Goal: Task Accomplishment & Management: Manage account settings

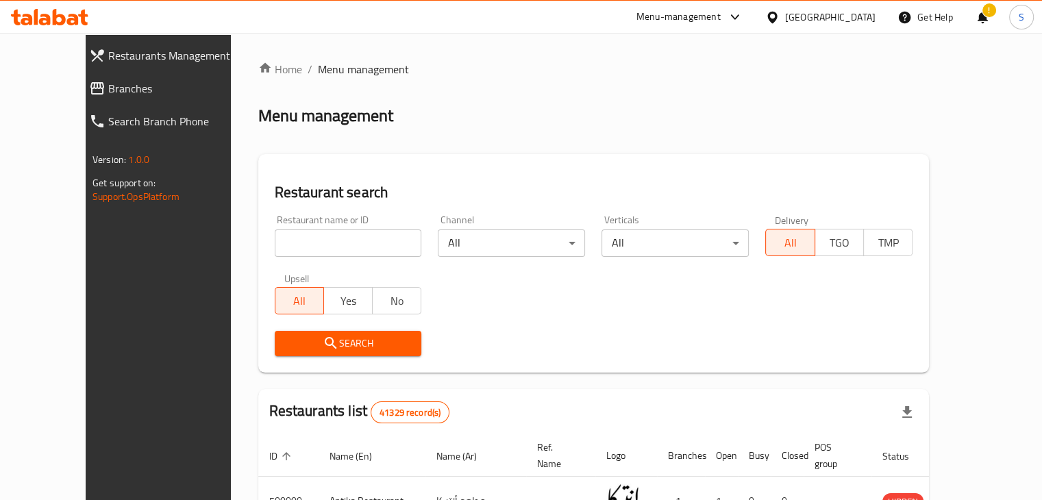
click at [78, 99] on link "Branches" at bounding box center [169, 88] width 182 height 33
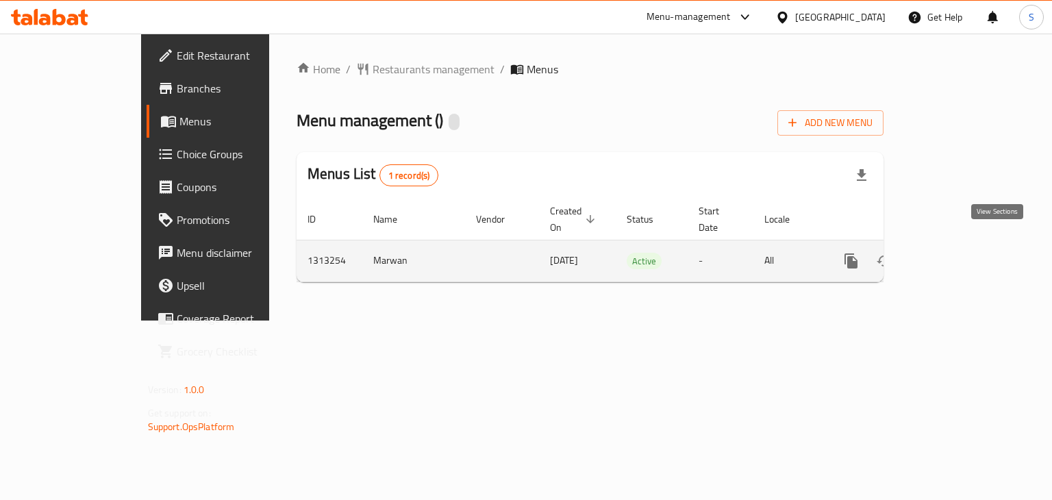
click at [958, 253] on icon "enhanced table" at bounding box center [950, 261] width 16 height 16
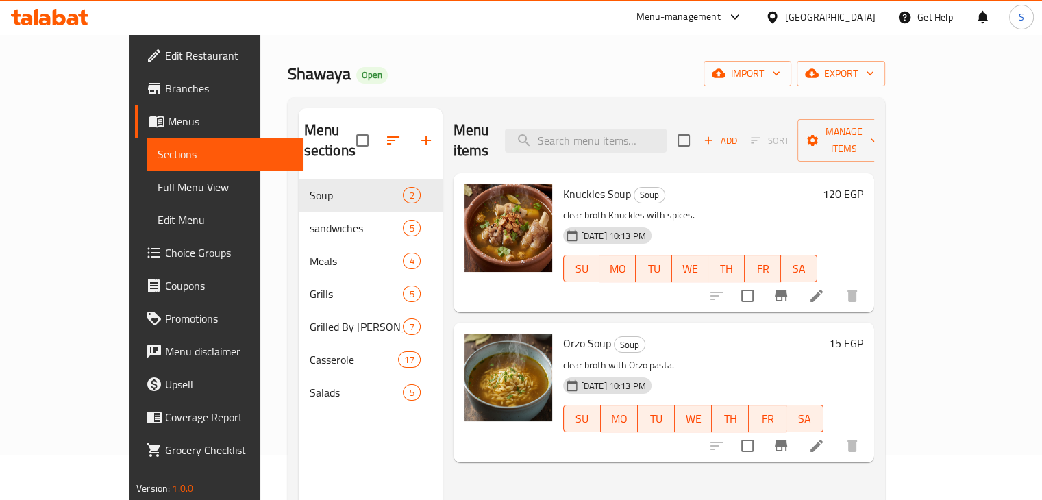
scroll to position [44, 0]
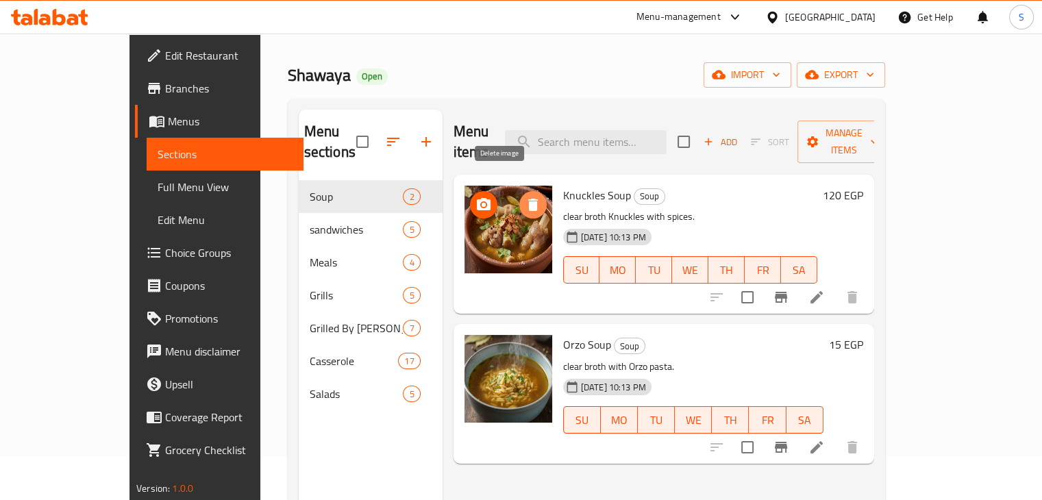
click at [528, 199] on icon "delete image" at bounding box center [533, 205] width 10 height 12
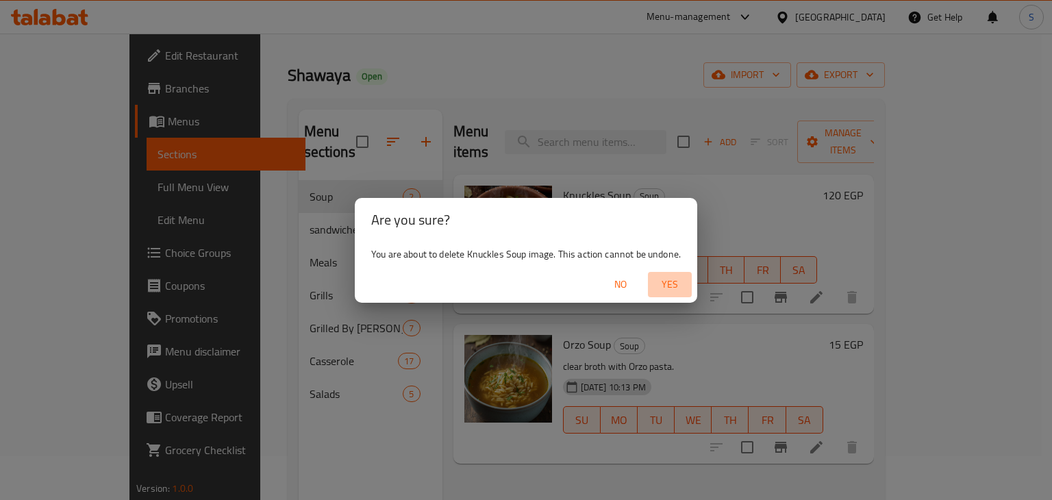
click at [671, 286] on span "Yes" at bounding box center [670, 284] width 33 height 17
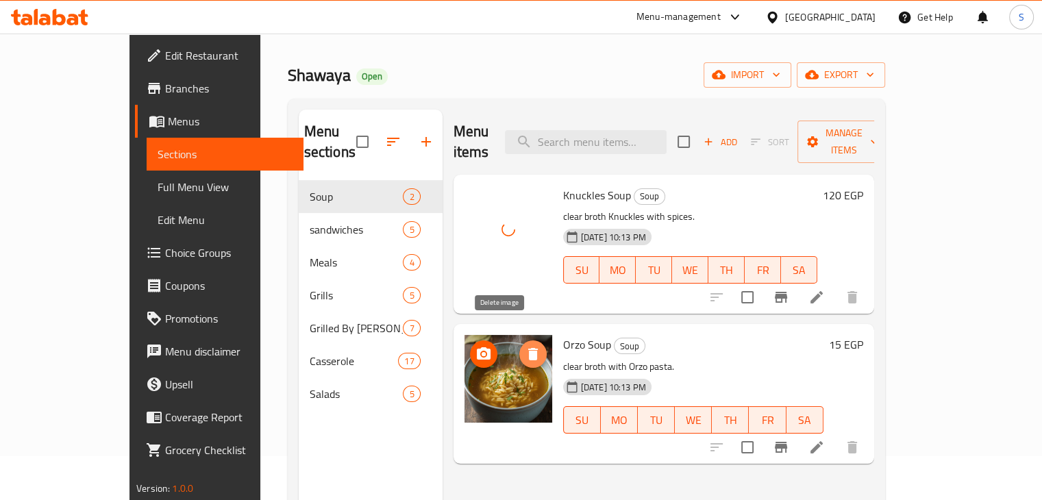
click at [519, 346] on span "delete image" at bounding box center [532, 354] width 27 height 16
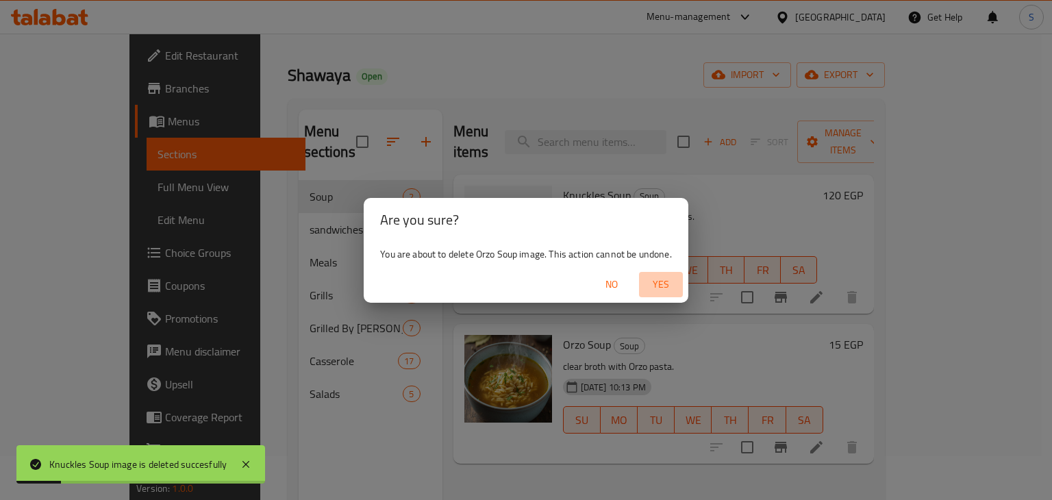
click at [662, 283] on span "Yes" at bounding box center [661, 284] width 33 height 17
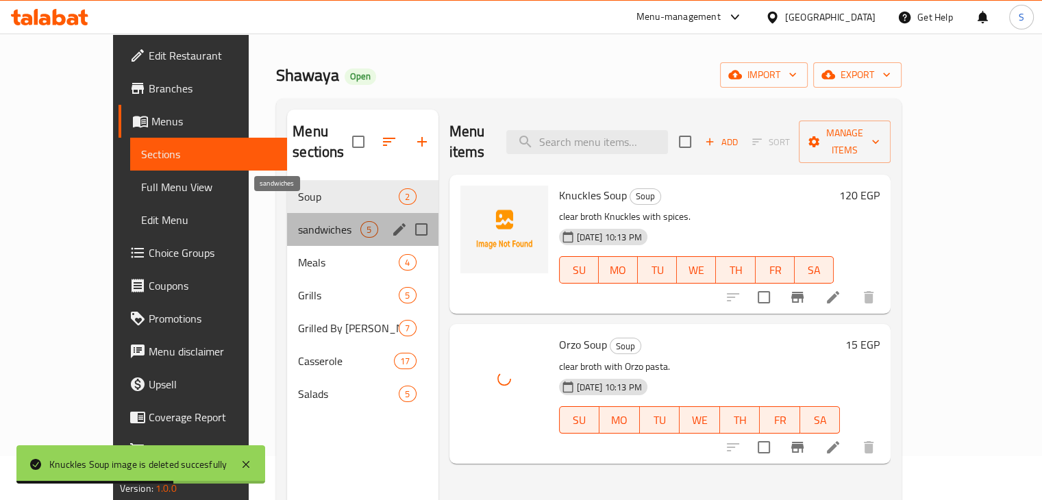
click at [311, 221] on span "sandwiches" at bounding box center [329, 229] width 62 height 16
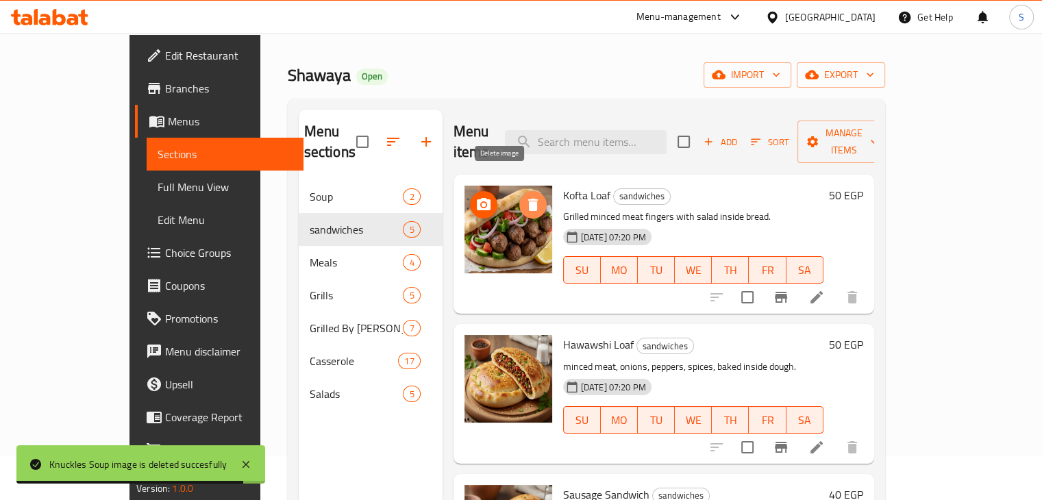
click at [525, 197] on icon "delete image" at bounding box center [533, 205] width 16 height 16
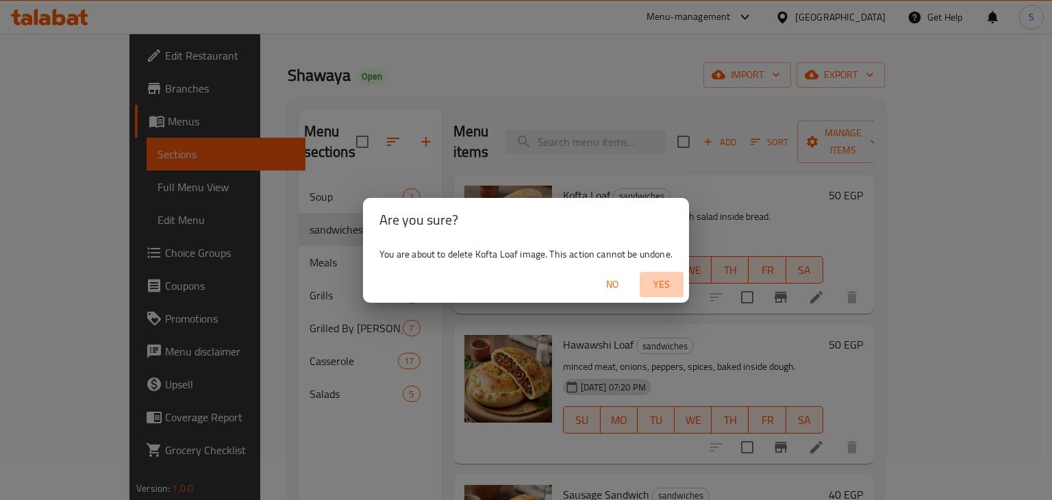
click at [656, 282] on span "Yes" at bounding box center [661, 284] width 33 height 17
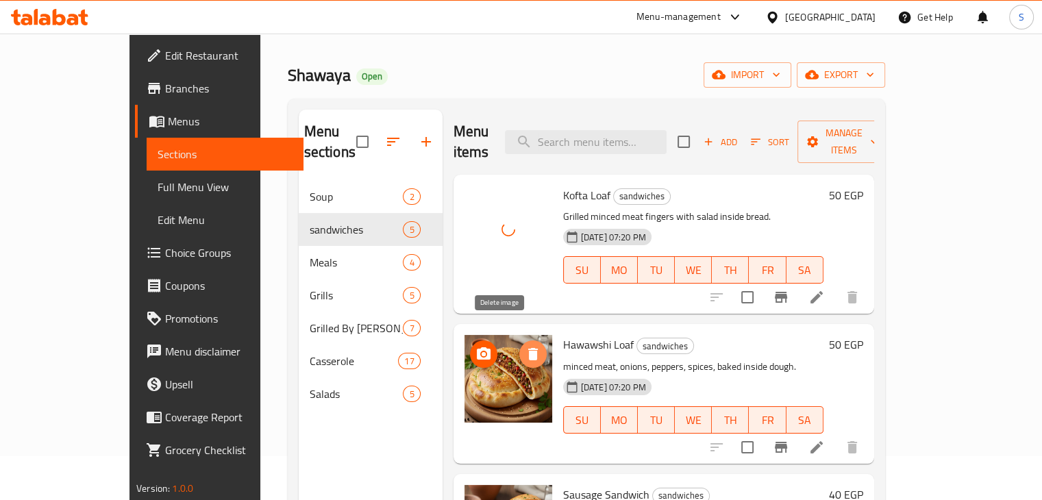
click at [528, 348] on icon "delete image" at bounding box center [533, 354] width 10 height 12
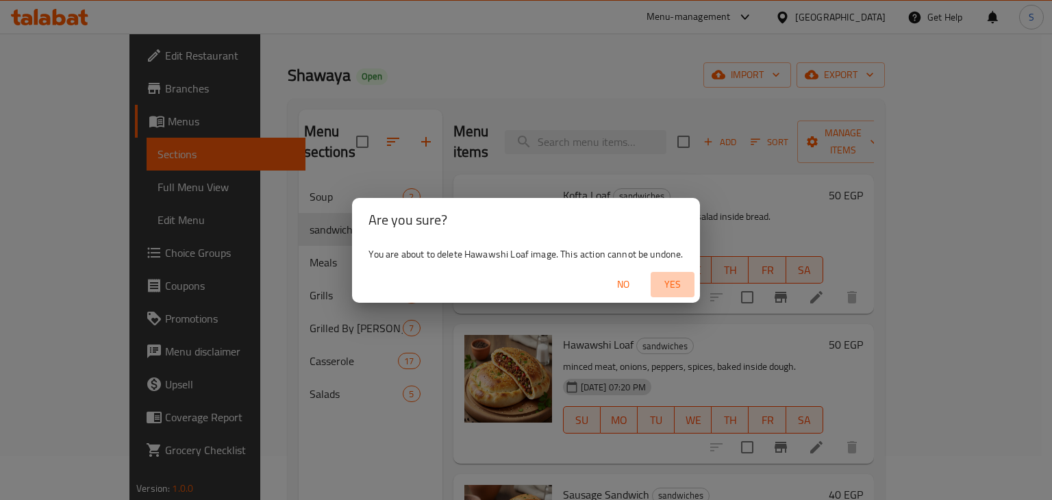
click at [673, 287] on span "Yes" at bounding box center [672, 284] width 33 height 17
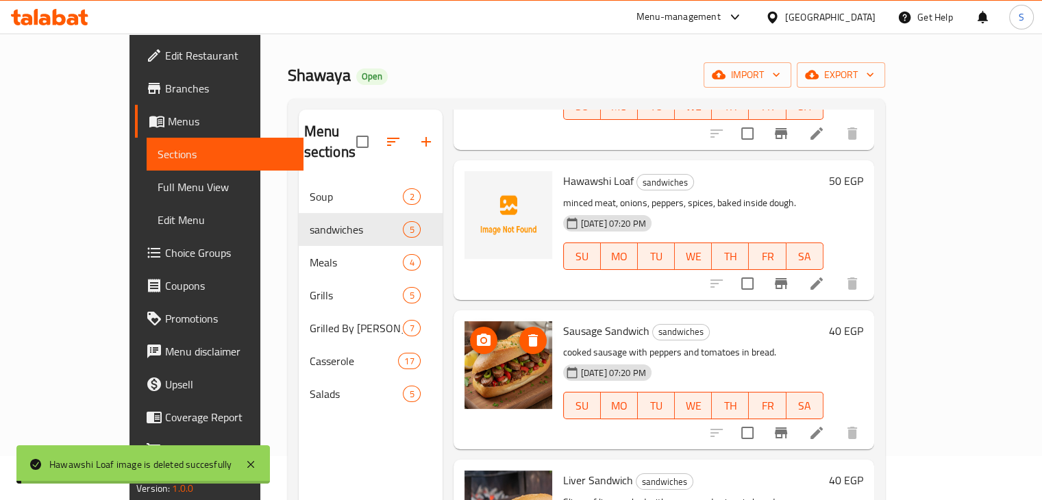
scroll to position [173, 0]
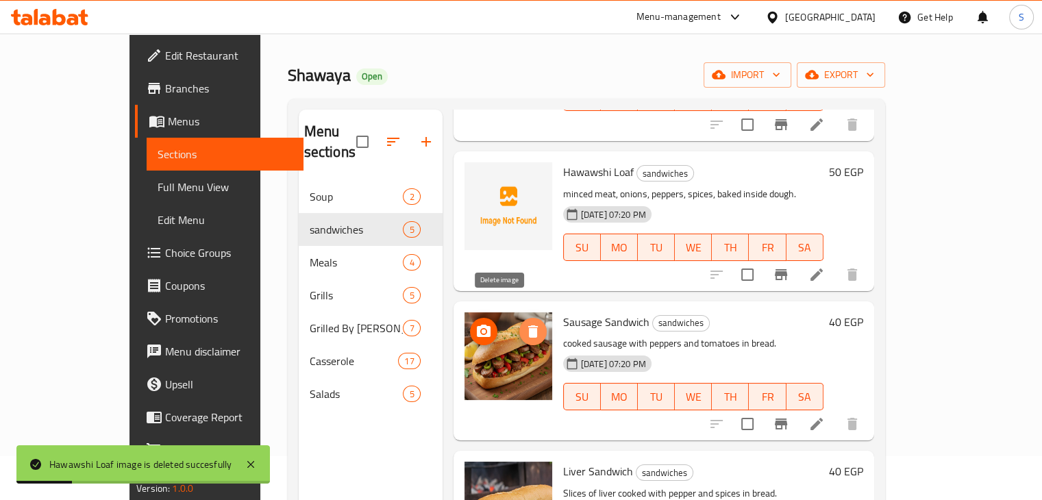
click at [525, 323] on icon "delete image" at bounding box center [533, 331] width 16 height 16
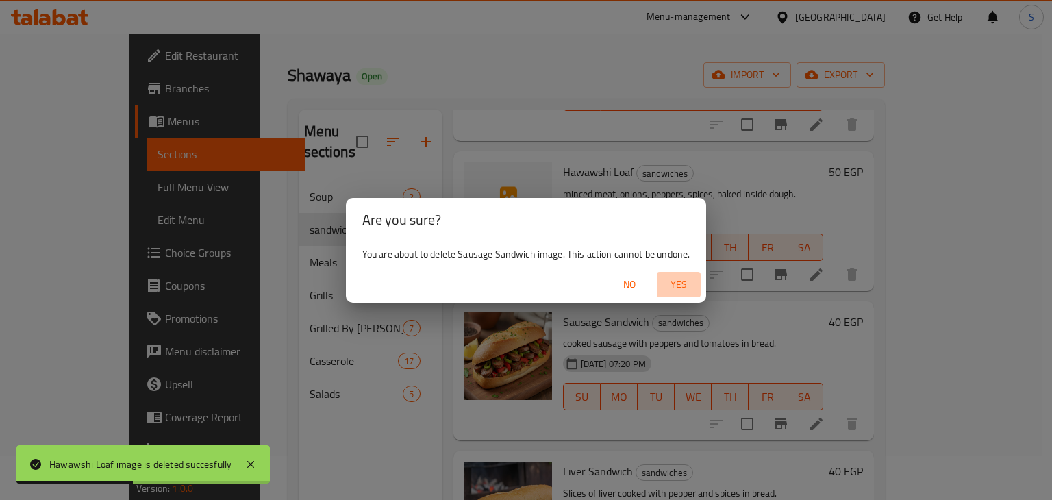
click at [676, 284] on span "Yes" at bounding box center [678, 284] width 33 height 17
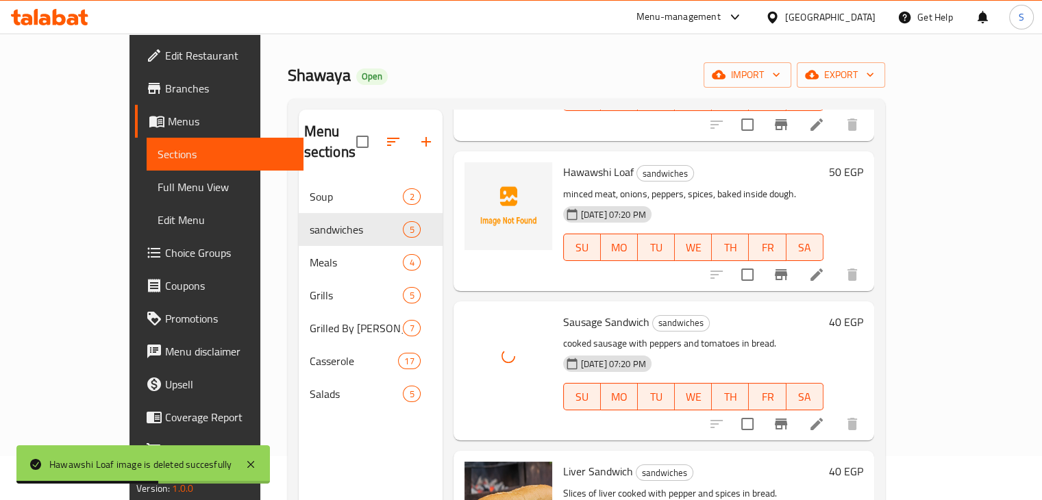
scroll to position [282, 0]
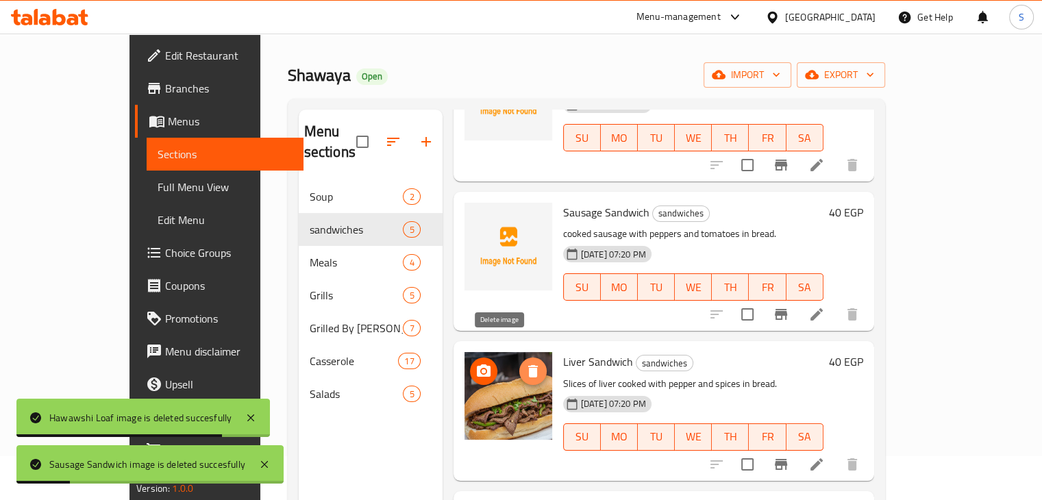
click at [519, 358] on button "delete image" at bounding box center [532, 371] width 27 height 27
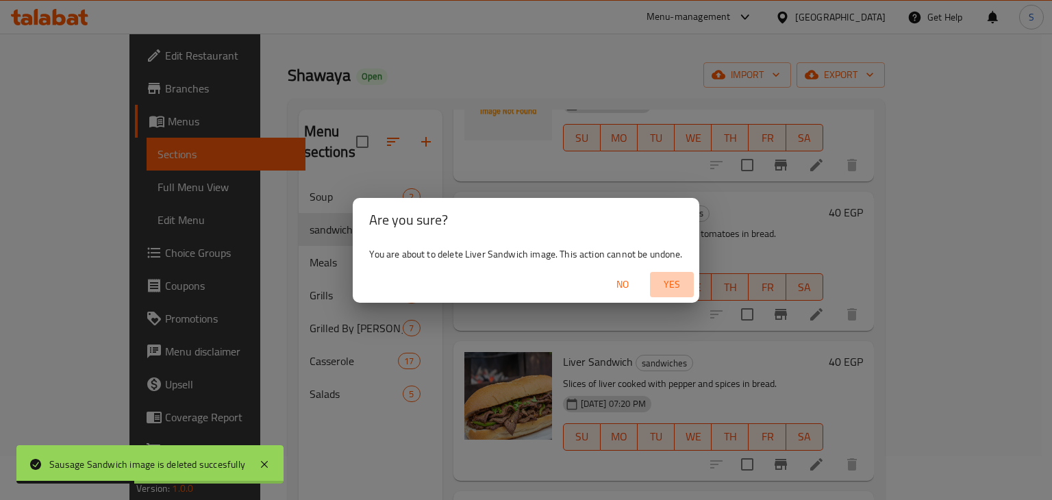
click at [666, 284] on span "Yes" at bounding box center [672, 284] width 33 height 17
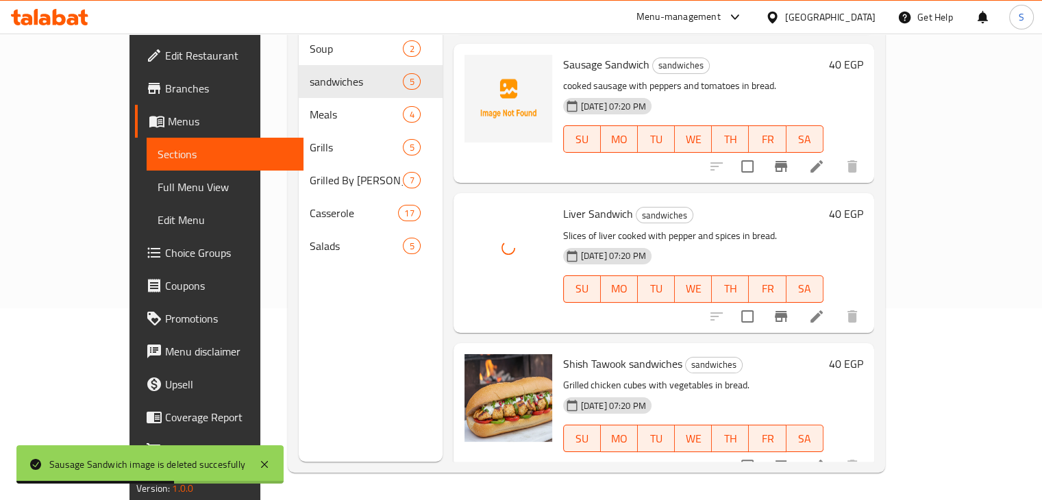
scroll to position [191, 0]
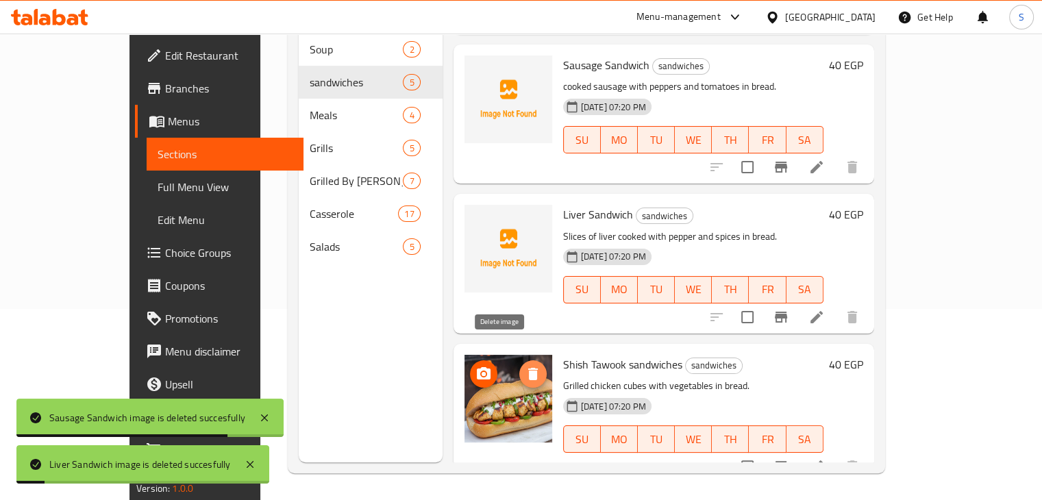
click at [525, 366] on icon "delete image" at bounding box center [533, 374] width 16 height 16
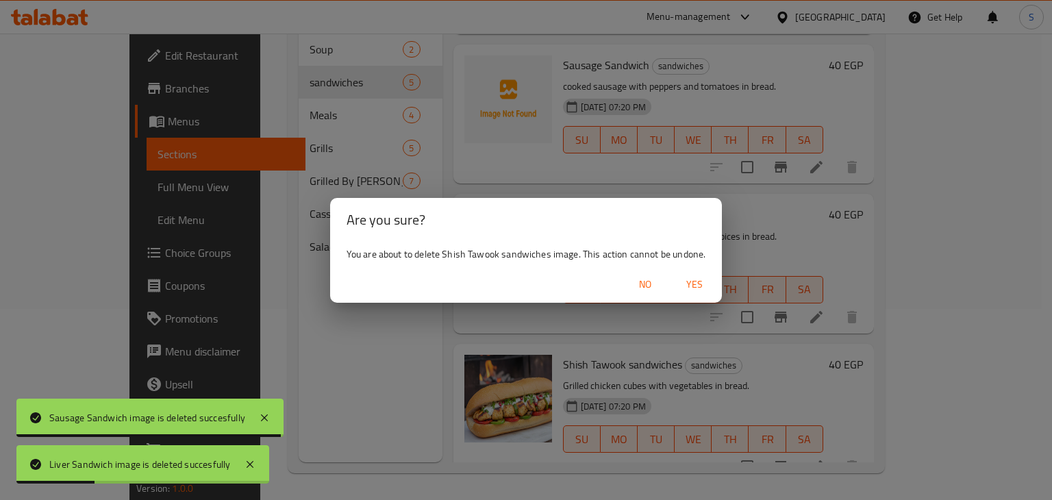
click at [691, 283] on span "Yes" at bounding box center [694, 284] width 33 height 17
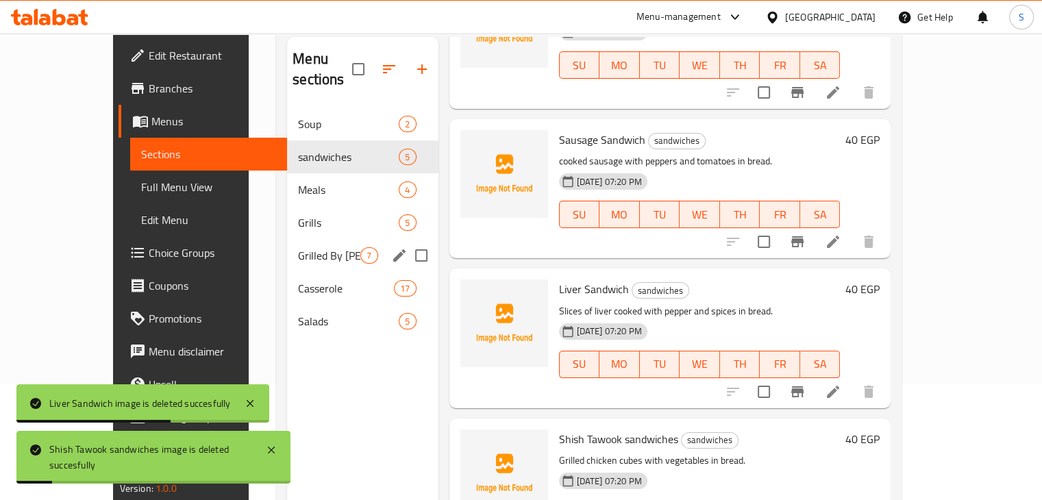
scroll to position [114, 0]
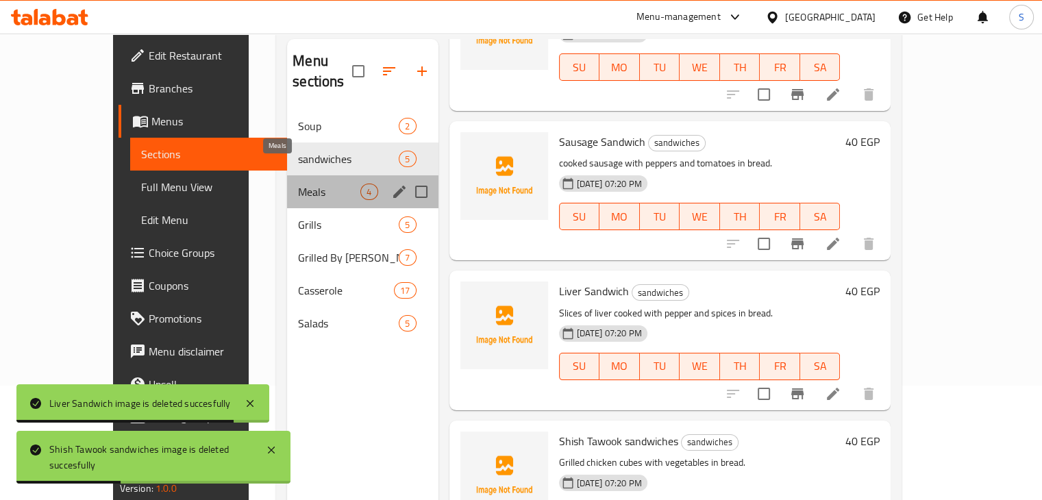
click at [298, 184] on span "Meals" at bounding box center [329, 192] width 62 height 16
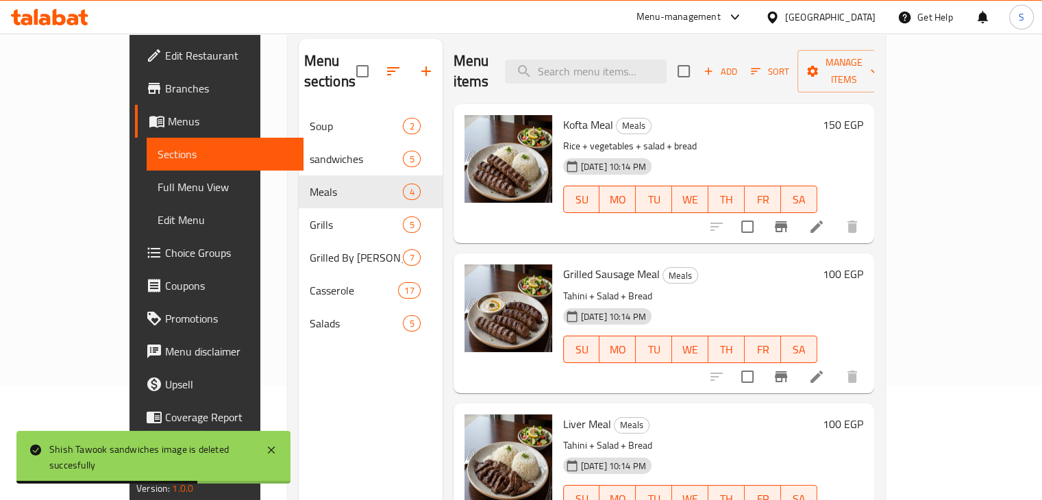
scroll to position [64, 0]
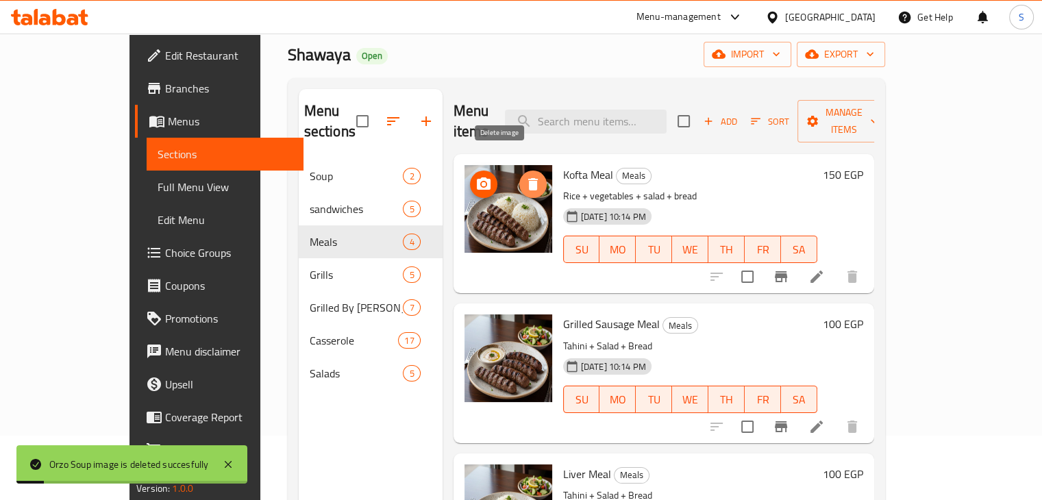
click at [528, 178] on icon "delete image" at bounding box center [533, 184] width 10 height 12
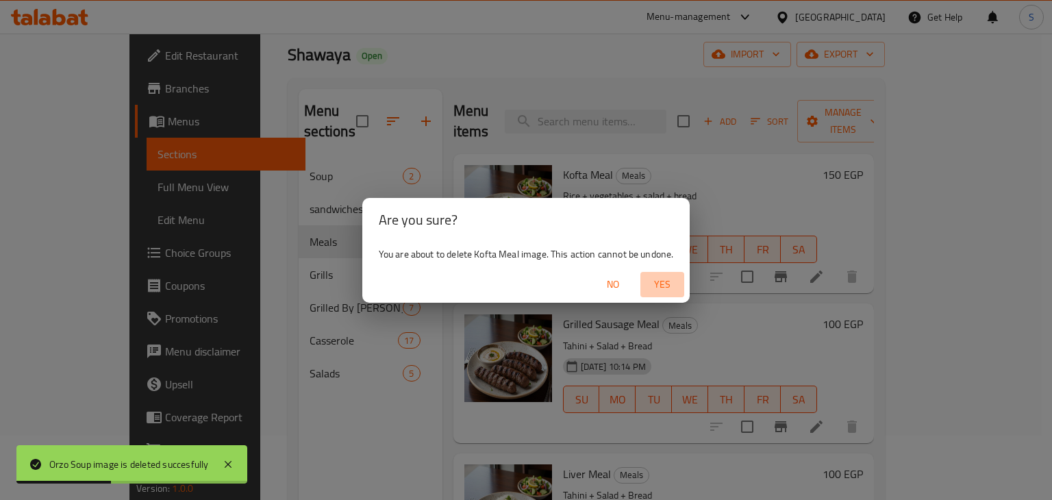
click at [660, 277] on span "Yes" at bounding box center [662, 284] width 33 height 17
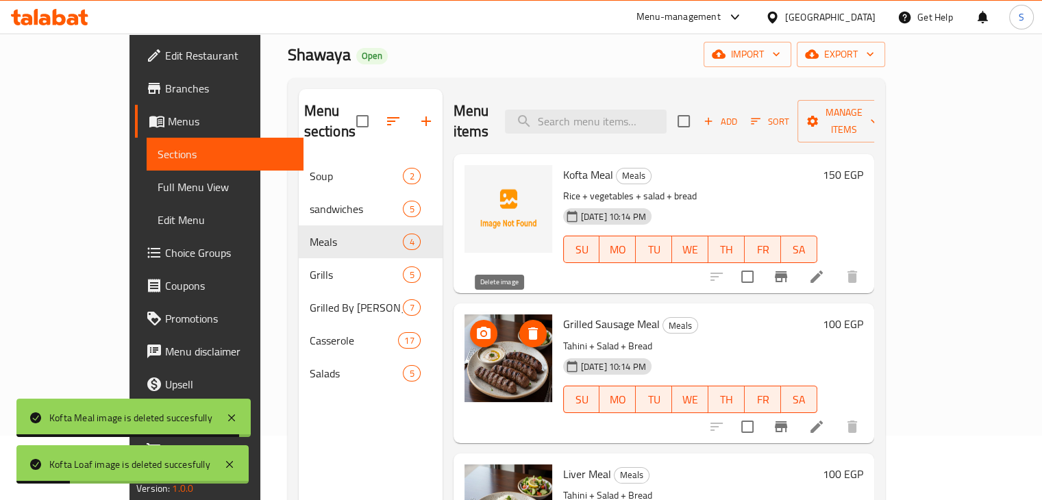
click at [519, 325] on span "delete image" at bounding box center [532, 333] width 27 height 16
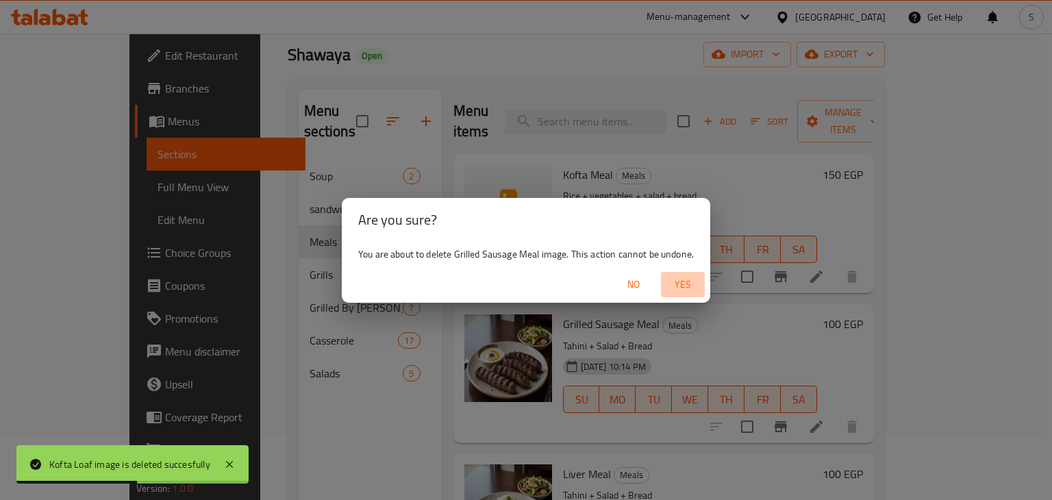
click at [684, 282] on span "Yes" at bounding box center [683, 284] width 33 height 17
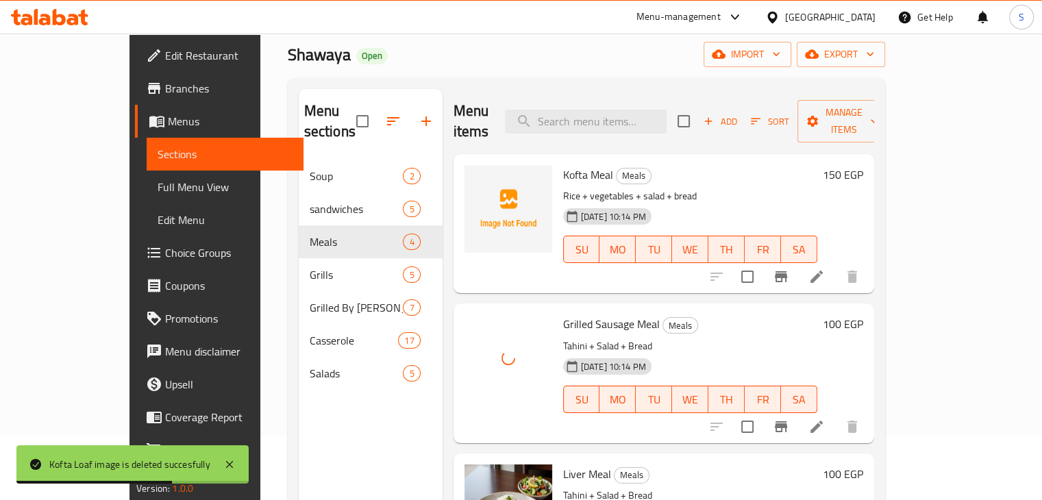
scroll to position [133, 0]
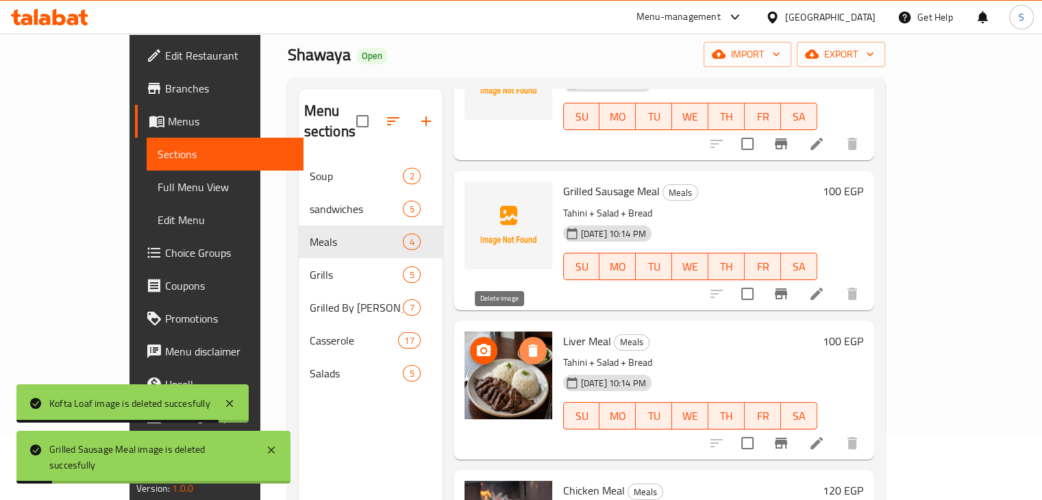
click at [528, 345] on icon "delete image" at bounding box center [533, 351] width 10 height 12
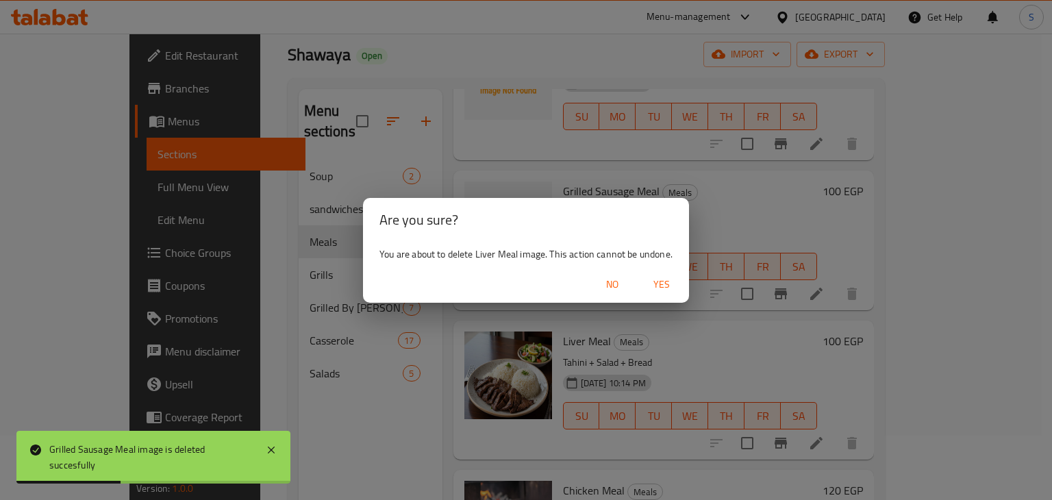
click at [666, 283] on span "Yes" at bounding box center [661, 284] width 33 height 17
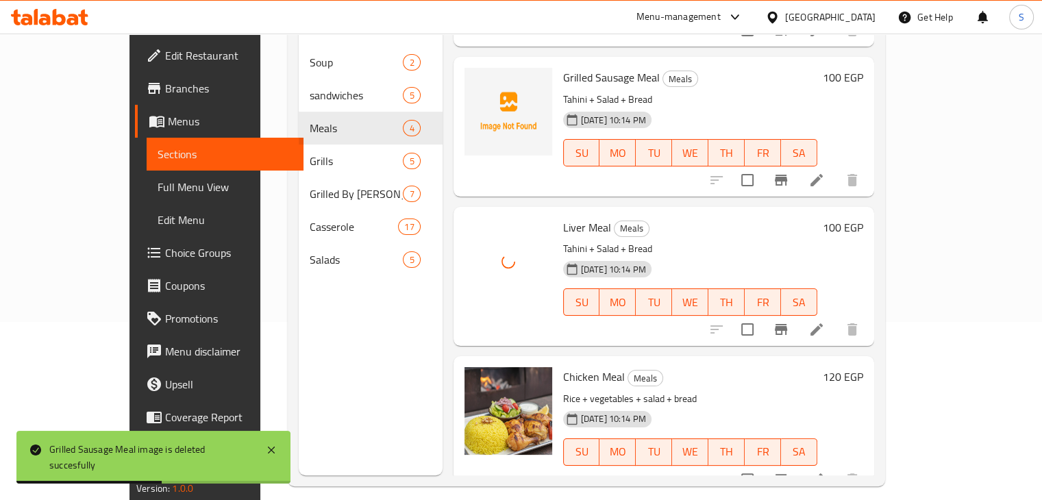
scroll to position [192, 0]
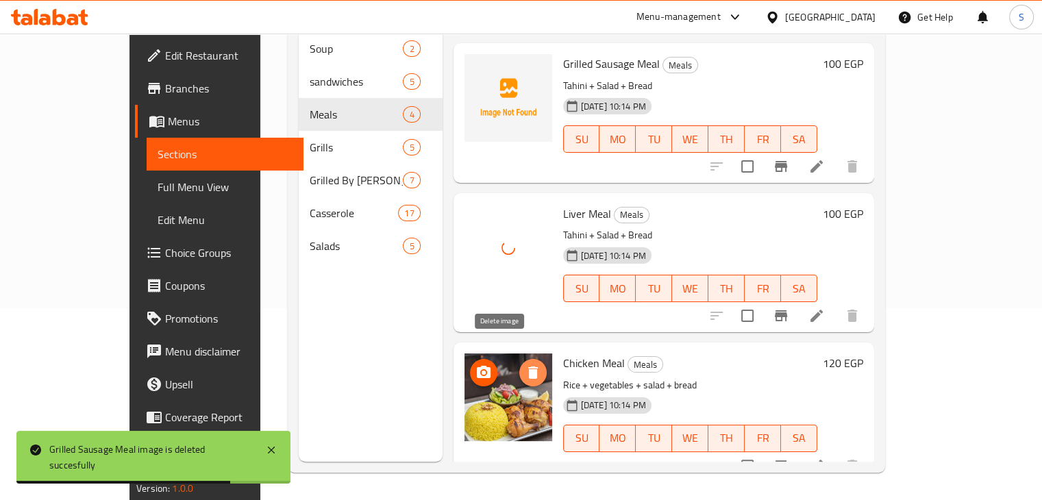
click at [519, 359] on button "delete image" at bounding box center [532, 372] width 27 height 27
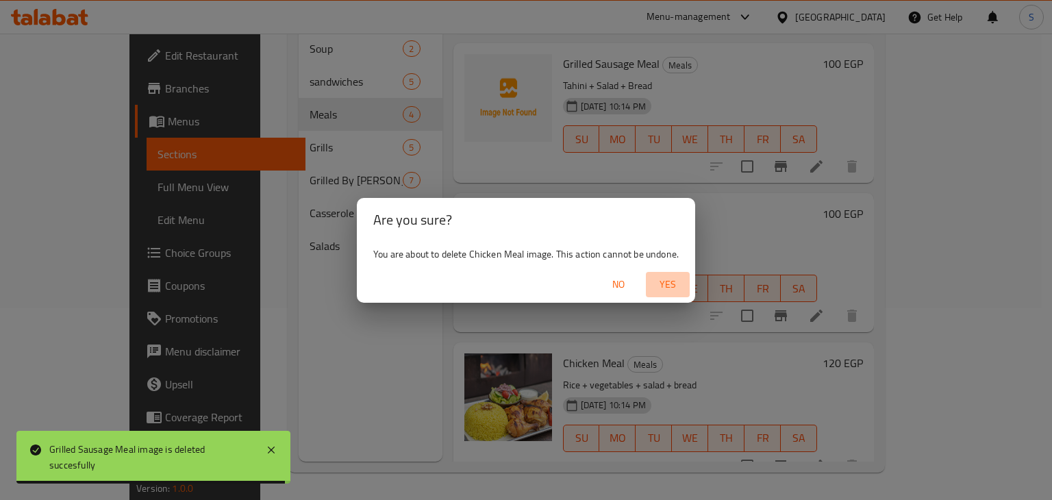
click at [669, 284] on span "Yes" at bounding box center [667, 284] width 33 height 17
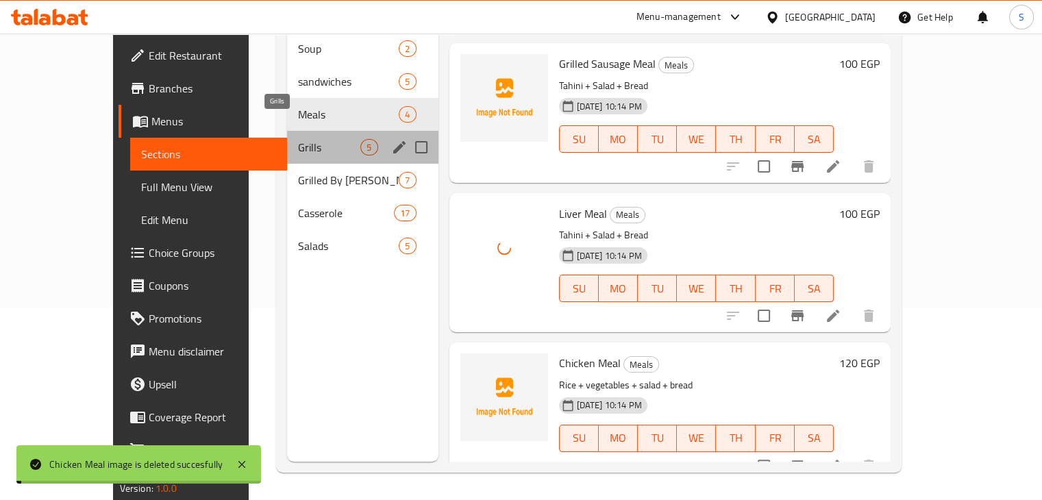
click at [298, 139] on span "Grills" at bounding box center [329, 147] width 62 height 16
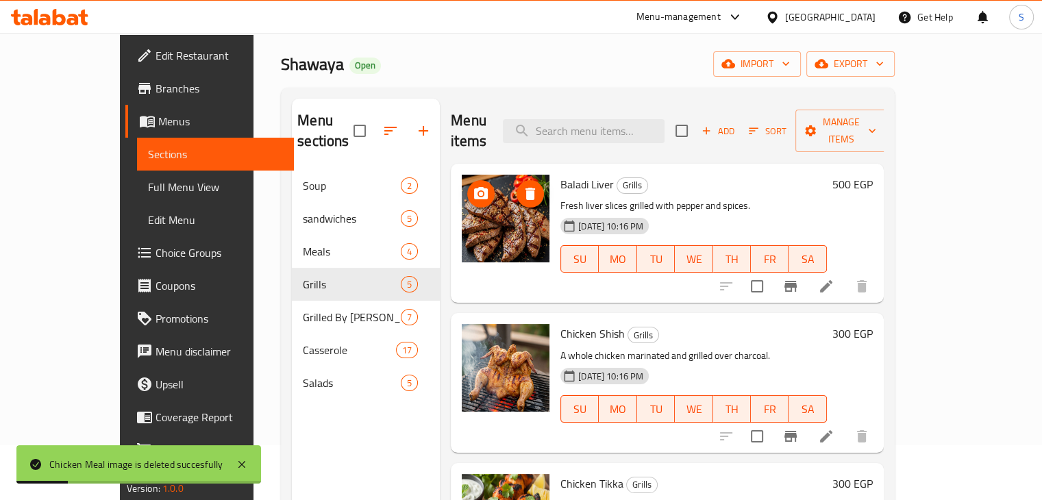
scroll to position [55, 0]
click at [525, 188] on icon "delete image" at bounding box center [530, 194] width 10 height 12
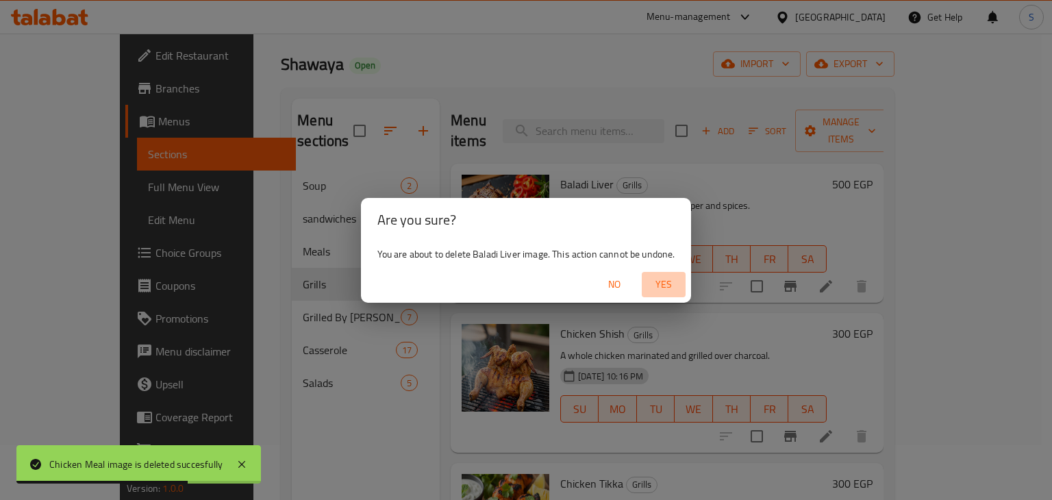
click at [654, 283] on span "Yes" at bounding box center [663, 284] width 33 height 17
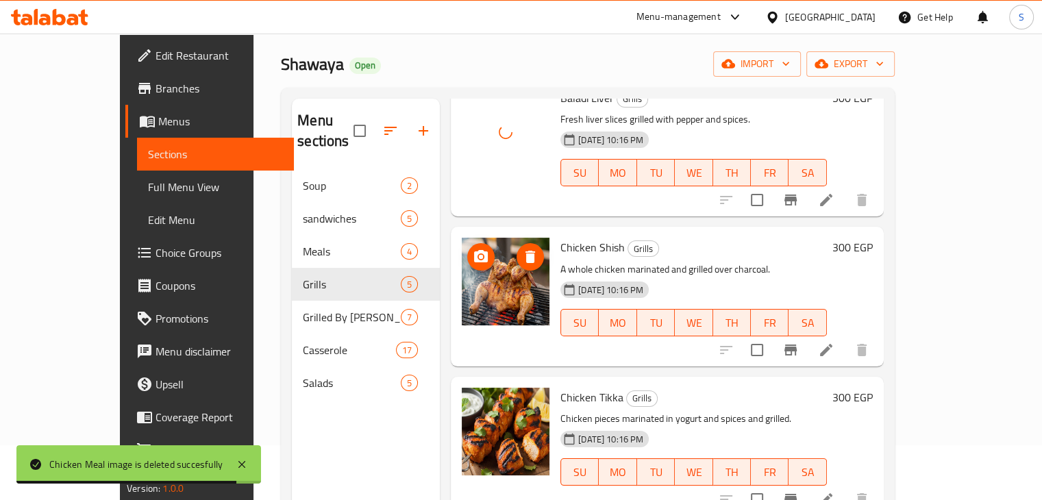
scroll to position [90, 0]
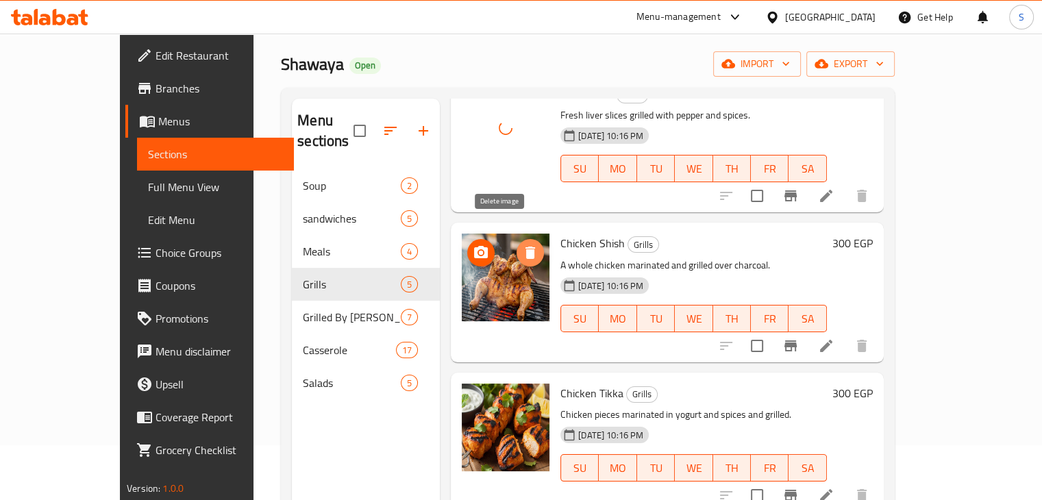
click at [522, 245] on icon "delete image" at bounding box center [530, 253] width 16 height 16
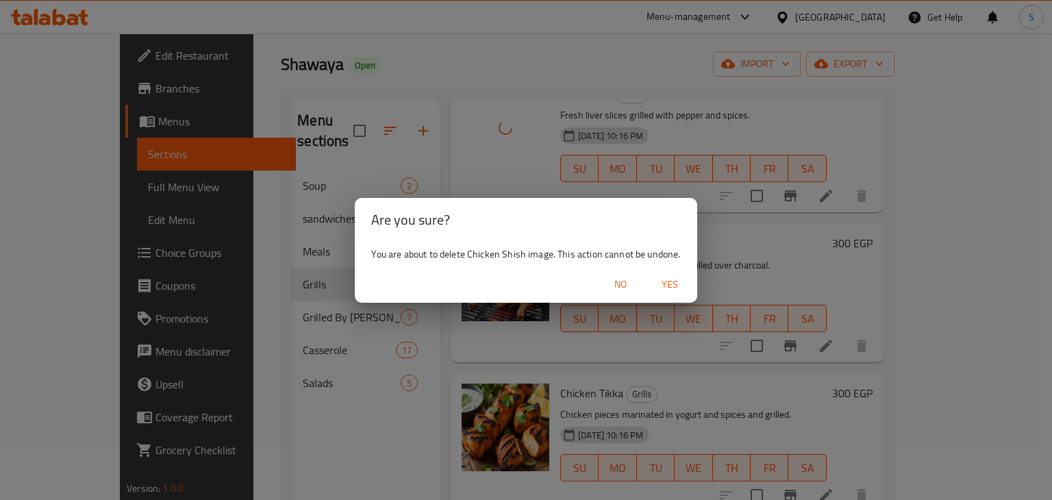
click at [667, 280] on span "Yes" at bounding box center [670, 284] width 33 height 17
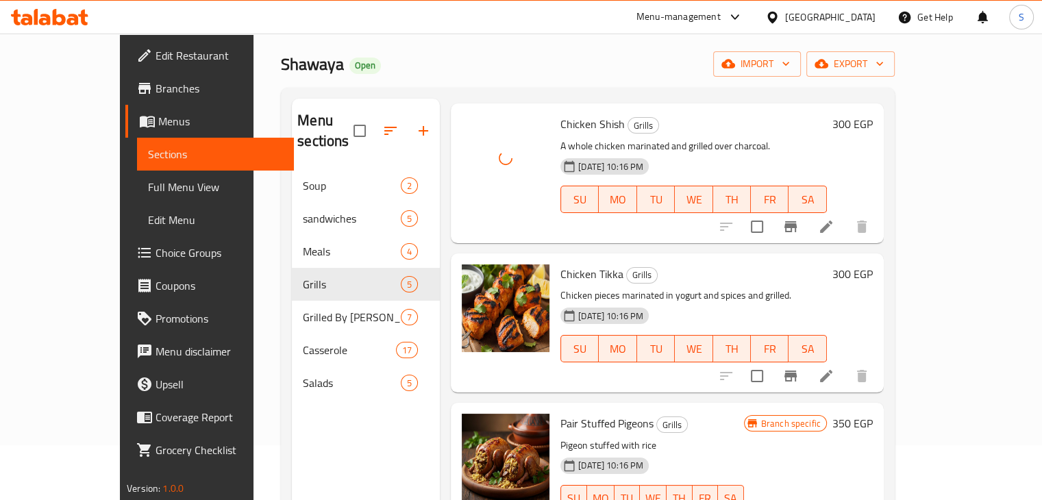
scroll to position [216, 0]
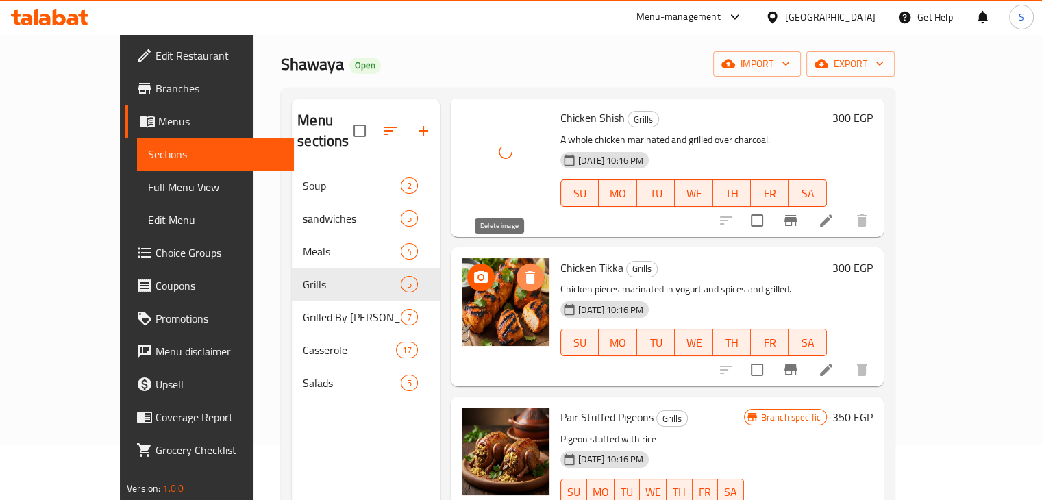
click at [517, 269] on span "delete image" at bounding box center [530, 277] width 27 height 16
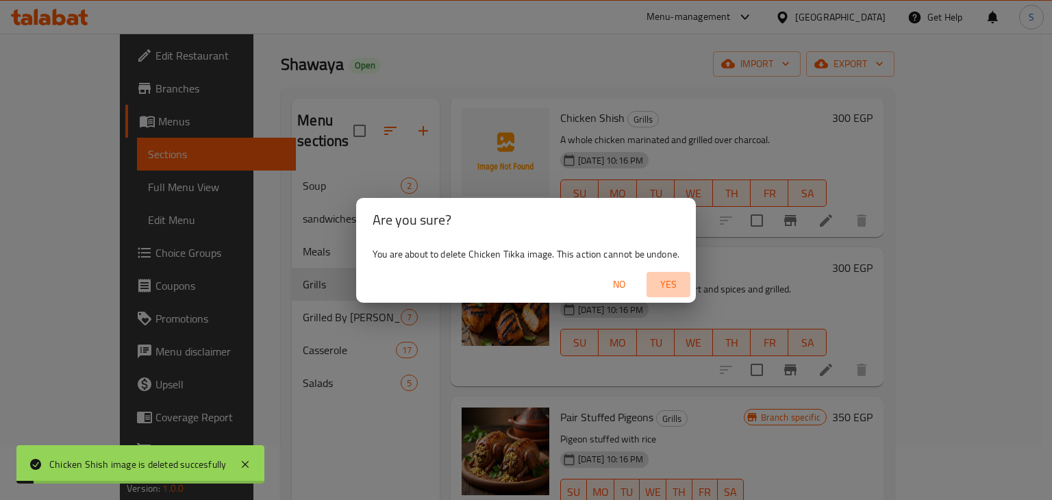
click at [656, 282] on span "Yes" at bounding box center [668, 284] width 33 height 17
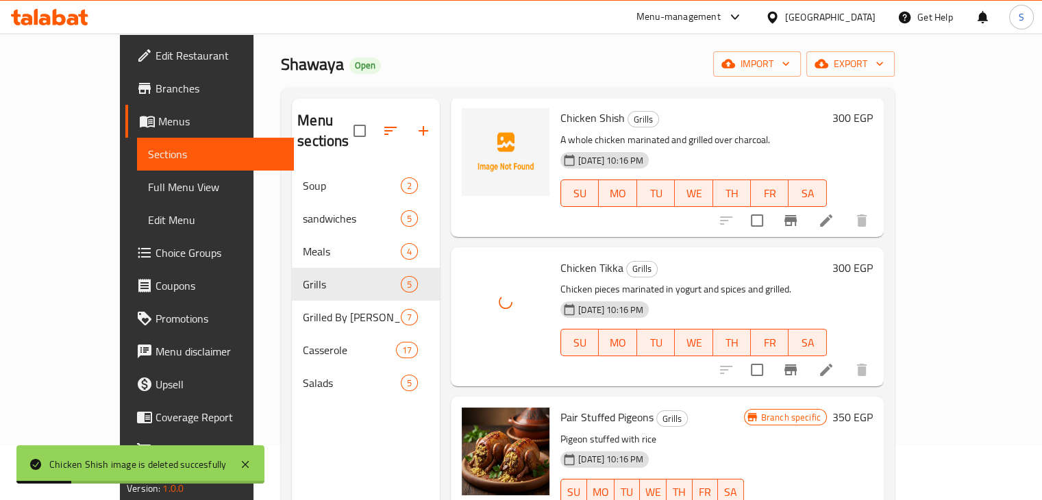
scroll to position [282, 0]
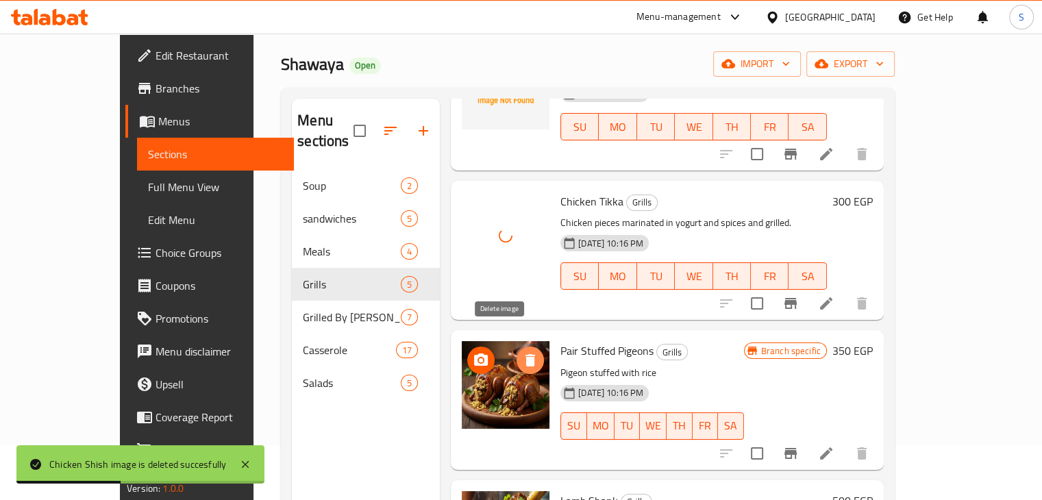
click at [525, 354] on icon "delete image" at bounding box center [530, 360] width 10 height 12
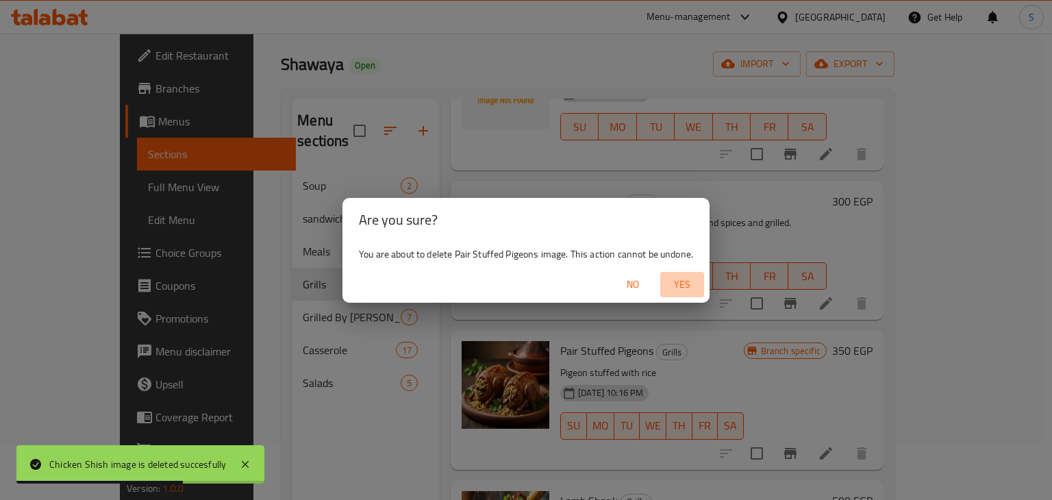
click at [682, 289] on span "Yes" at bounding box center [682, 284] width 33 height 17
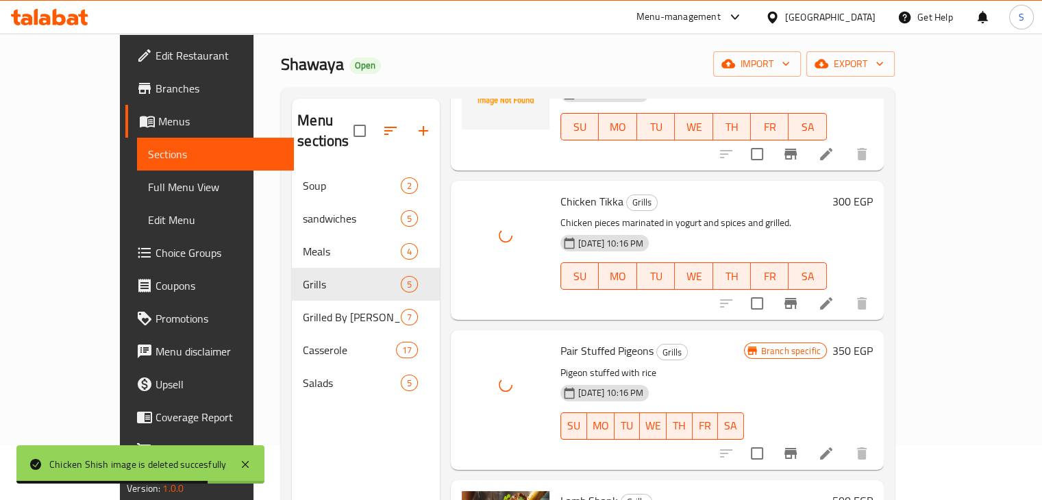
scroll to position [192, 0]
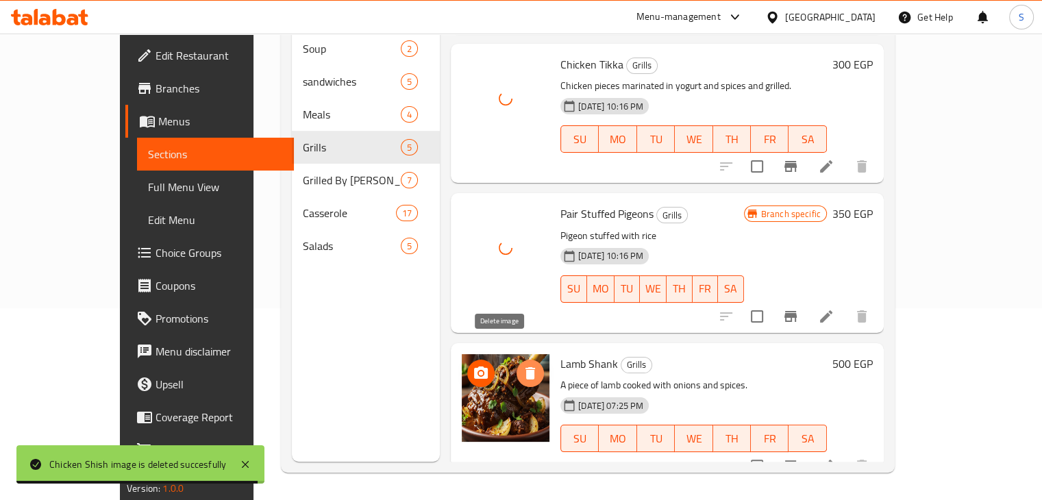
click at [525, 367] on icon "delete image" at bounding box center [530, 373] width 10 height 12
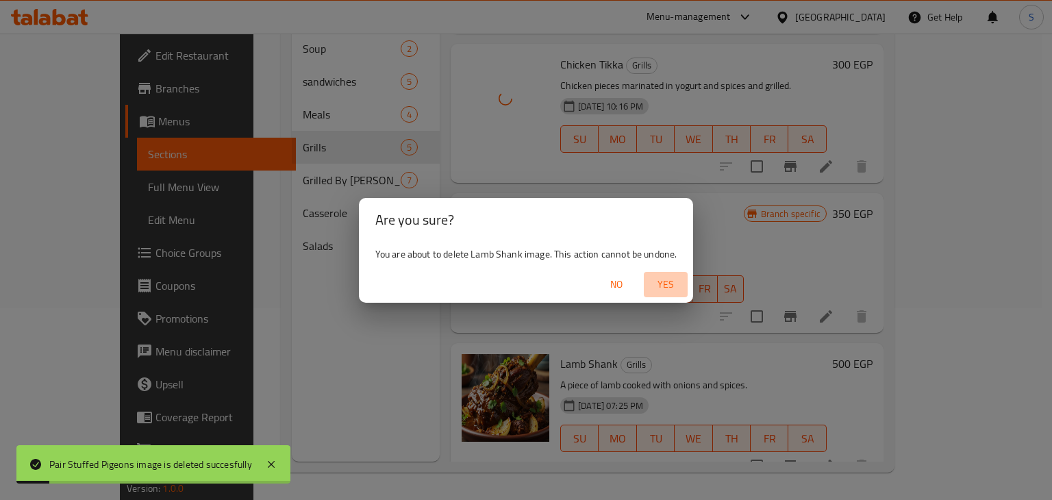
click at [664, 273] on button "Yes" at bounding box center [666, 284] width 44 height 25
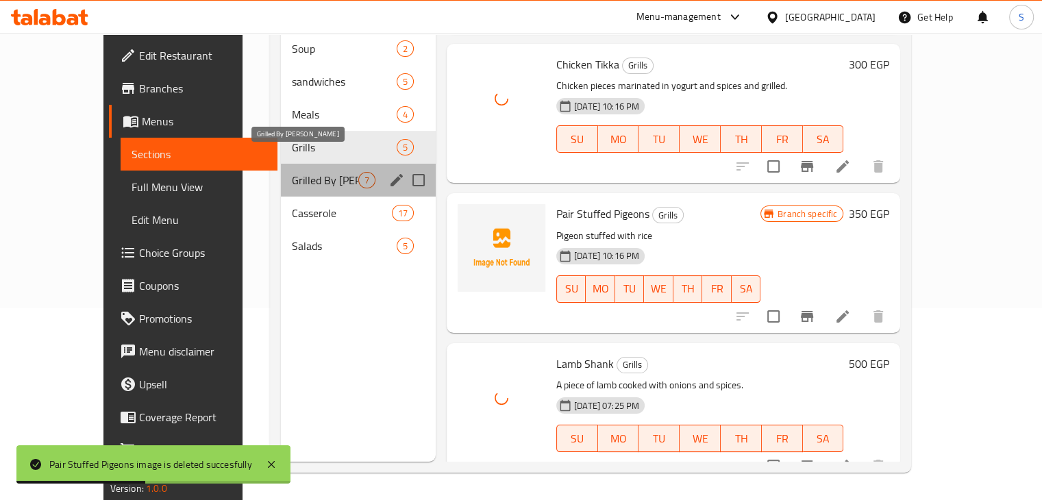
click at [292, 172] on span "Grilled By [PERSON_NAME]" at bounding box center [325, 180] width 66 height 16
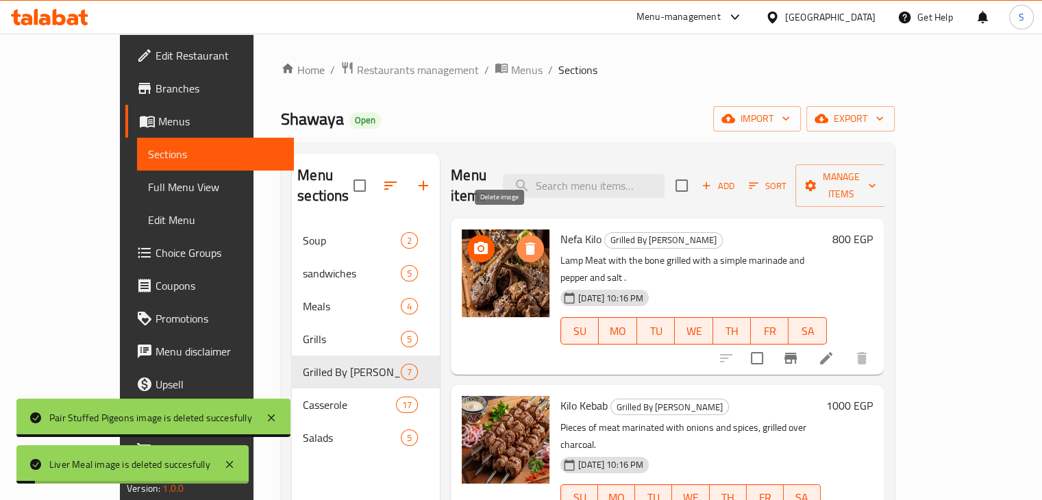
click at [517, 240] on span "delete image" at bounding box center [530, 248] width 27 height 16
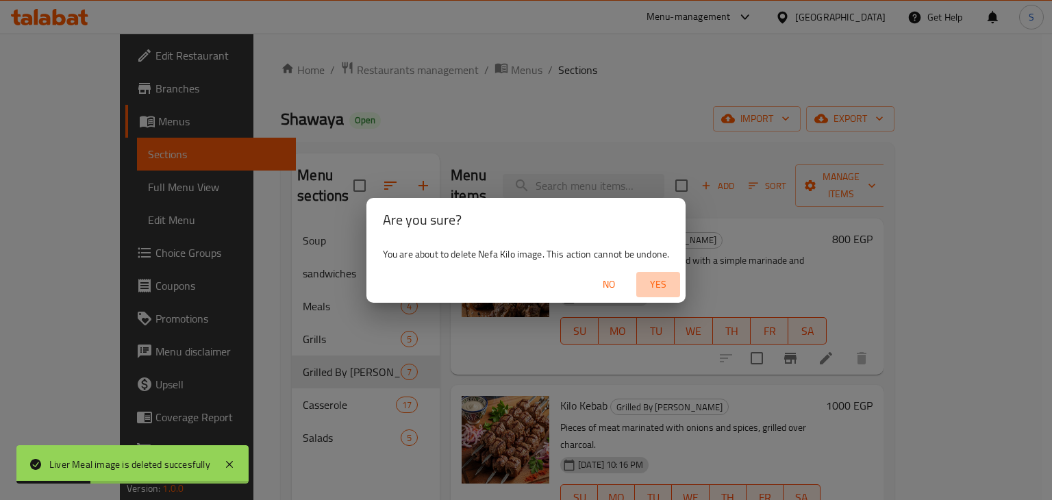
click at [667, 288] on span "Yes" at bounding box center [658, 284] width 33 height 17
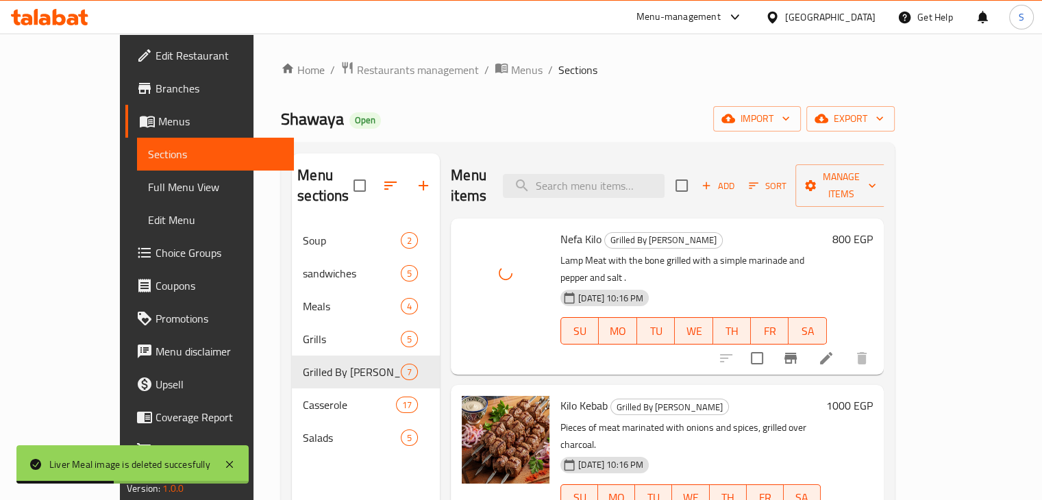
scroll to position [195, 0]
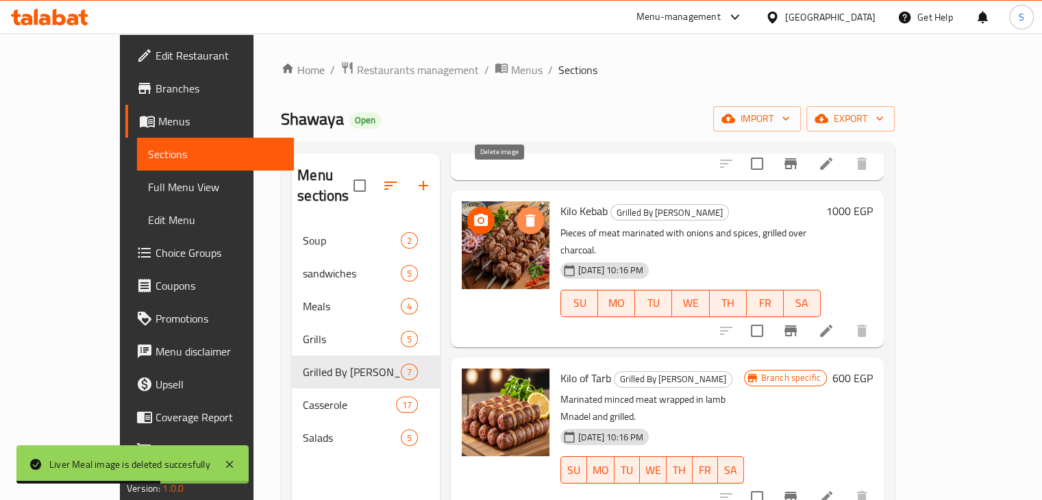
click at [525, 214] on icon "delete image" at bounding box center [530, 220] width 10 height 12
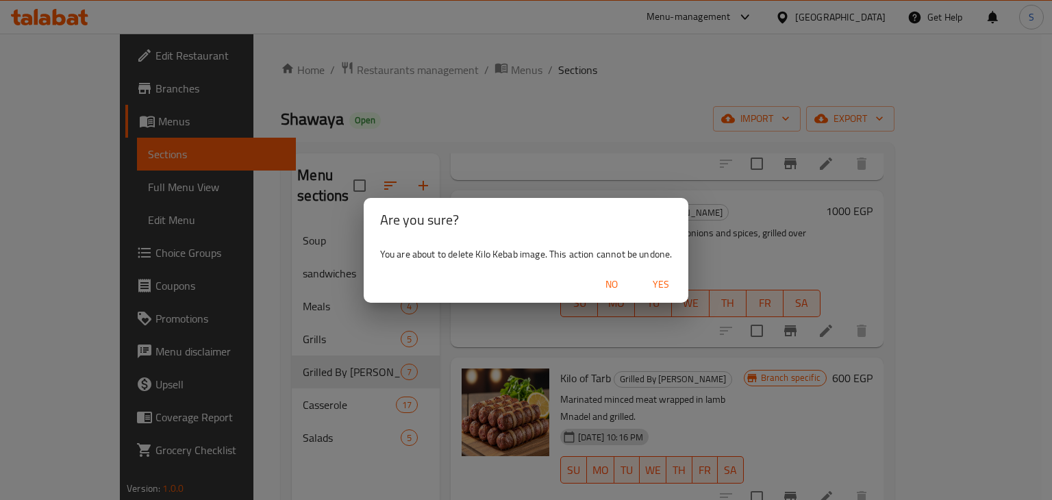
click at [656, 286] on span "Yes" at bounding box center [661, 284] width 33 height 17
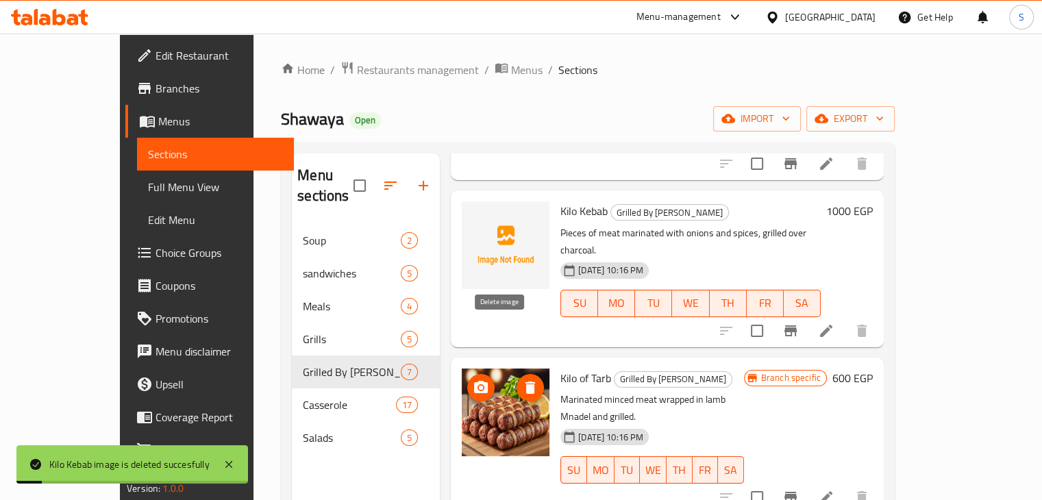
click at [517, 380] on span "delete image" at bounding box center [530, 388] width 27 height 16
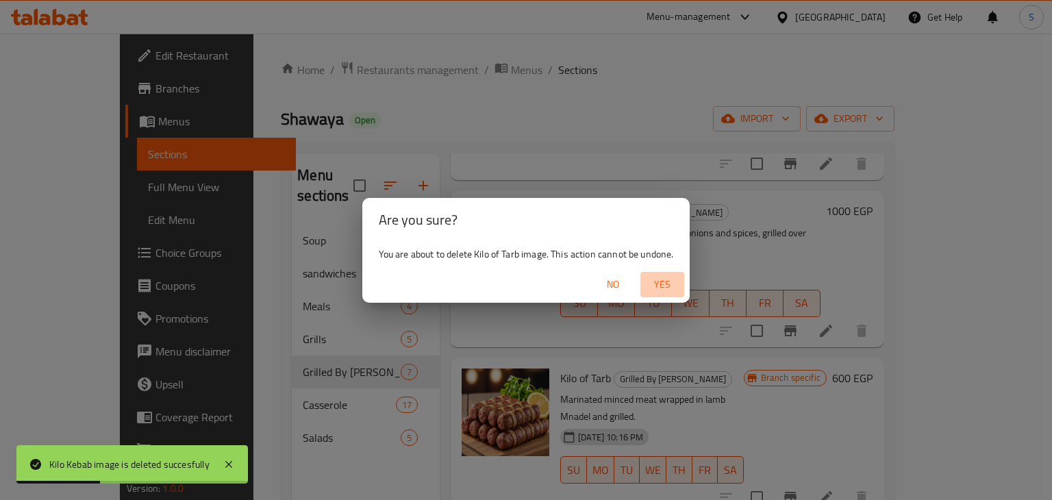
click at [658, 286] on span "Yes" at bounding box center [662, 284] width 33 height 17
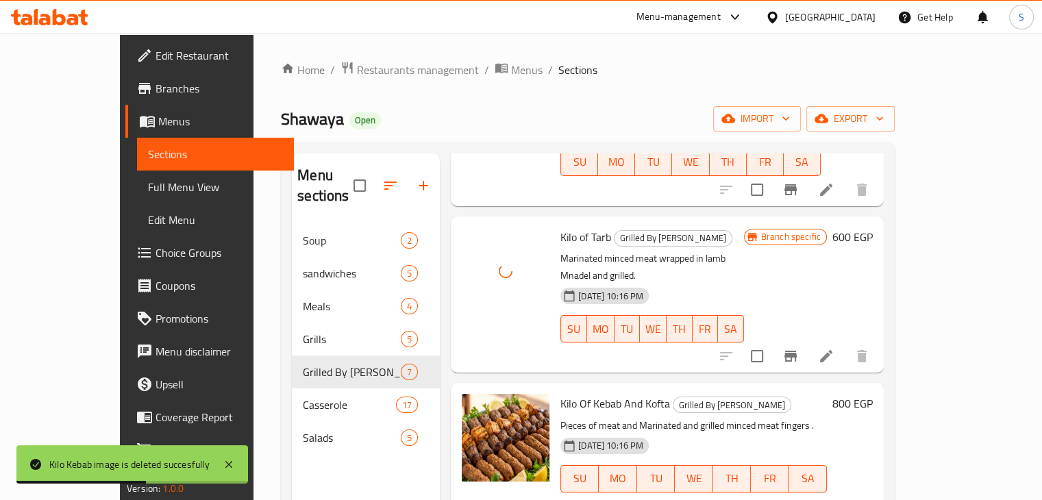
scroll to position [336, 0]
click at [525, 406] on icon "delete image" at bounding box center [530, 412] width 10 height 12
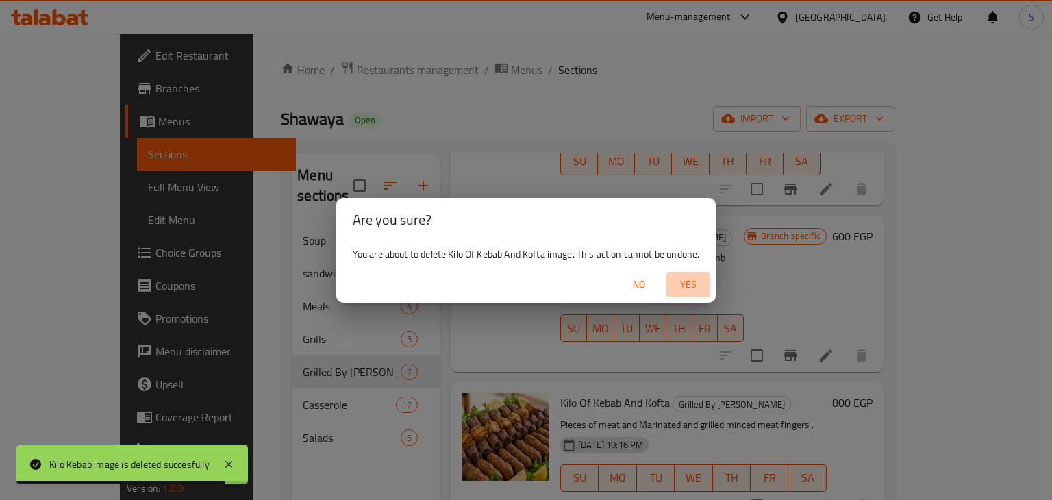
click at [678, 290] on span "Yes" at bounding box center [688, 284] width 33 height 17
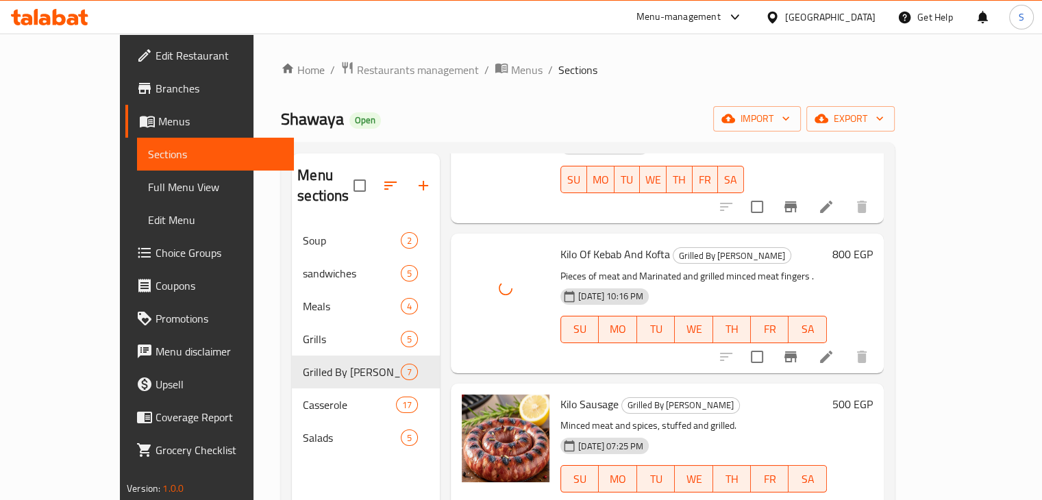
scroll to position [486, 0]
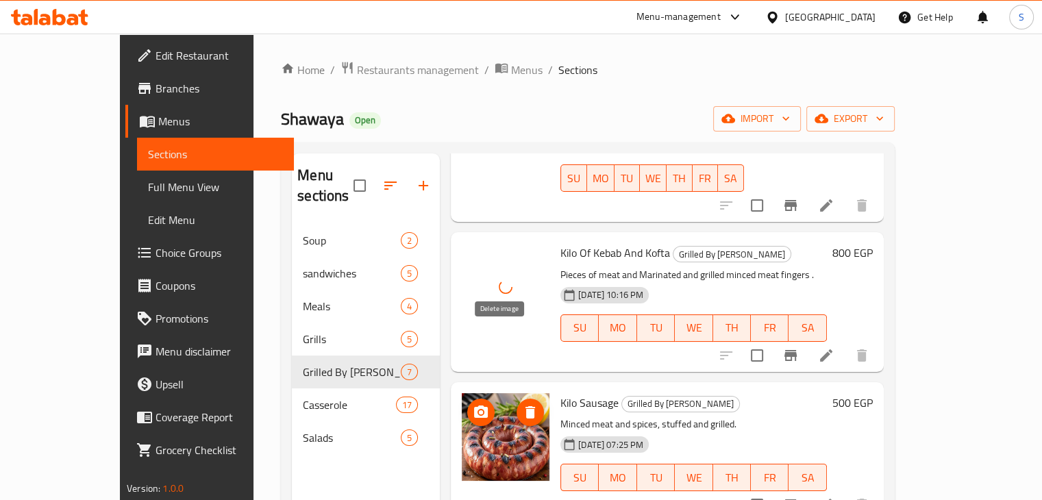
click at [522, 404] on icon "delete image" at bounding box center [530, 412] width 16 height 16
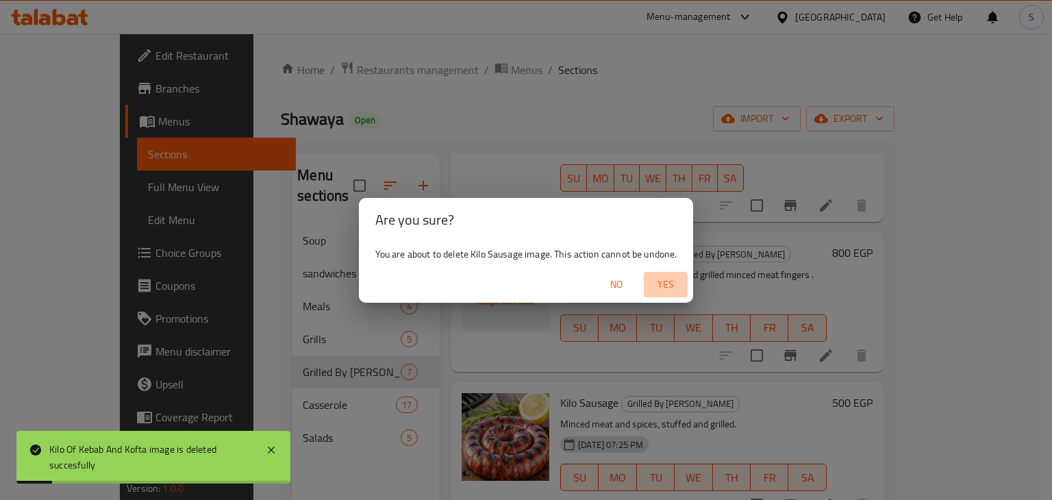
click at [660, 280] on span "Yes" at bounding box center [665, 284] width 33 height 17
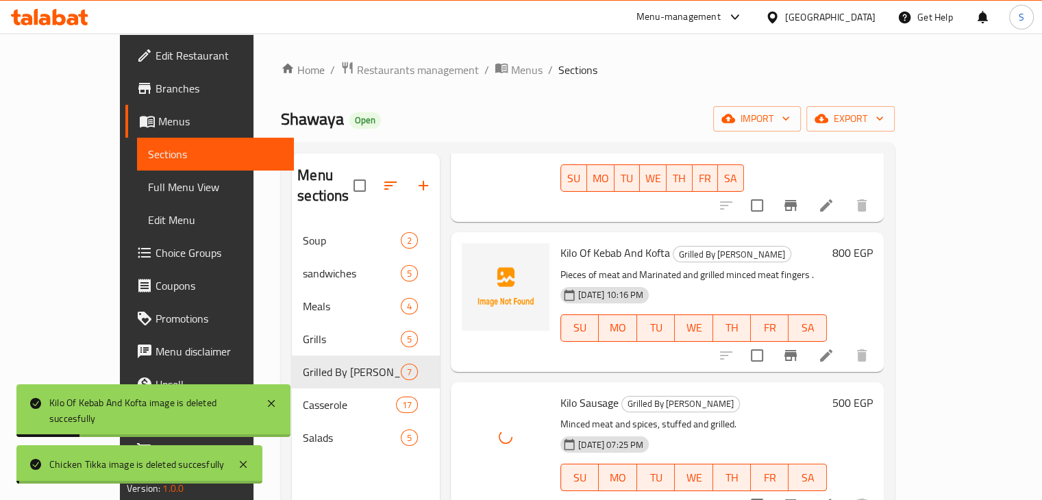
scroll to position [582, 0]
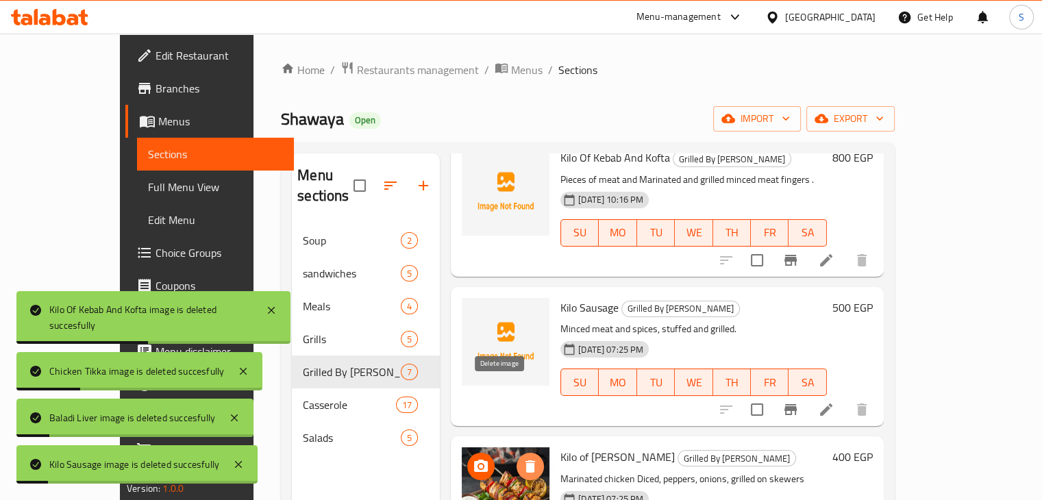
click at [522, 458] on icon "delete image" at bounding box center [530, 466] width 16 height 16
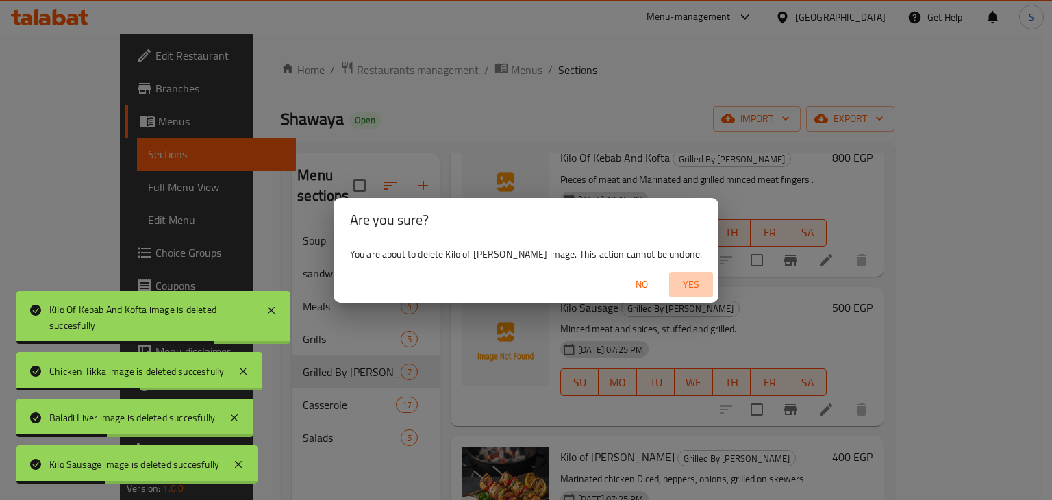
click at [678, 285] on span "Yes" at bounding box center [691, 284] width 33 height 17
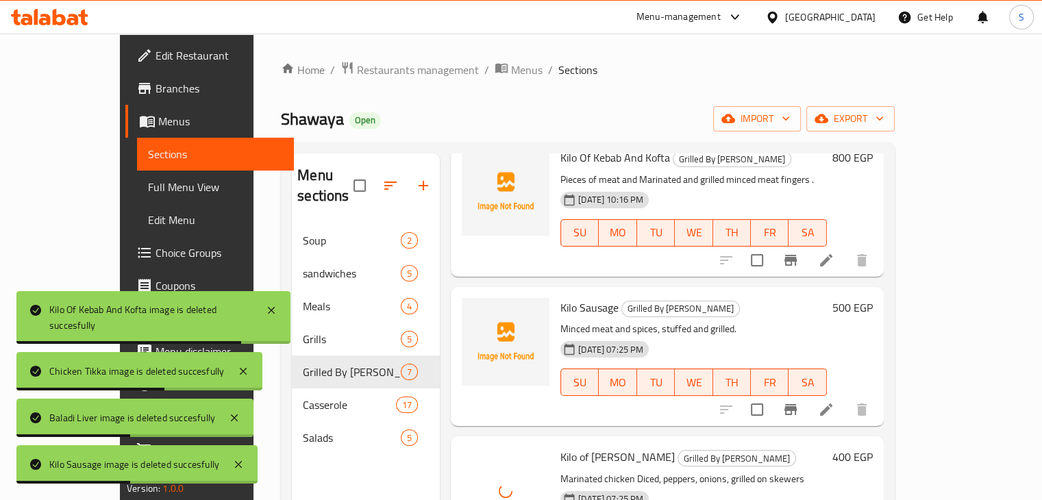
scroll to position [192, 0]
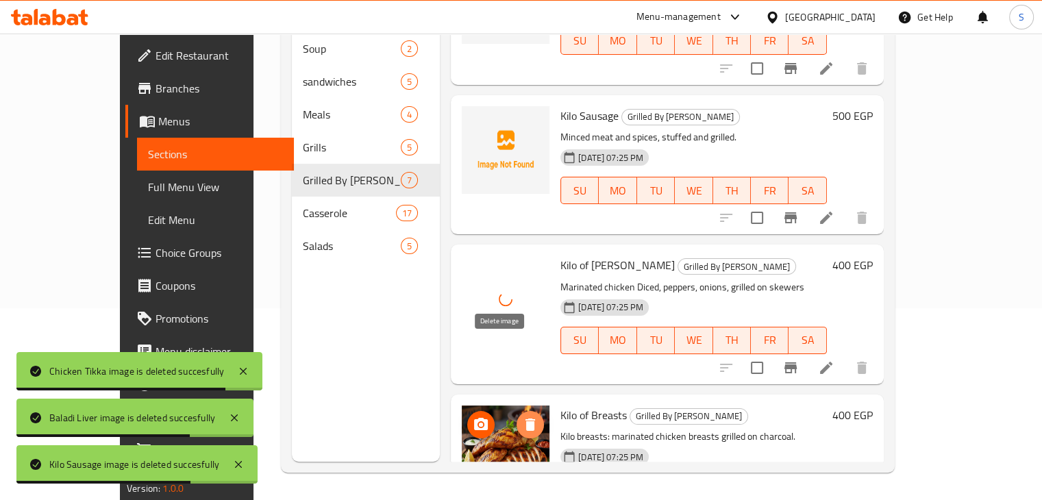
click at [522, 417] on icon "delete image" at bounding box center [530, 425] width 16 height 16
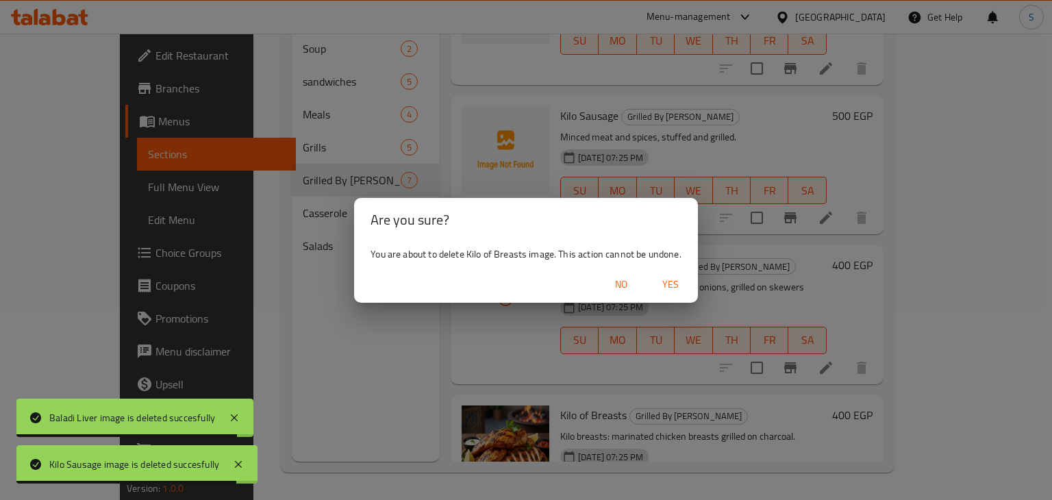
click at [672, 279] on span "Yes" at bounding box center [670, 284] width 33 height 17
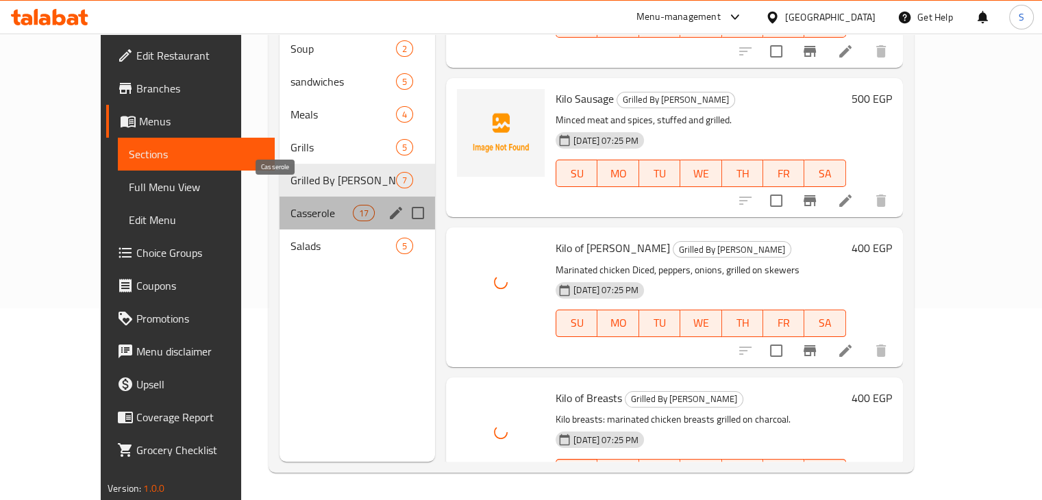
click at [290, 205] on span "Casserole" at bounding box center [321, 213] width 62 height 16
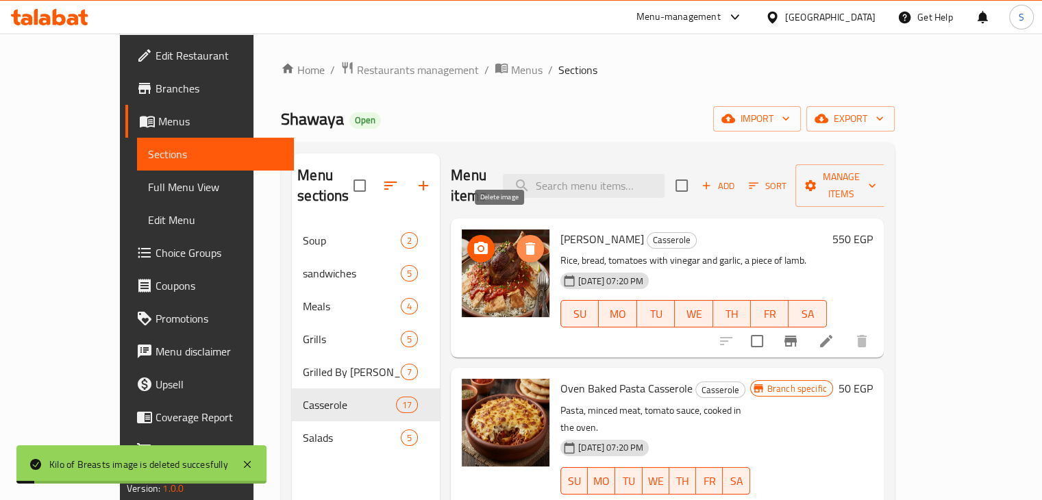
click at [525, 243] on icon "delete image" at bounding box center [530, 249] width 10 height 12
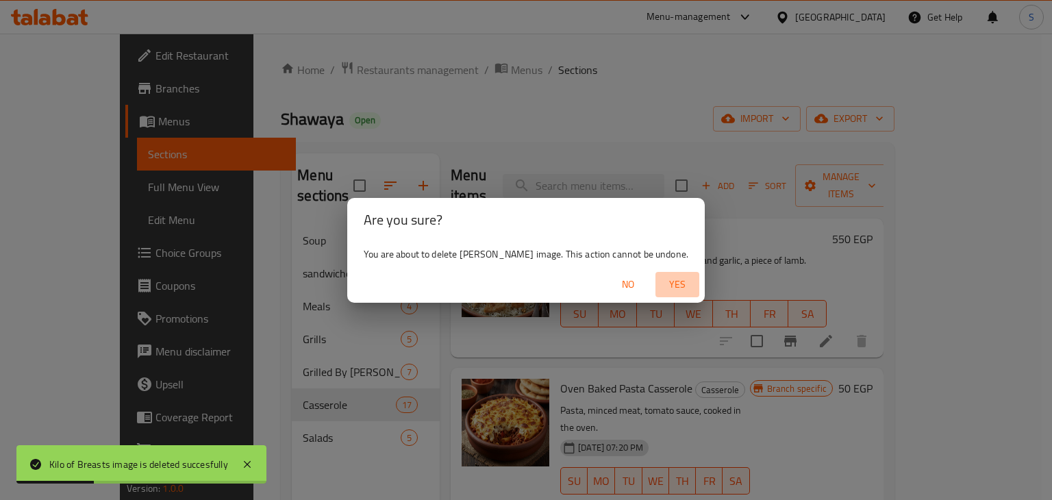
click at [665, 290] on span "Yes" at bounding box center [677, 284] width 33 height 17
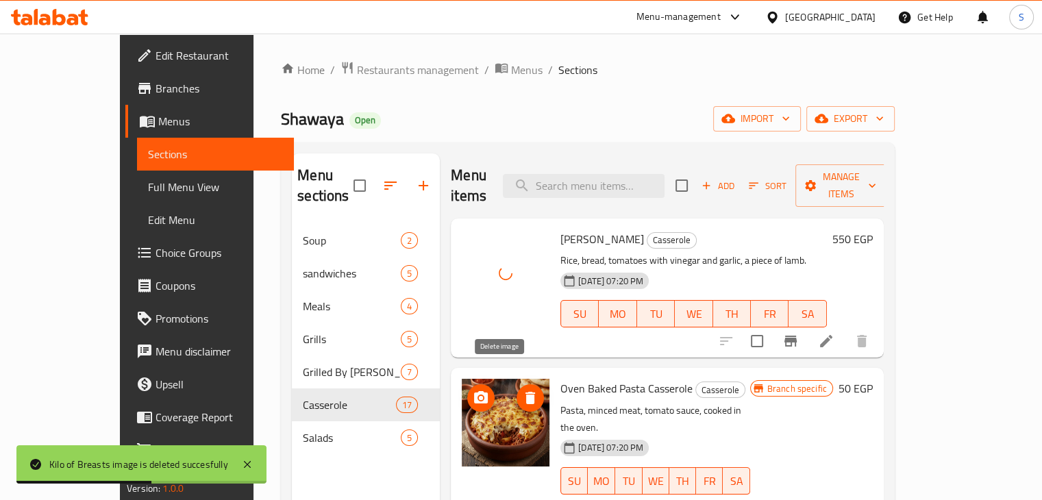
scroll to position [79, 0]
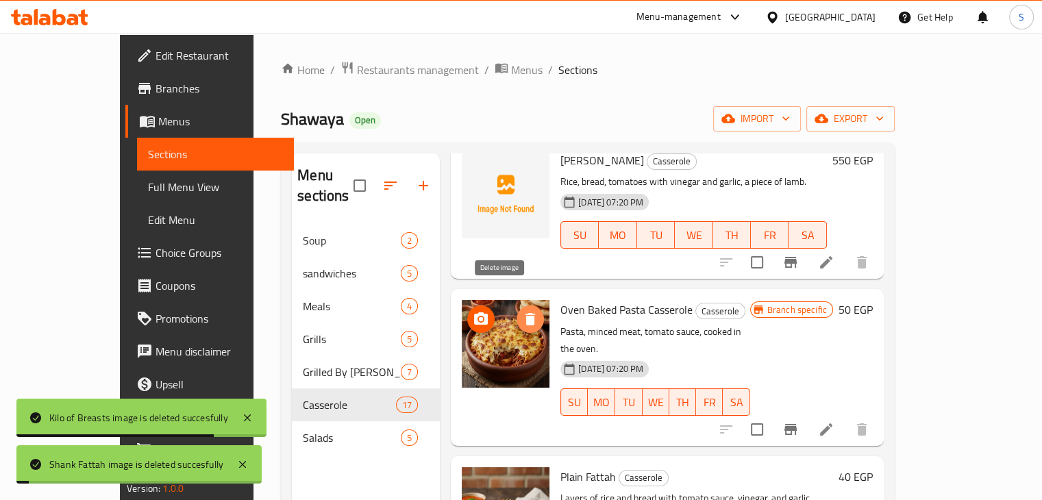
click at [525, 313] on icon "delete image" at bounding box center [530, 319] width 10 height 12
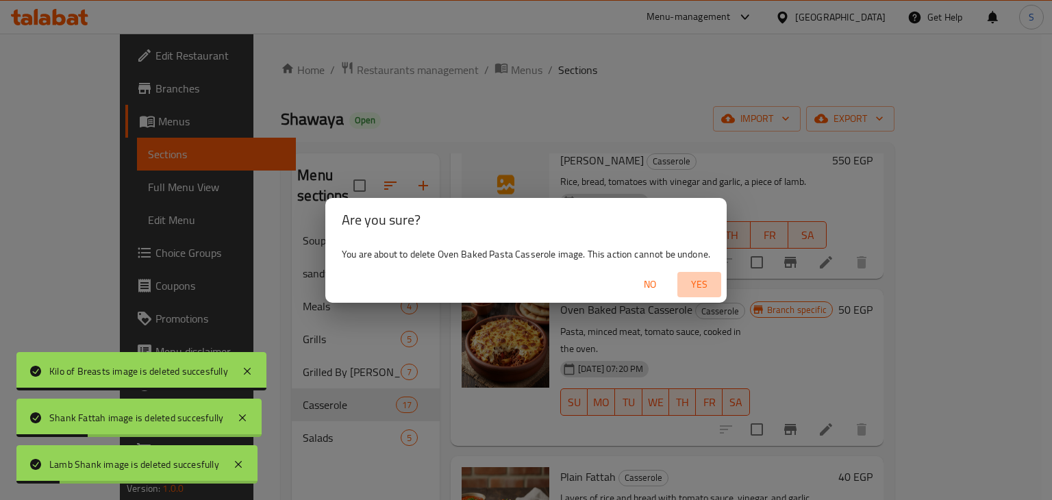
click at [687, 292] on span "Yes" at bounding box center [699, 284] width 33 height 17
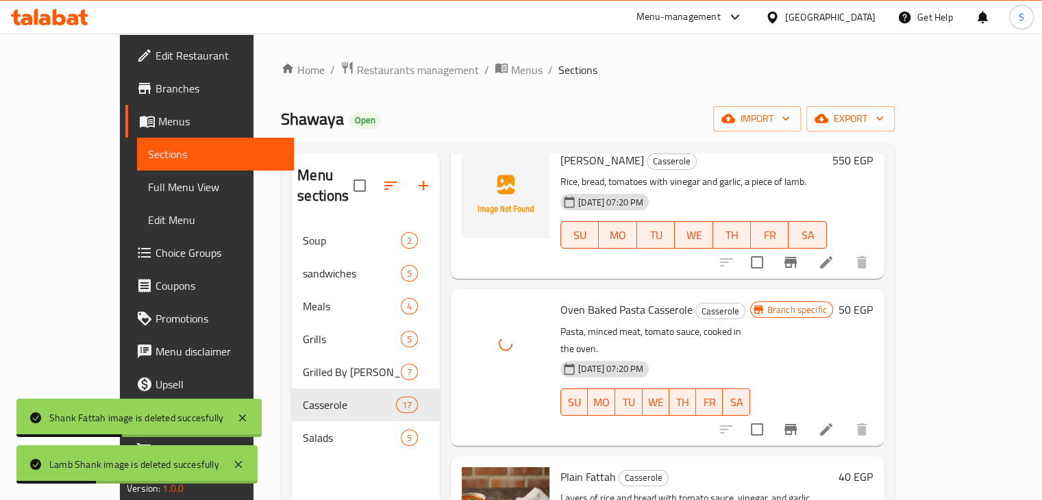
scroll to position [207, 0]
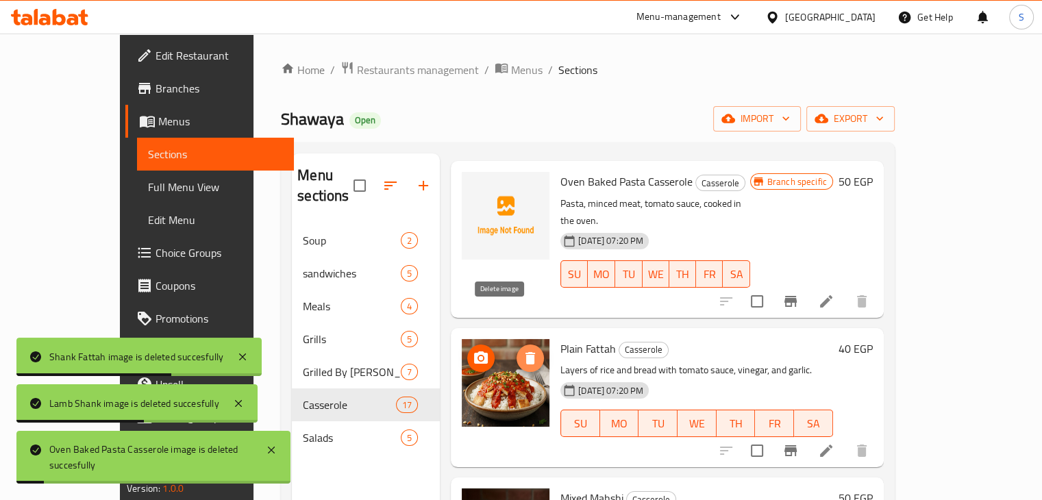
click at [522, 350] on icon "delete image" at bounding box center [530, 358] width 16 height 16
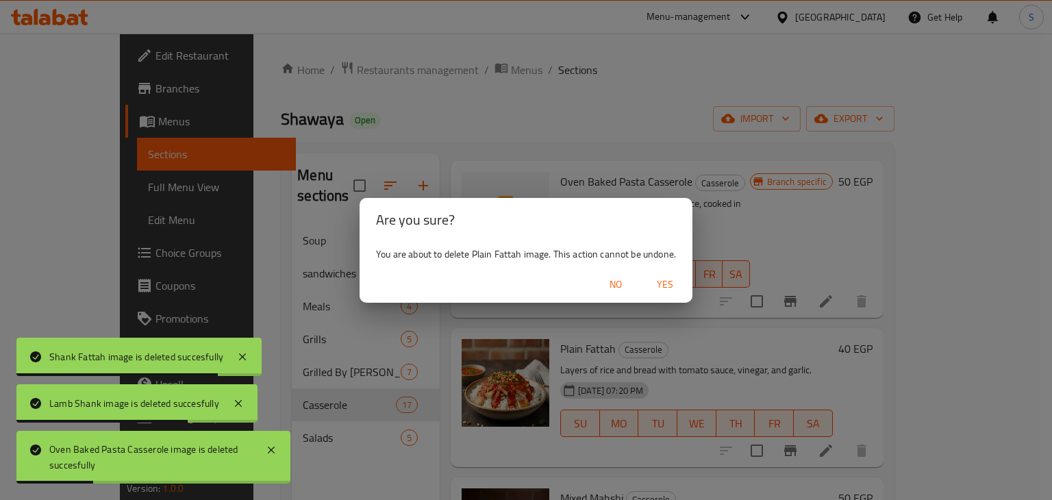
click at [673, 281] on span "Yes" at bounding box center [665, 284] width 33 height 17
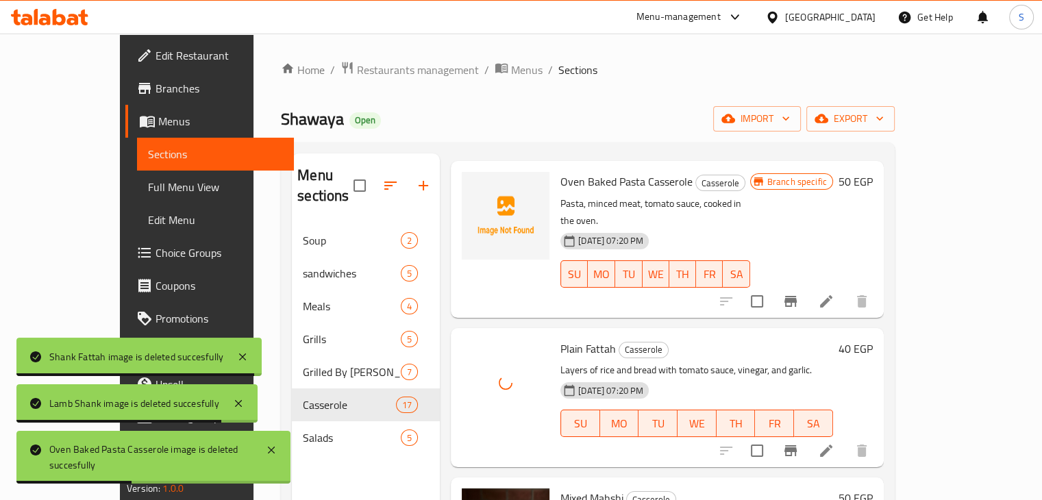
scroll to position [356, 0]
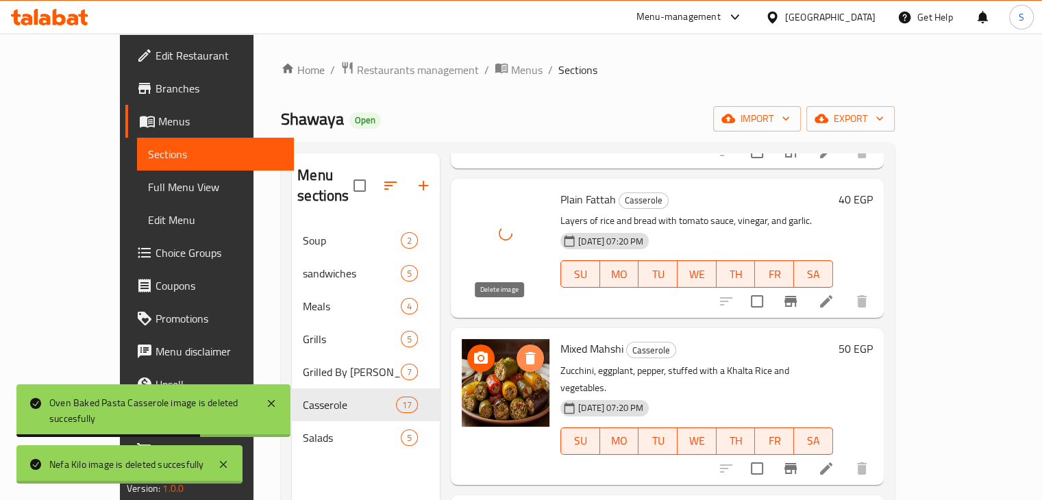
click at [525, 352] on icon "delete image" at bounding box center [530, 358] width 10 height 12
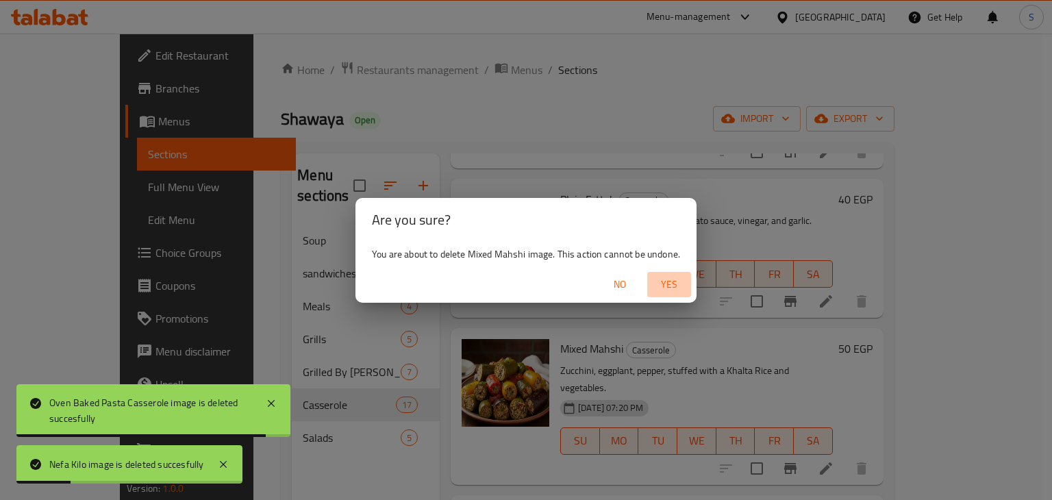
click at [662, 284] on span "Yes" at bounding box center [669, 284] width 33 height 17
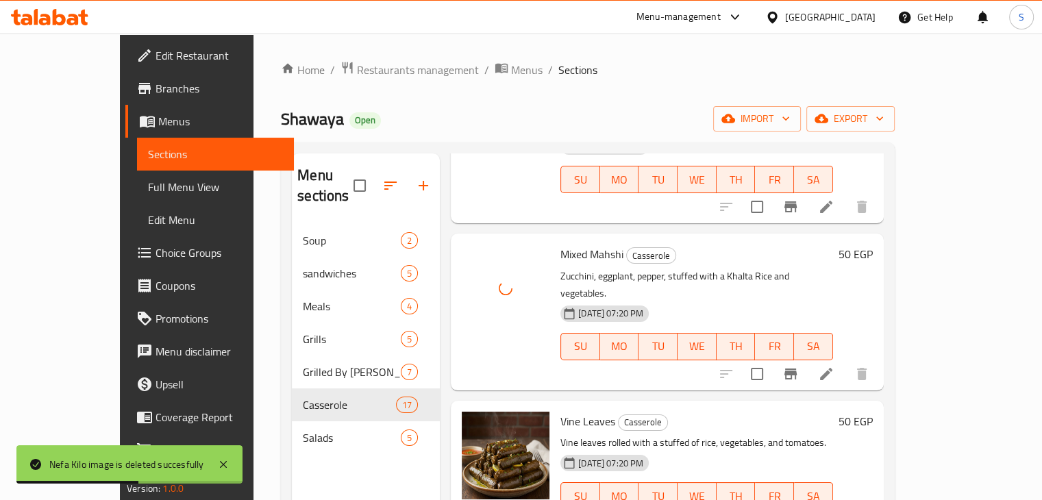
scroll to position [451, 0]
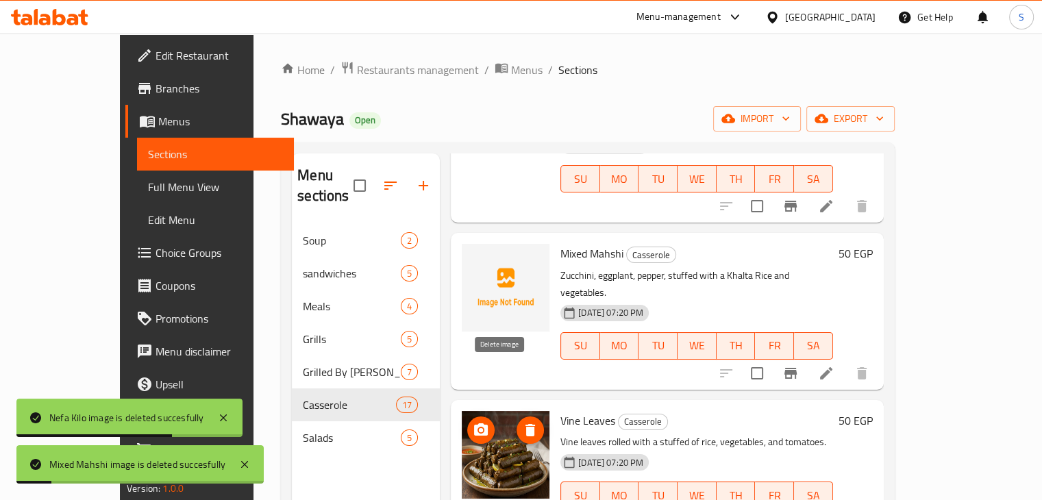
click at [522, 422] on icon "delete image" at bounding box center [530, 430] width 16 height 16
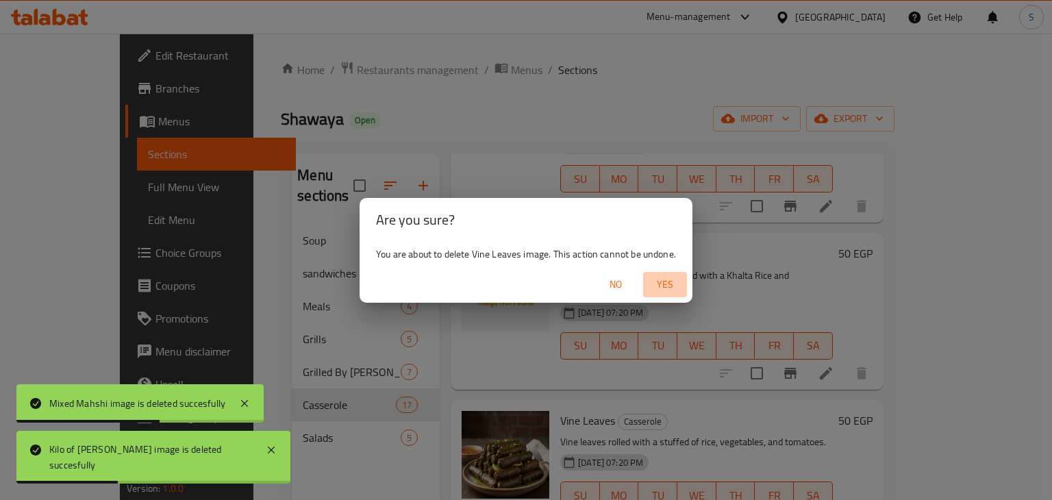
click at [656, 288] on span "Yes" at bounding box center [665, 284] width 33 height 17
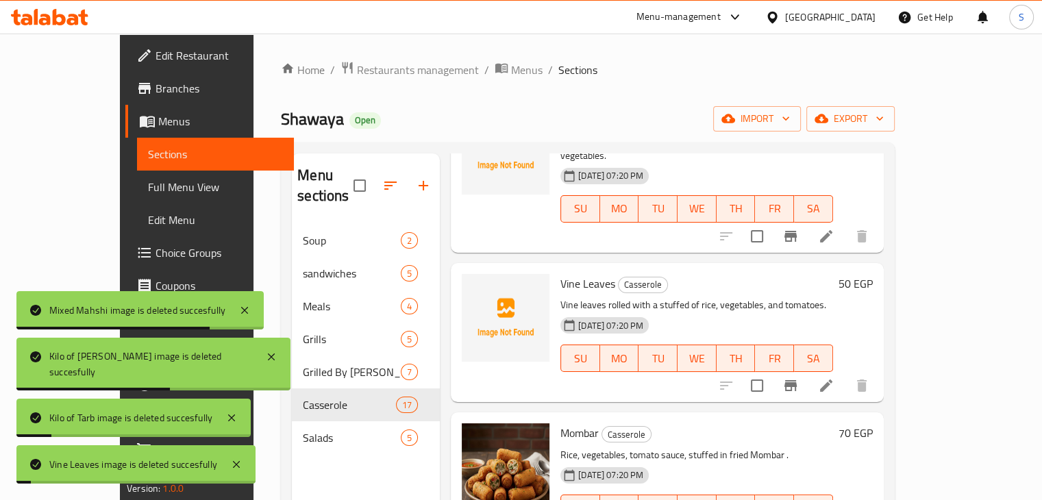
scroll to position [594, 0]
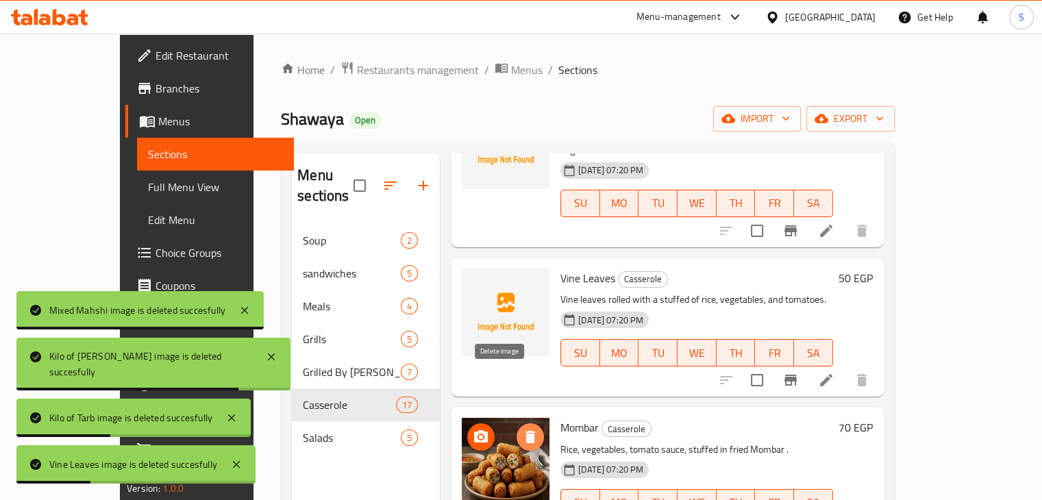
click at [522, 429] on icon "delete image" at bounding box center [530, 437] width 16 height 16
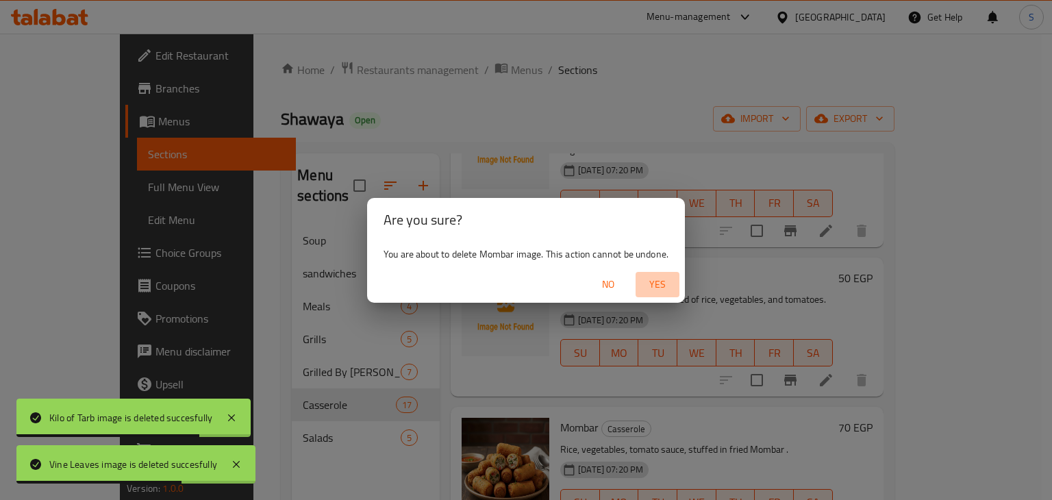
click at [658, 288] on span "Yes" at bounding box center [657, 284] width 33 height 17
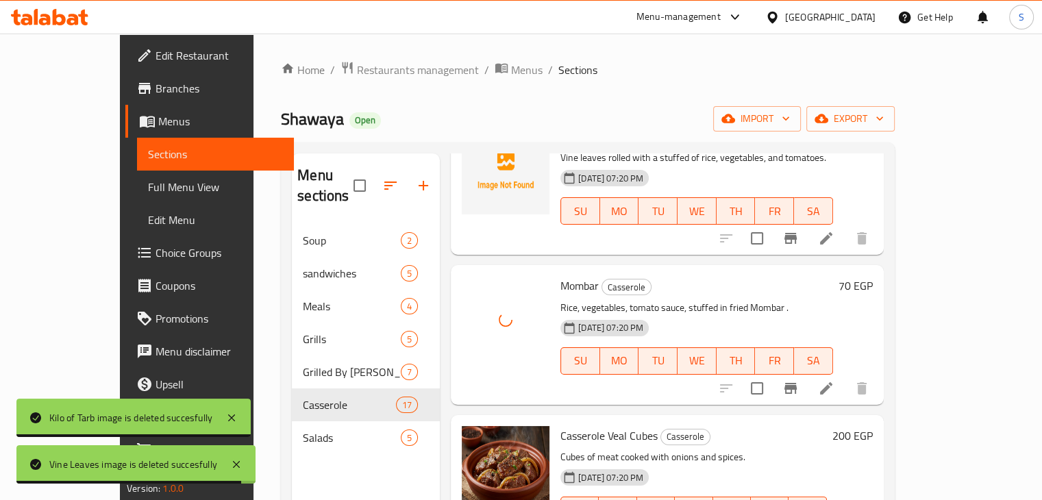
scroll to position [736, 0]
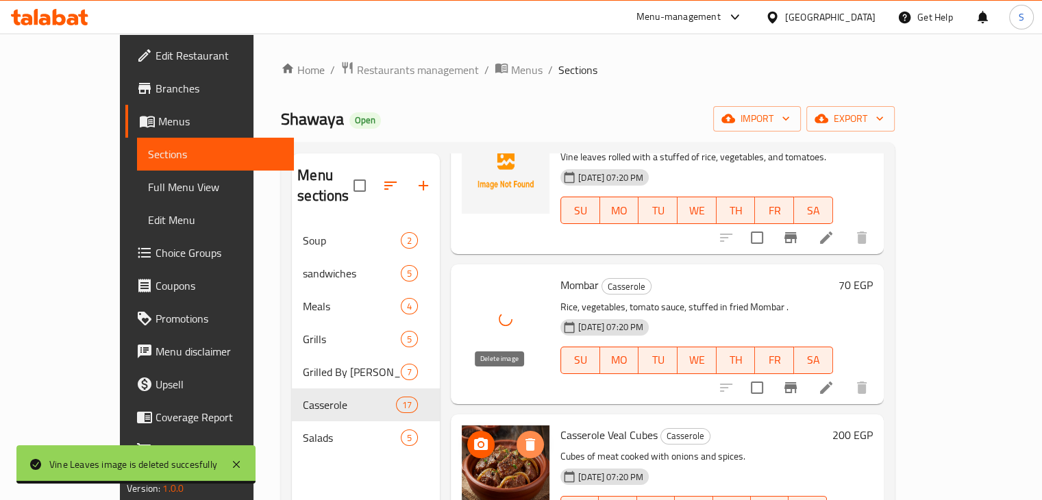
click at [517, 431] on button "delete image" at bounding box center [530, 444] width 27 height 27
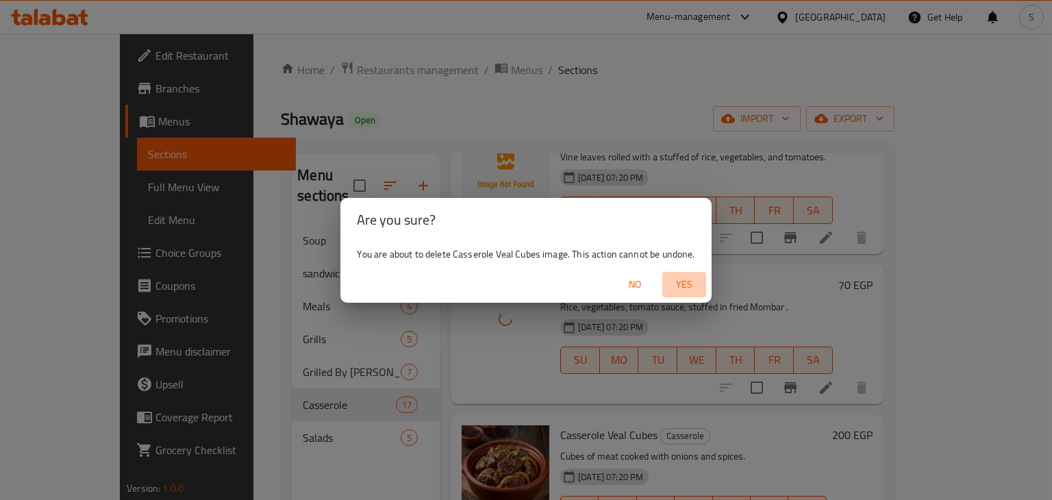
click at [688, 284] on span "Yes" at bounding box center [684, 284] width 33 height 17
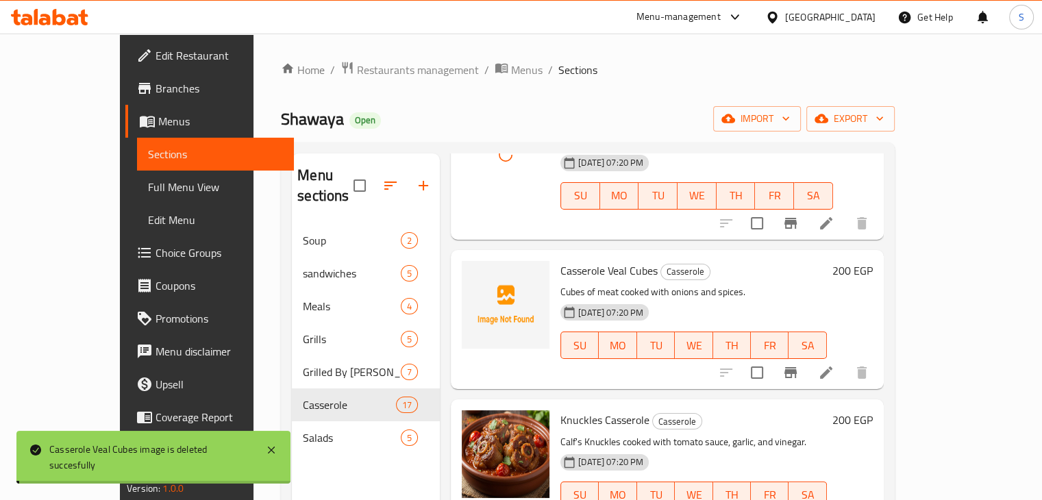
scroll to position [907, 0]
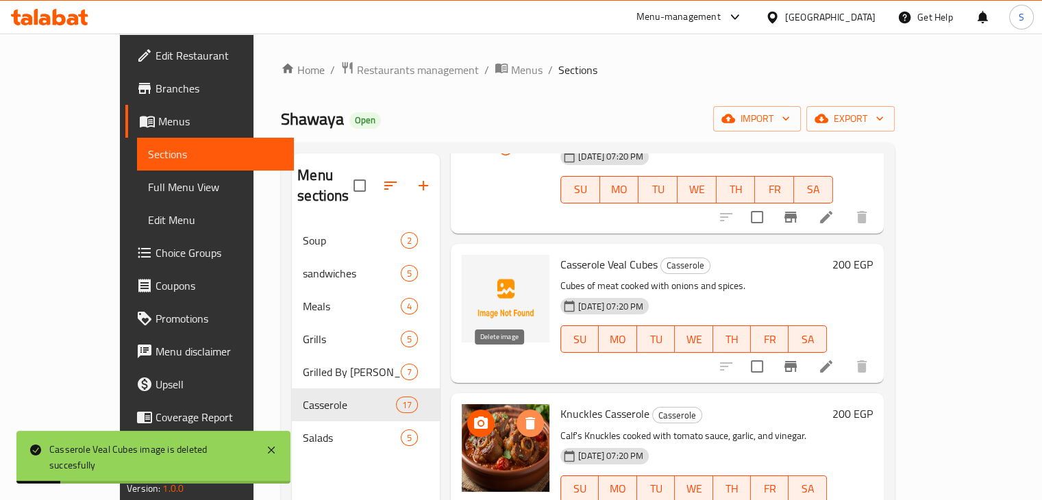
click at [522, 415] on icon "delete image" at bounding box center [530, 423] width 16 height 16
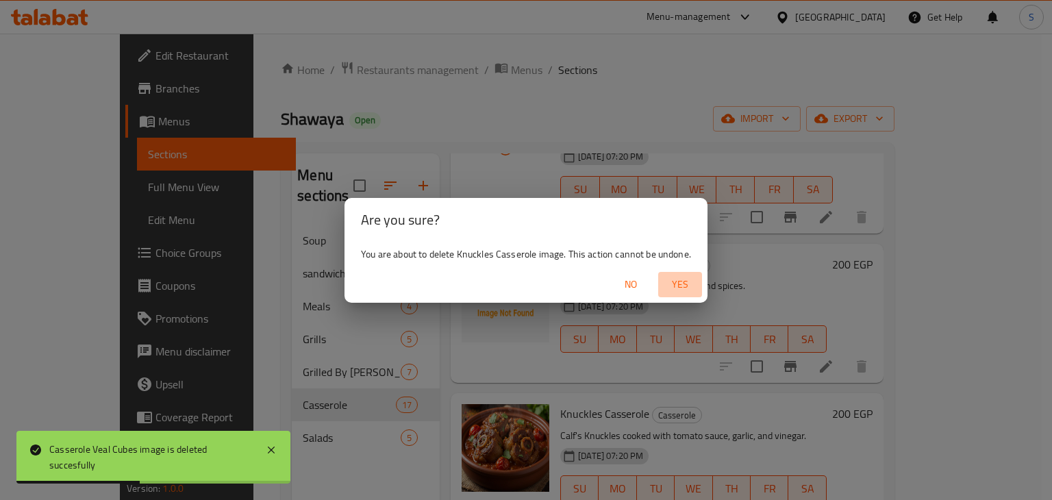
drag, startPoint x: 674, startPoint y: 285, endPoint x: 508, endPoint y: 357, distance: 181.3
click at [508, 357] on div "Are you sure? You are about to delete Knuckles Casserole image. This action can…" at bounding box center [526, 250] width 1052 height 500
drag, startPoint x: 675, startPoint y: 286, endPoint x: 510, endPoint y: 360, distance: 181.5
click at [510, 360] on div "Are you sure? You are about to delete Knuckles Casserole image. This action can…" at bounding box center [526, 250] width 1052 height 500
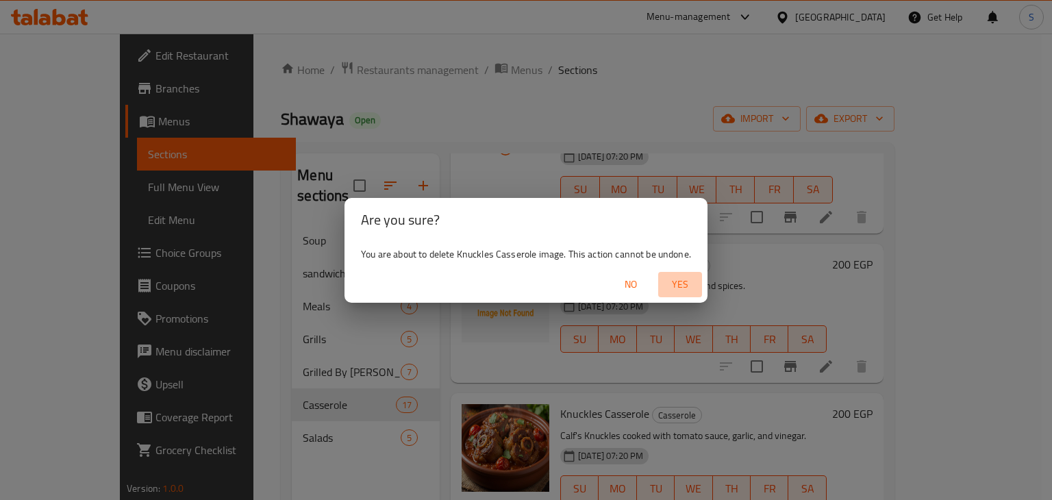
click at [684, 282] on span "Yes" at bounding box center [680, 284] width 33 height 17
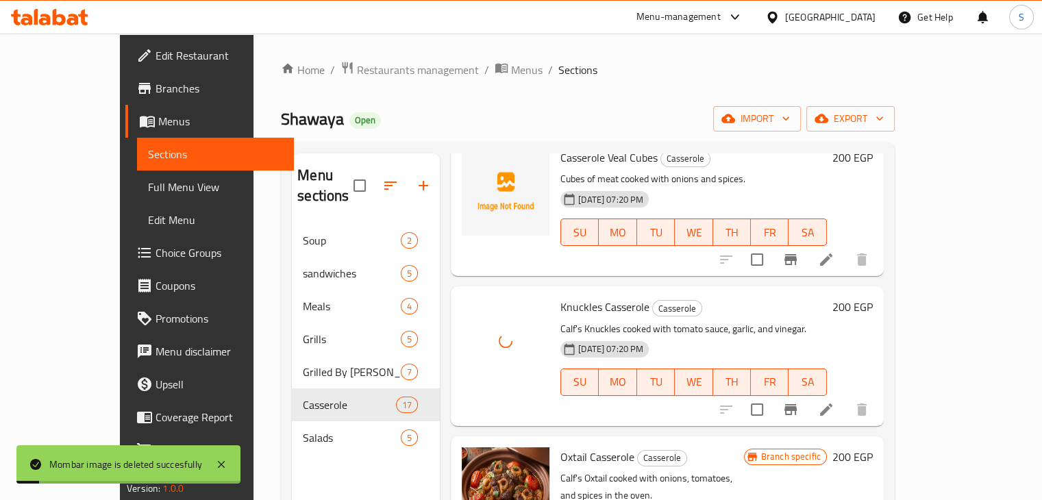
scroll to position [1074, 0]
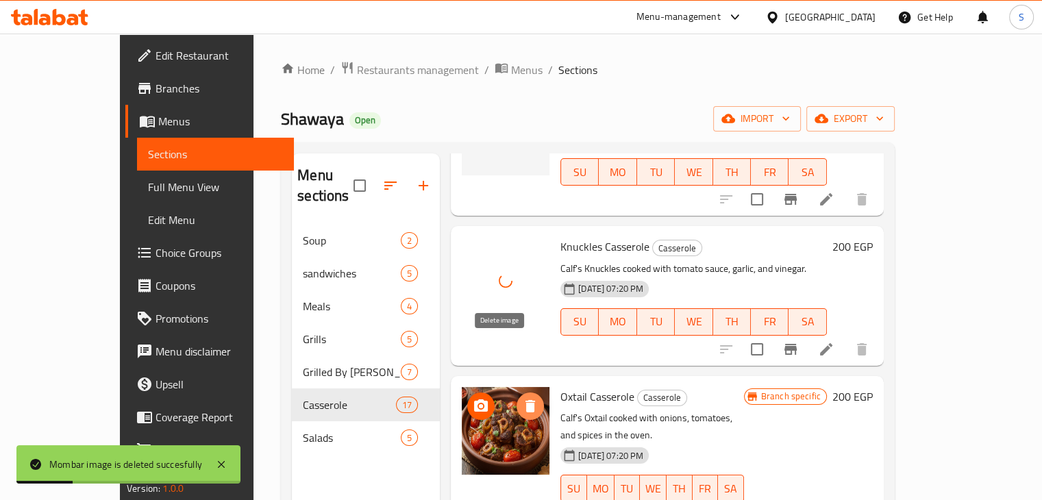
click at [522, 398] on icon "delete image" at bounding box center [530, 406] width 16 height 16
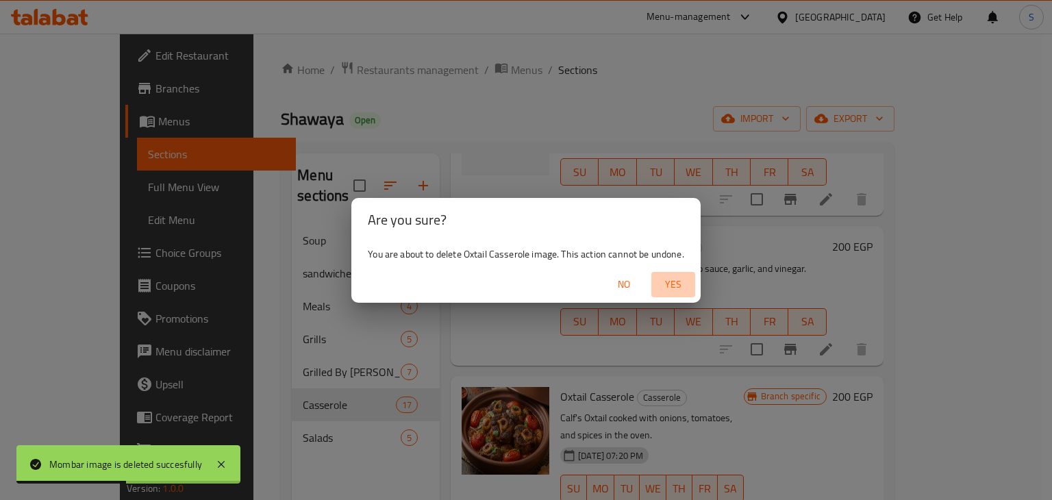
click at [670, 277] on span "Yes" at bounding box center [673, 284] width 33 height 17
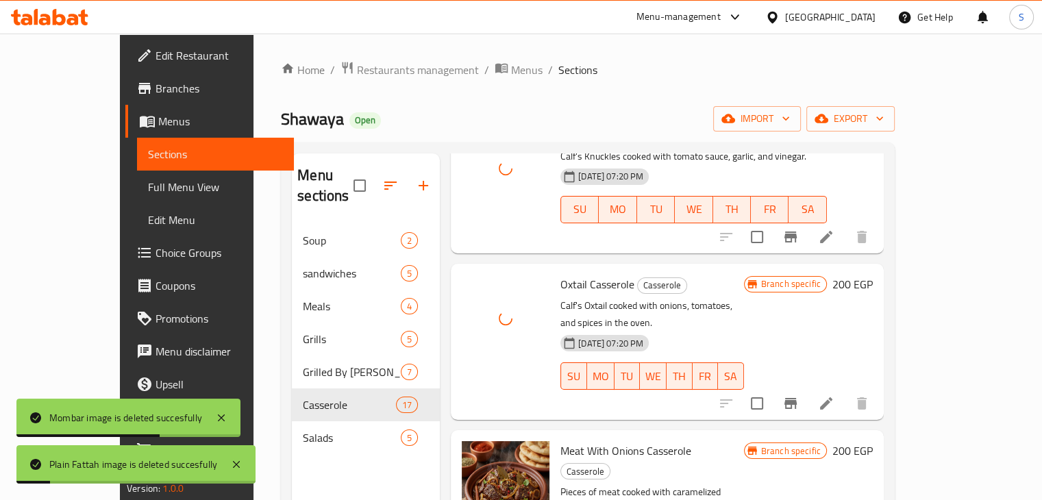
scroll to position [1188, 0]
click at [525, 453] on icon "delete image" at bounding box center [530, 459] width 10 height 12
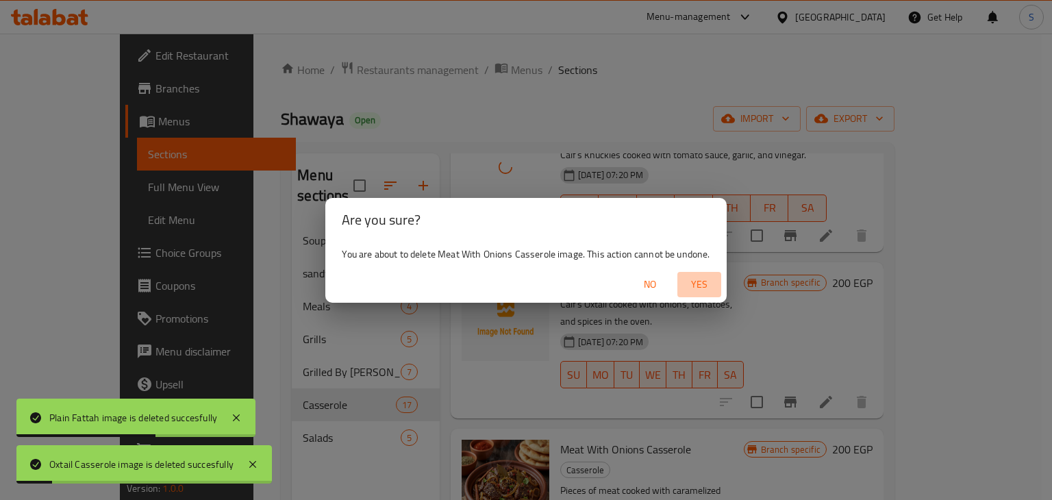
click at [698, 280] on span "Yes" at bounding box center [699, 284] width 33 height 17
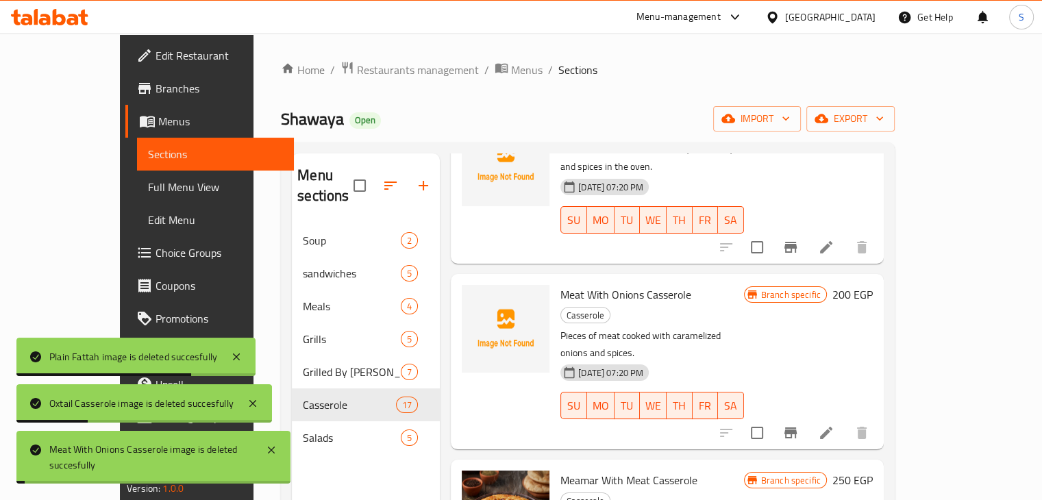
scroll to position [1344, 0]
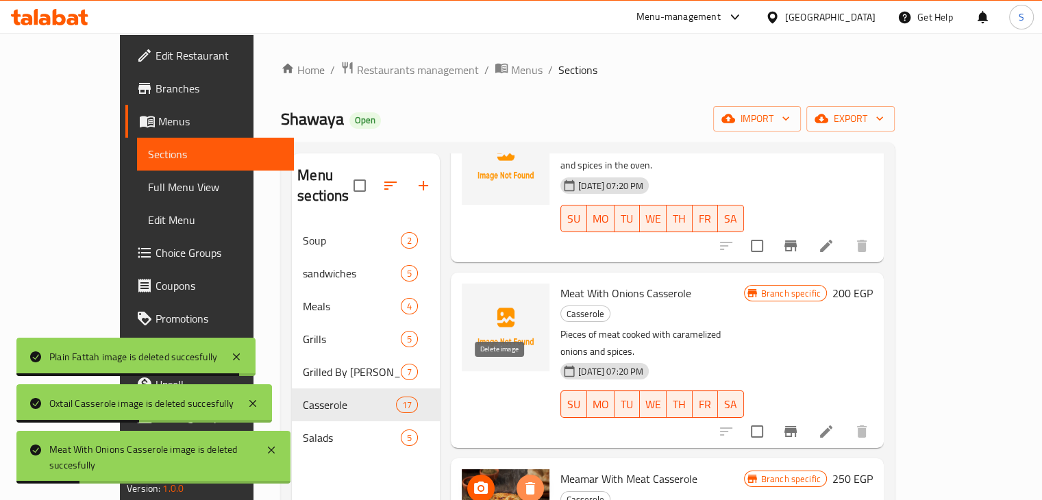
click at [517, 475] on button "delete image" at bounding box center [530, 488] width 27 height 27
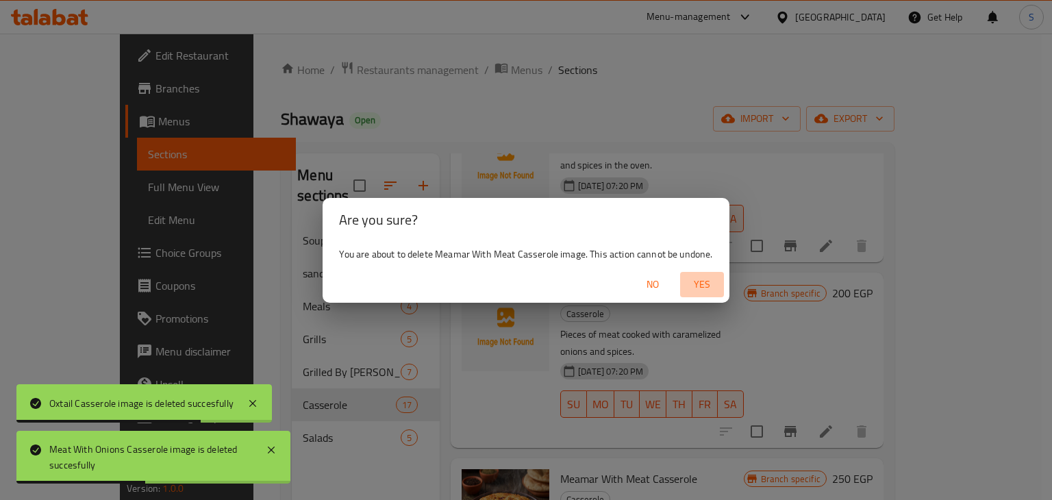
click at [702, 285] on span "Yes" at bounding box center [702, 284] width 33 height 17
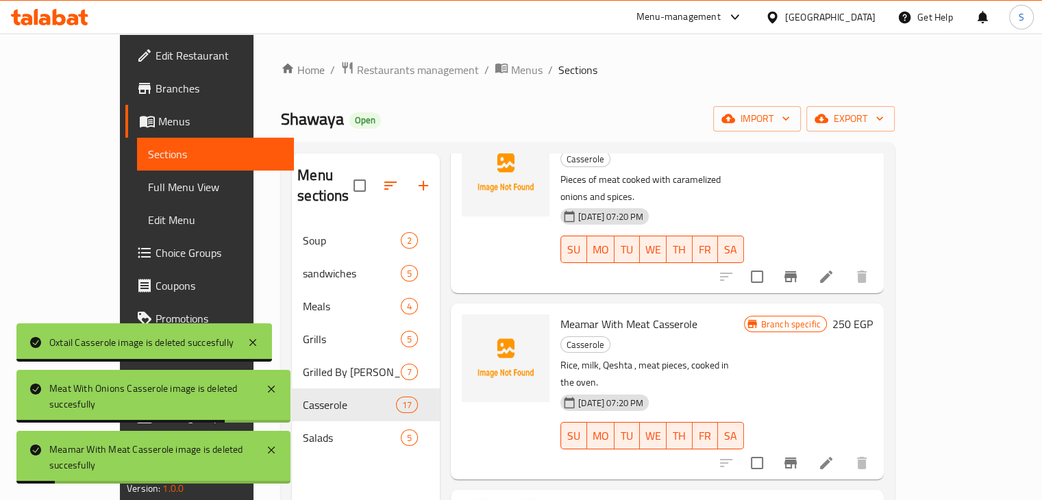
scroll to position [1501, 0]
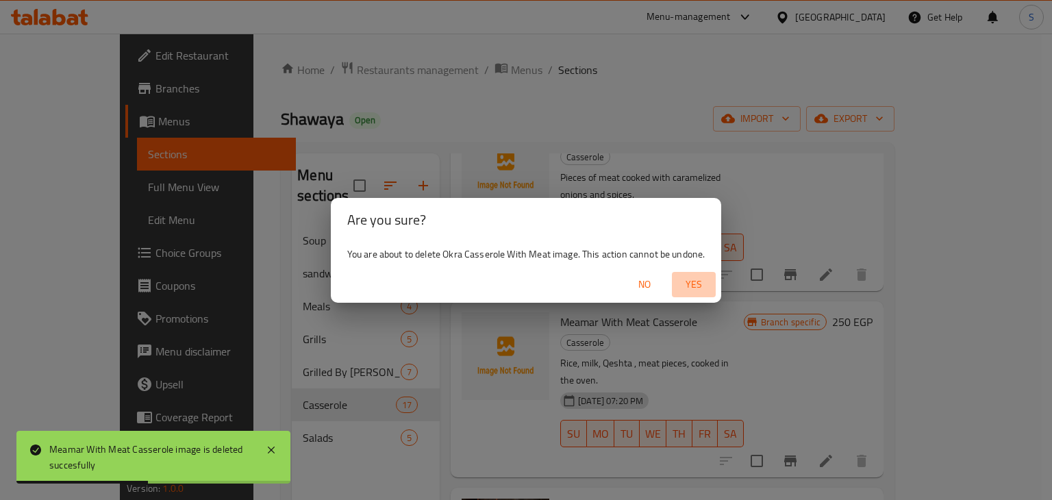
click at [682, 288] on span "Yes" at bounding box center [694, 284] width 33 height 17
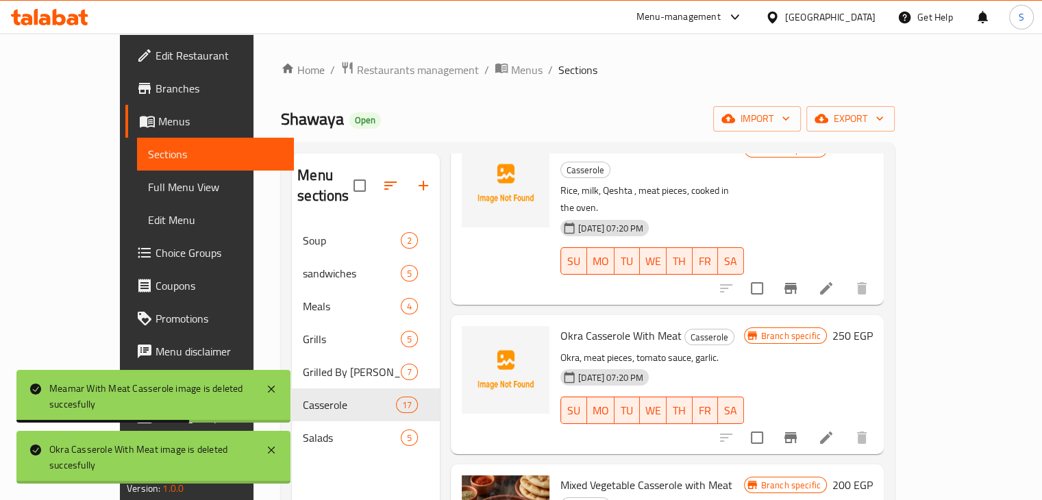
scroll to position [1713, 0]
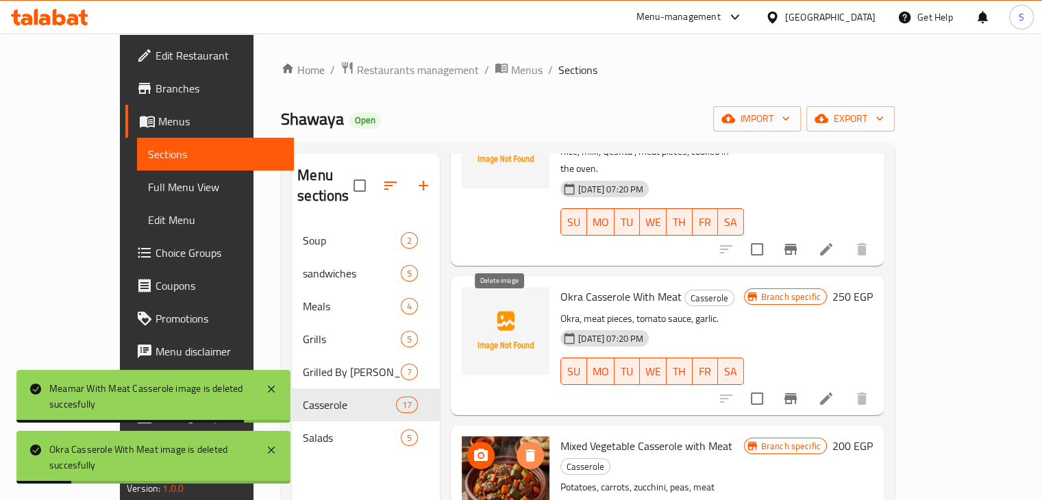
click at [517, 442] on button "delete image" at bounding box center [530, 455] width 27 height 27
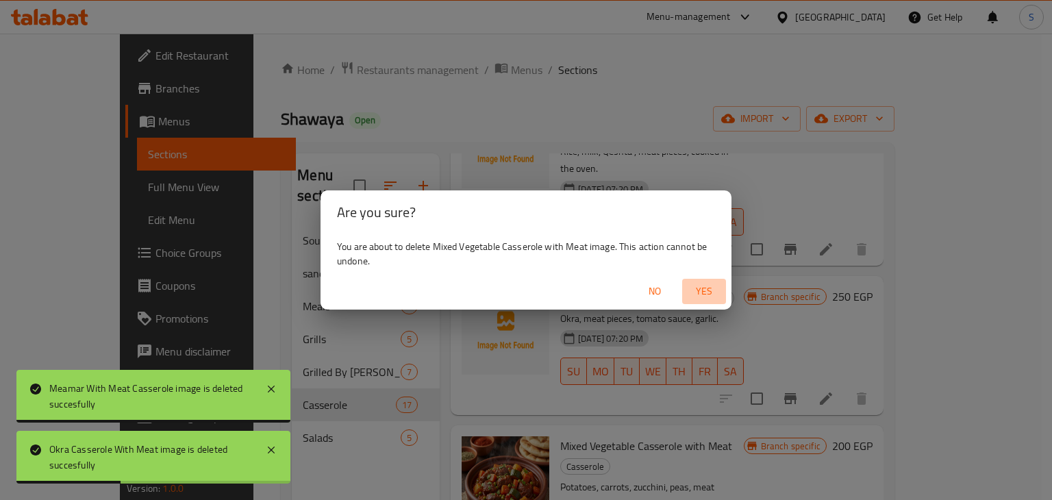
click at [696, 287] on span "Yes" at bounding box center [704, 291] width 33 height 17
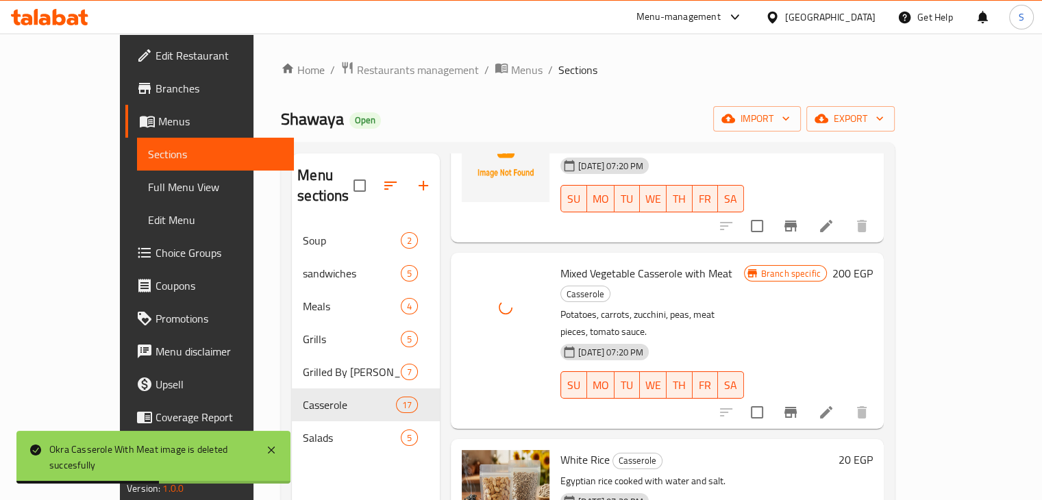
scroll to position [1910, 0]
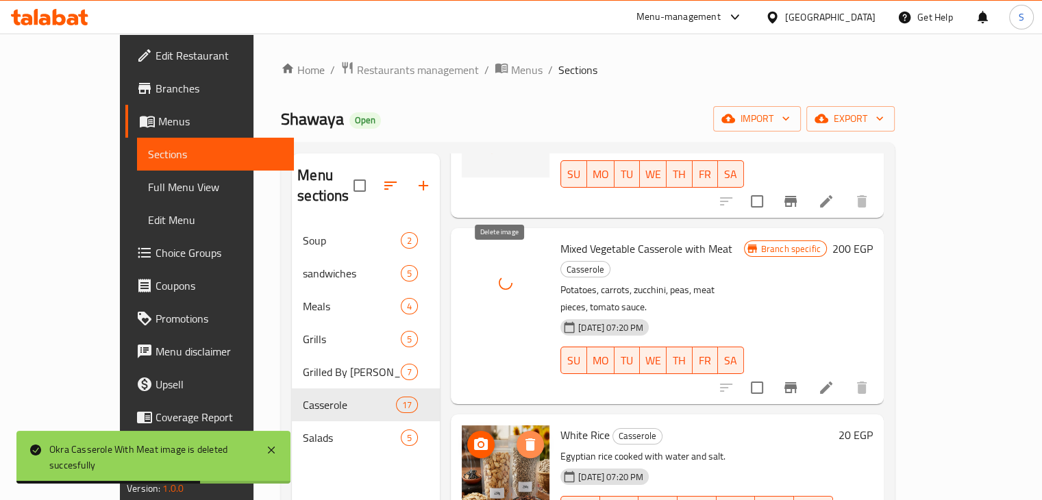
click at [525, 438] on icon "delete image" at bounding box center [530, 444] width 10 height 12
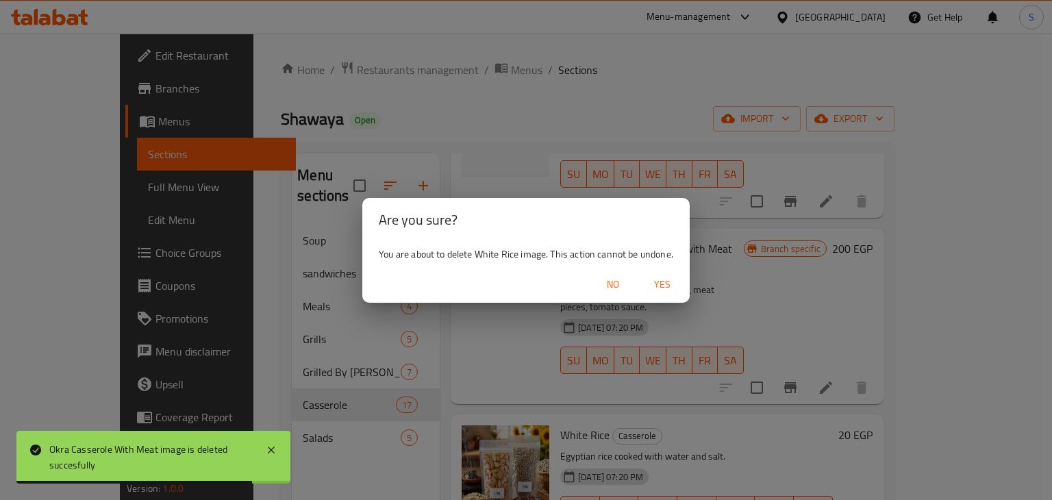
click at [668, 284] on span "Yes" at bounding box center [662, 284] width 33 height 17
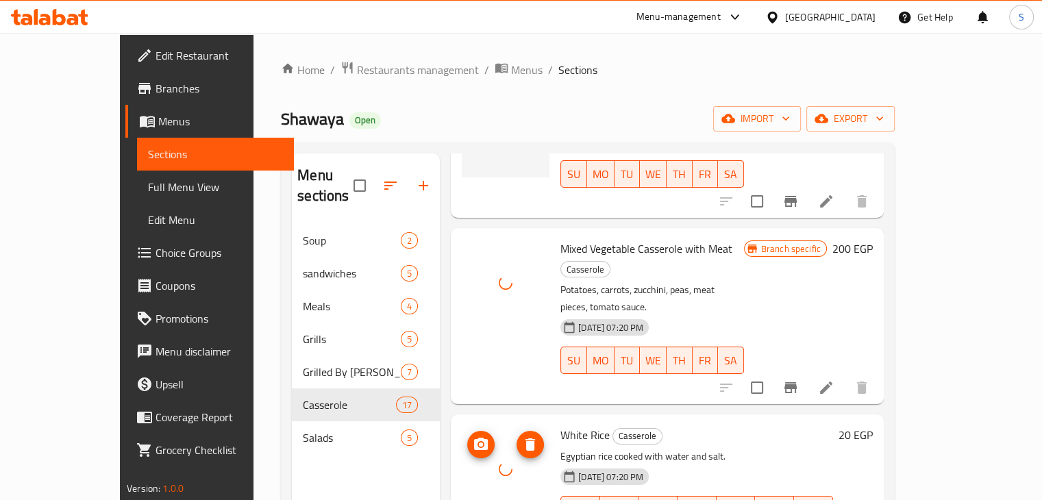
scroll to position [2060, 0]
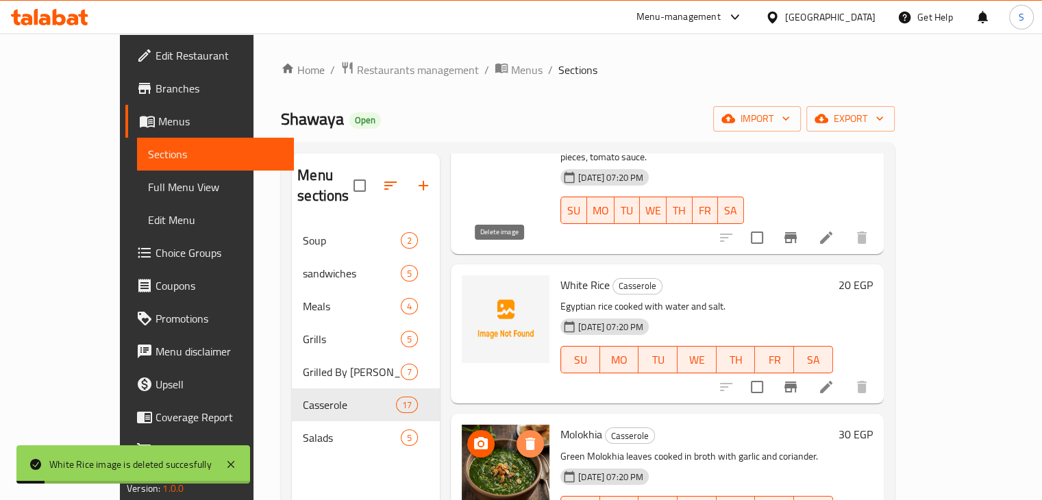
click at [517, 430] on button "delete image" at bounding box center [530, 443] width 27 height 27
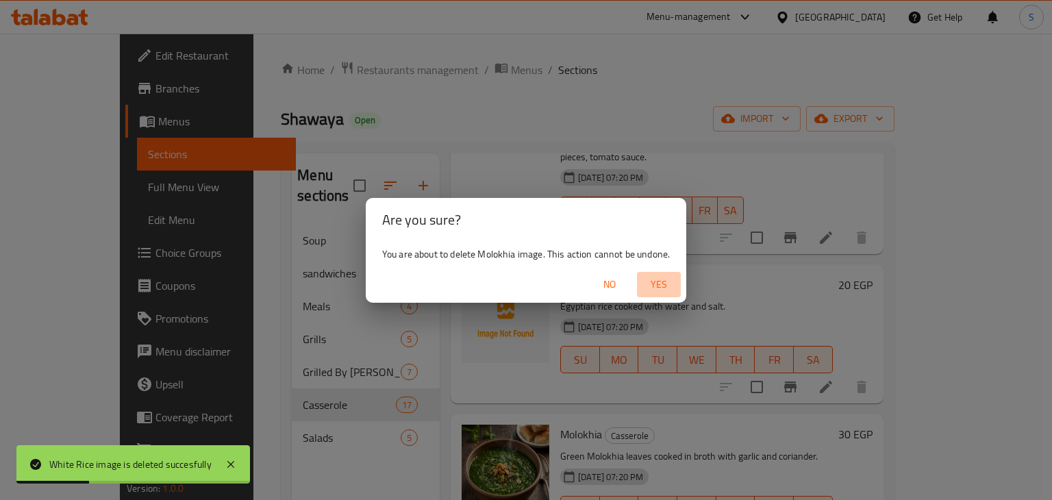
click at [664, 286] on span "Yes" at bounding box center [659, 284] width 33 height 17
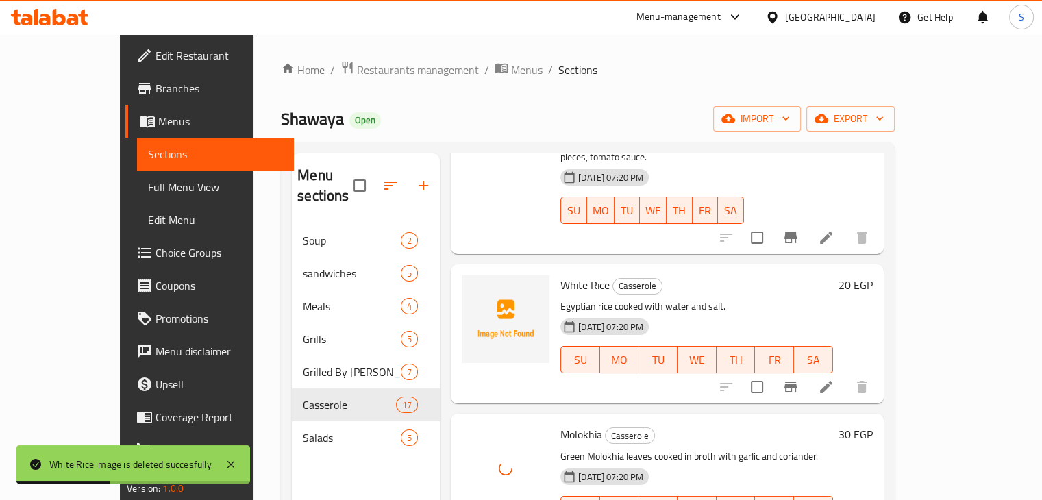
scroll to position [2078, 0]
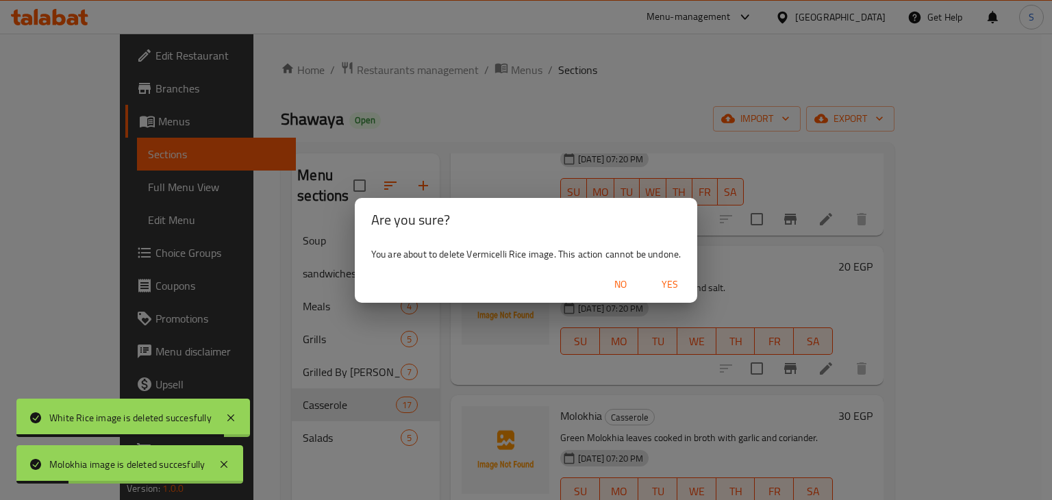
click at [666, 287] on span "Yes" at bounding box center [670, 284] width 33 height 17
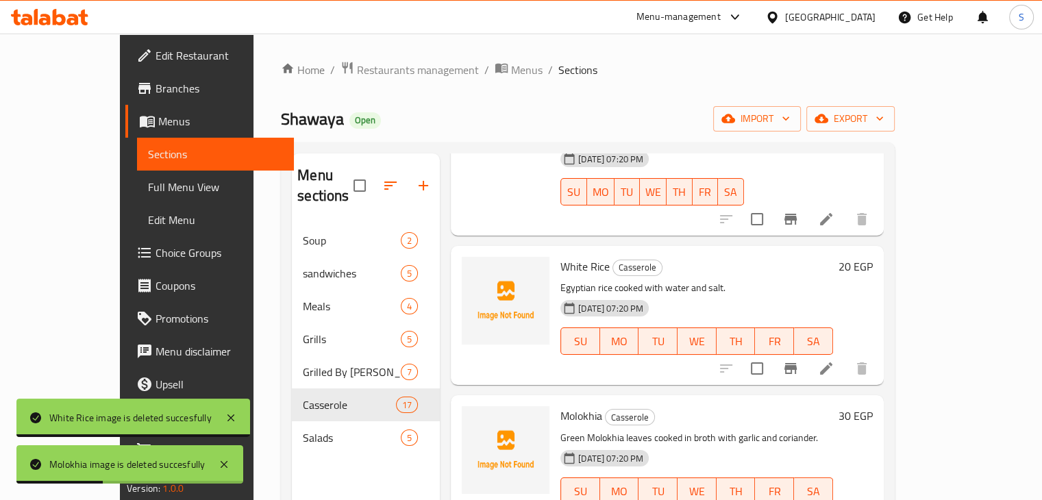
scroll to position [192, 0]
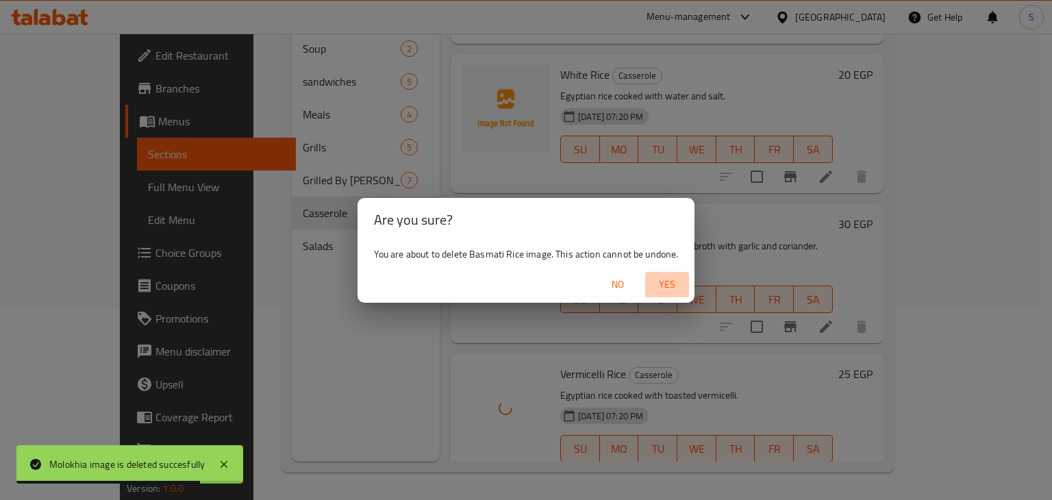
click at [672, 288] on span "Yes" at bounding box center [667, 284] width 33 height 17
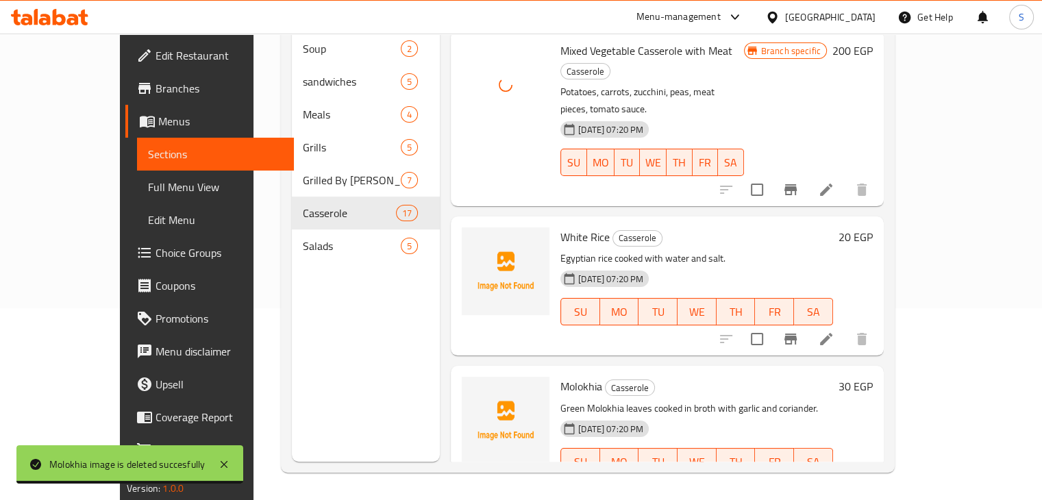
scroll to position [1914, 0]
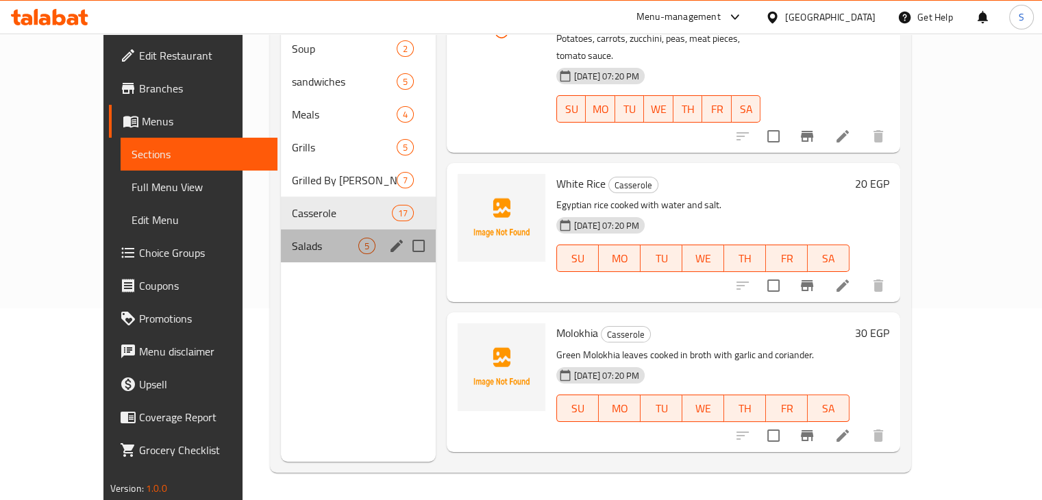
click at [281, 229] on div "Salads 5" at bounding box center [358, 245] width 155 height 33
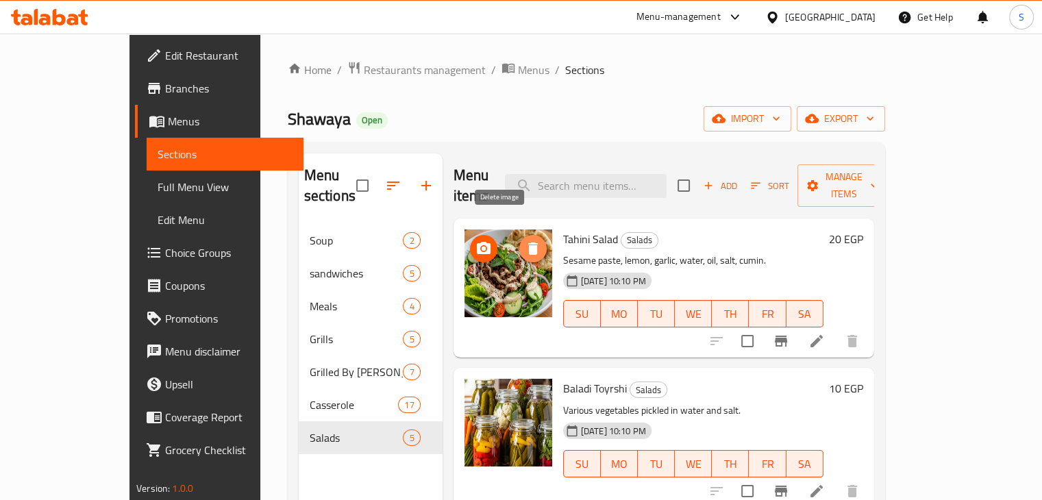
click at [525, 240] on icon "delete image" at bounding box center [533, 248] width 16 height 16
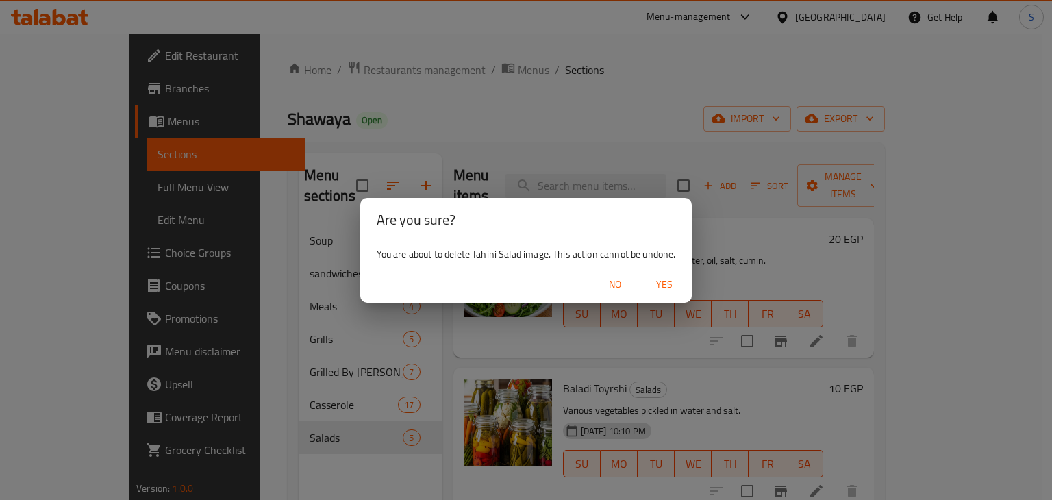
click at [663, 277] on div "No Yes" at bounding box center [526, 284] width 332 height 36
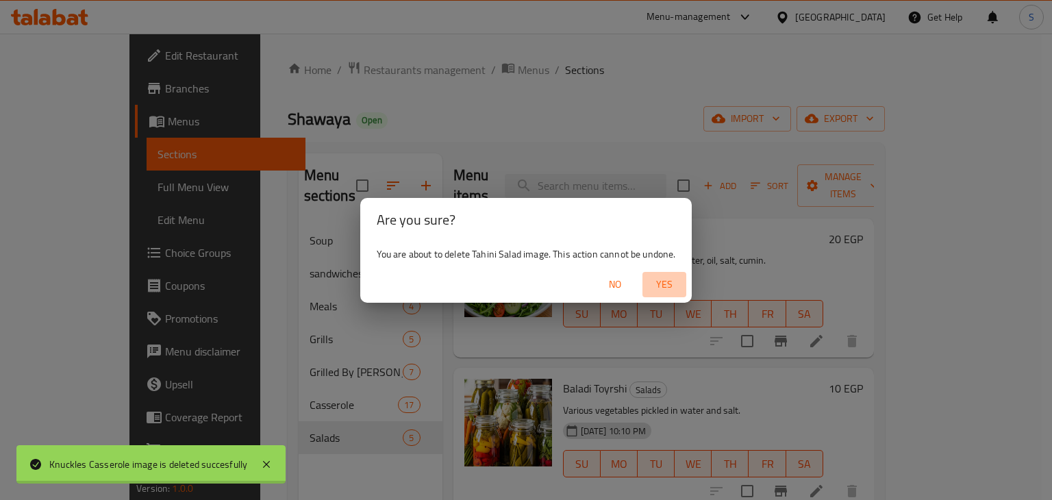
click at [663, 277] on span "Yes" at bounding box center [664, 284] width 33 height 17
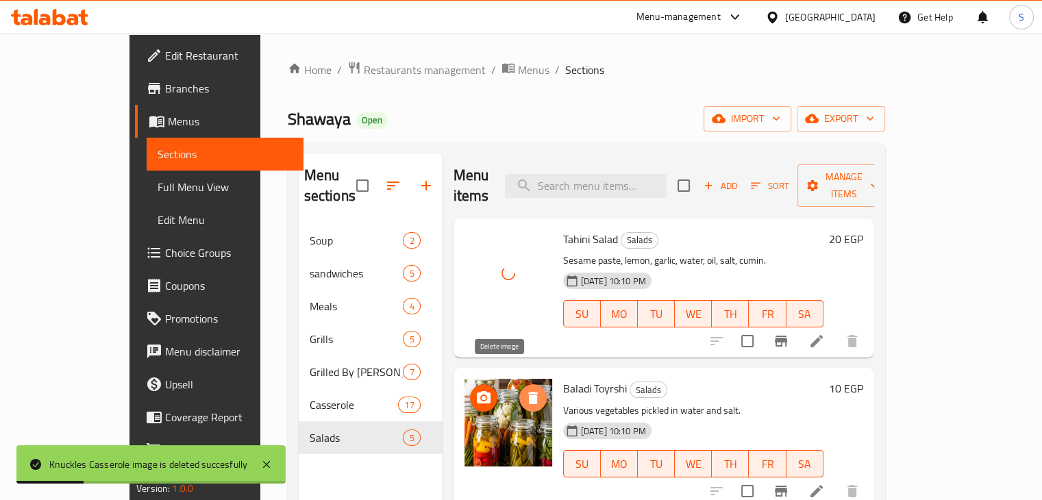
click at [525, 390] on icon "delete image" at bounding box center [533, 398] width 16 height 16
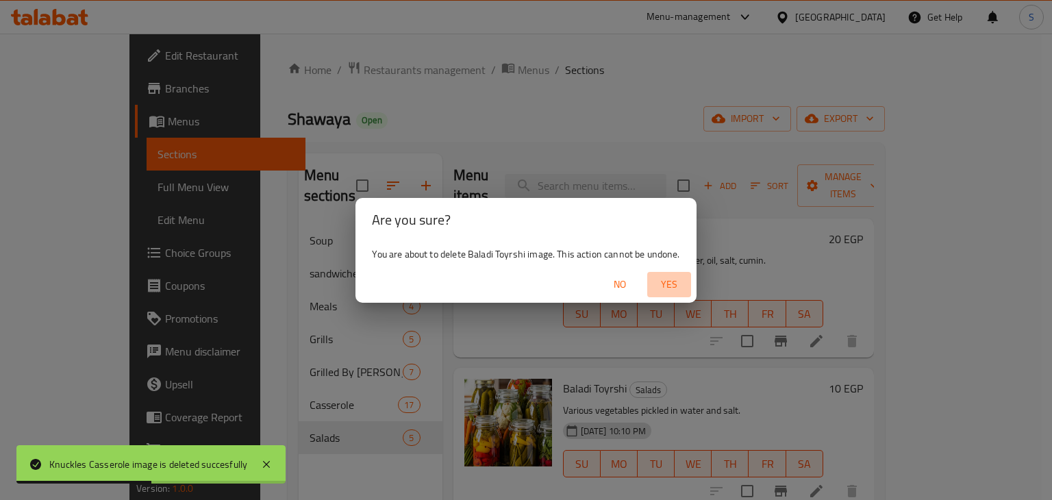
click at [658, 291] on span "Yes" at bounding box center [669, 284] width 33 height 17
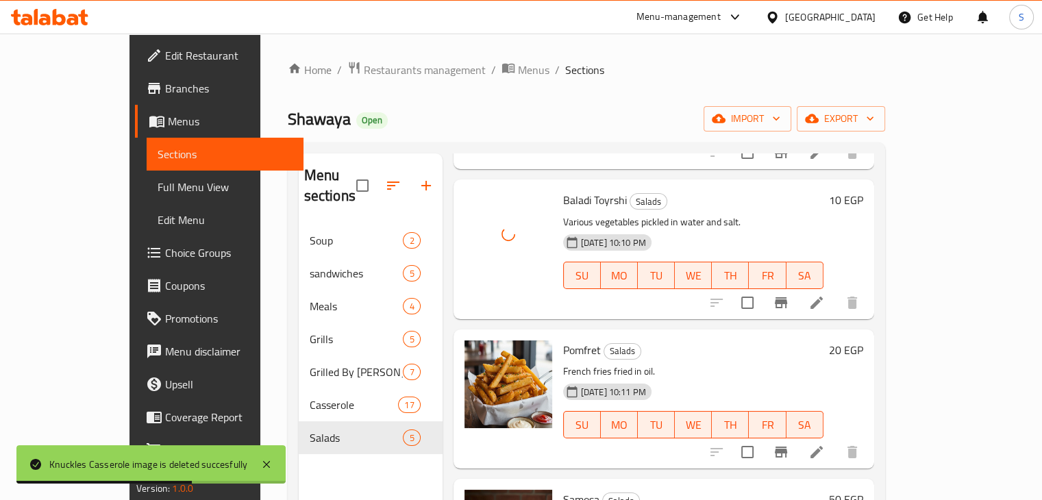
scroll to position [191, 0]
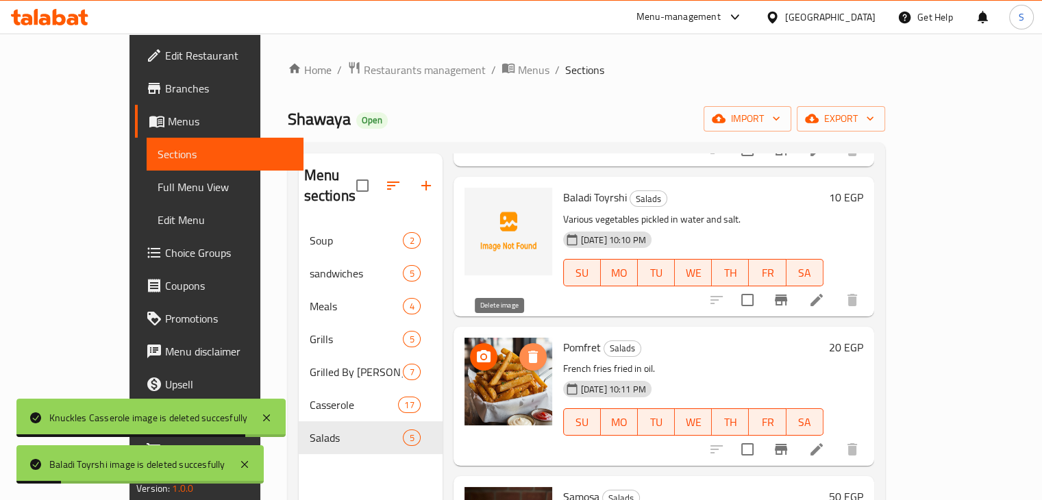
click at [525, 349] on icon "delete image" at bounding box center [533, 357] width 16 height 16
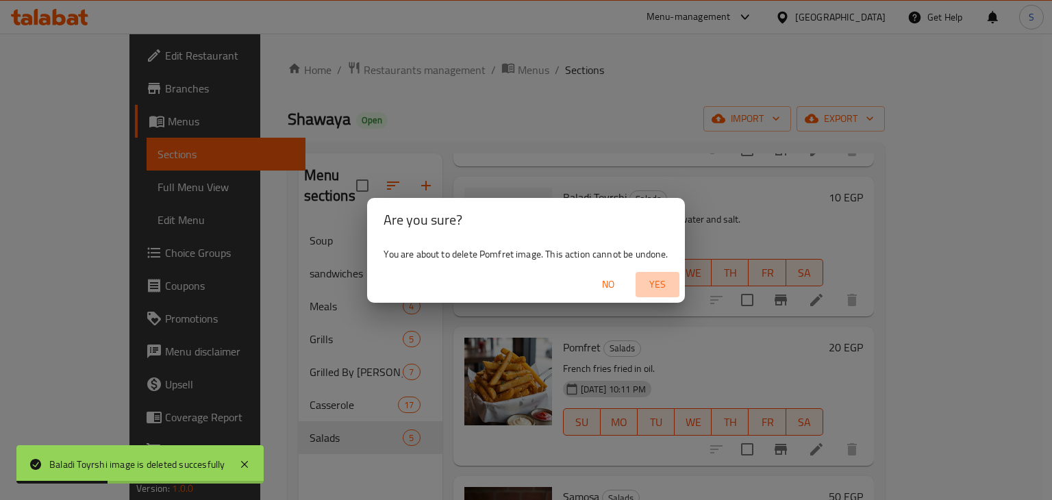
click at [671, 292] on span "Yes" at bounding box center [657, 284] width 33 height 17
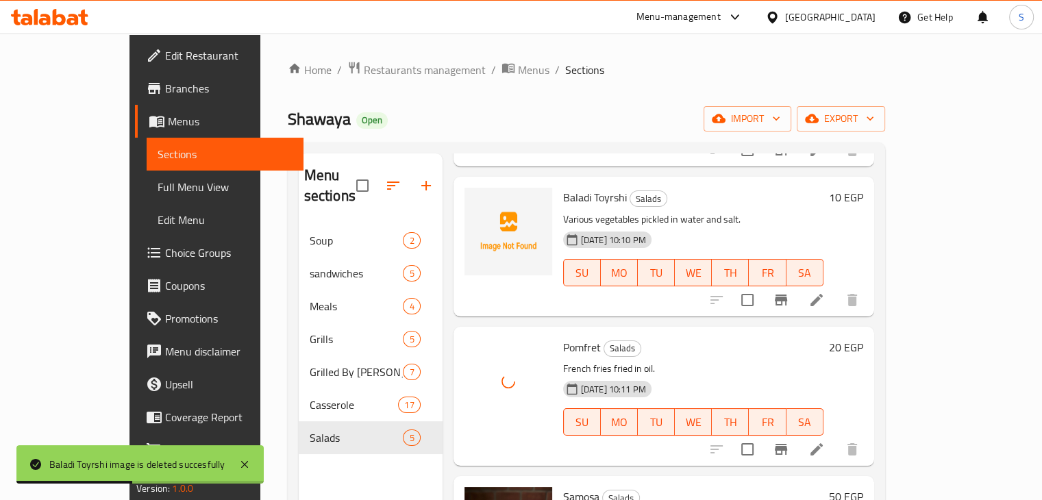
scroll to position [282, 0]
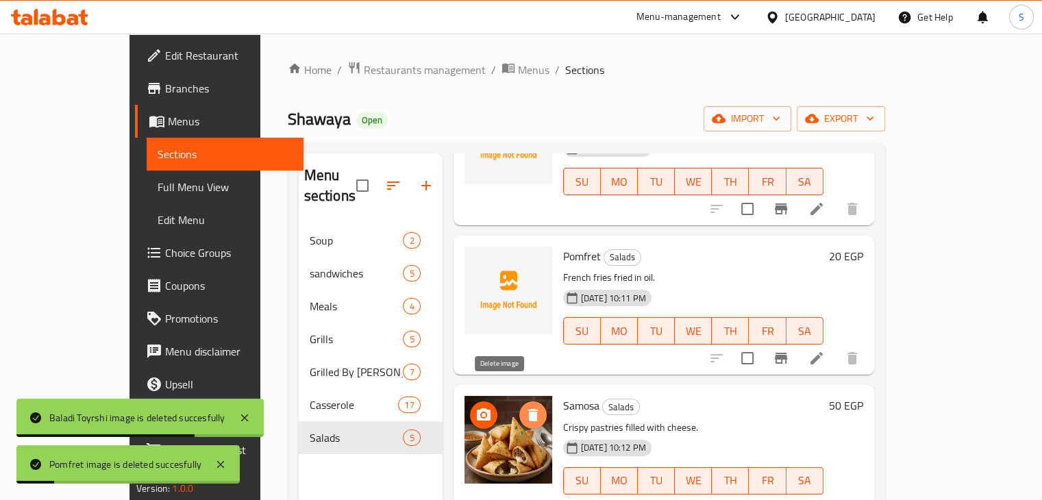
click at [528, 409] on icon "delete image" at bounding box center [533, 415] width 10 height 12
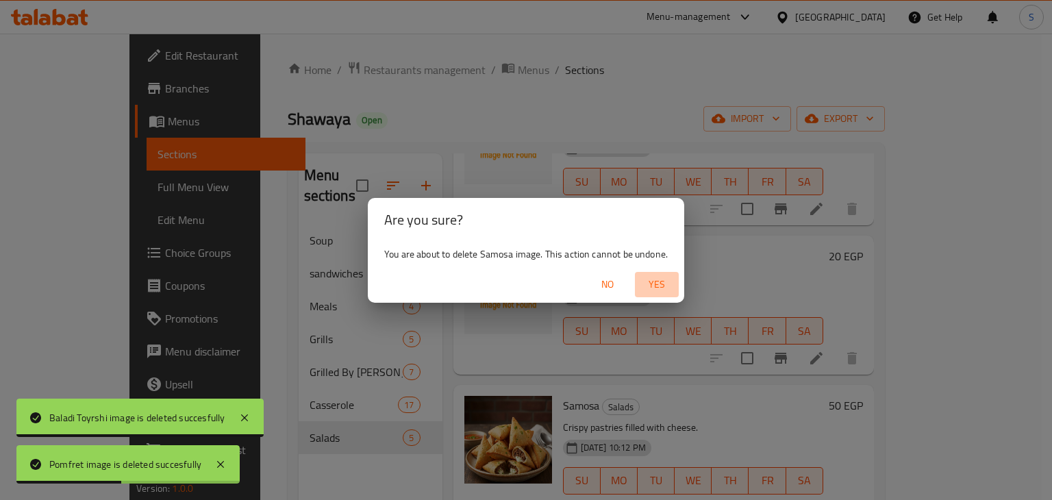
click at [654, 282] on span "Yes" at bounding box center [657, 284] width 33 height 17
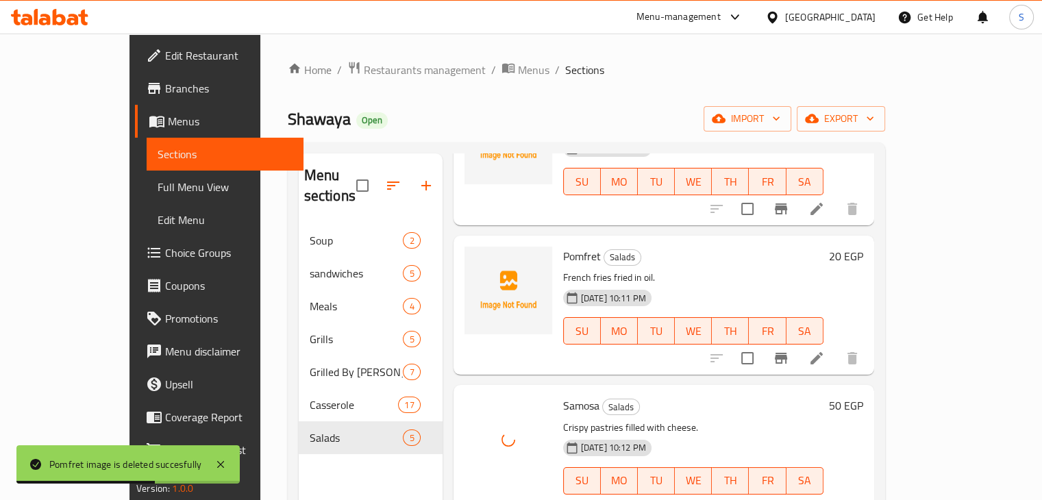
scroll to position [192, 0]
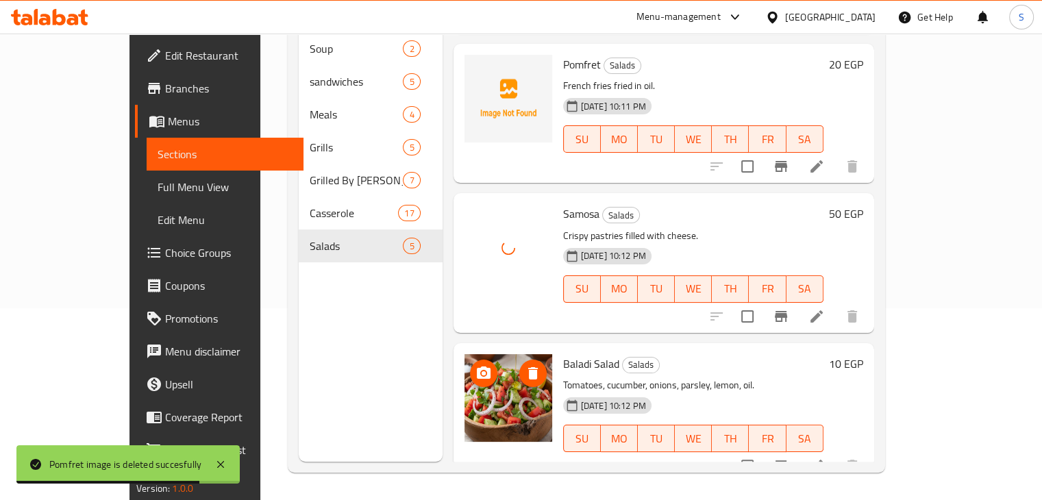
click at [501, 354] on img at bounding box center [508, 398] width 88 height 88
click at [519, 360] on button "delete image" at bounding box center [532, 373] width 27 height 27
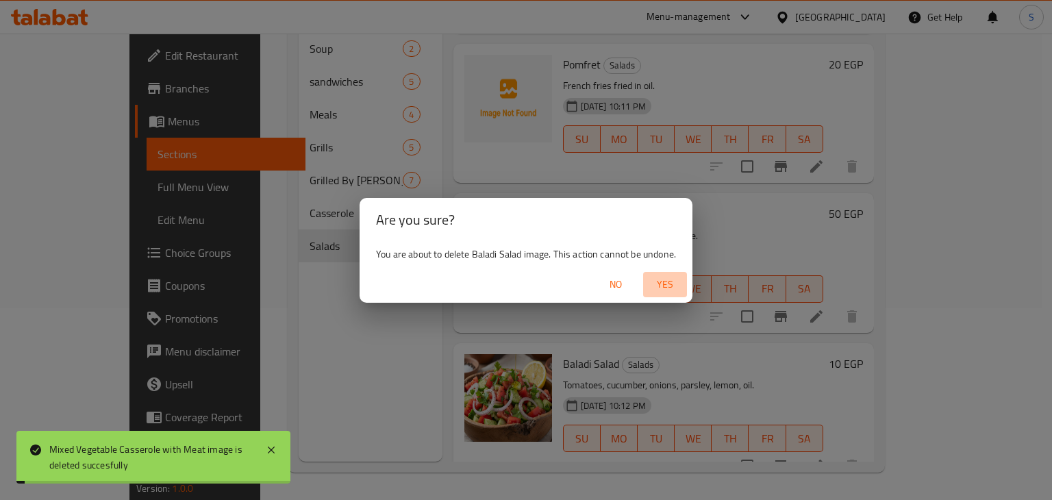
click at [655, 286] on span "Yes" at bounding box center [665, 284] width 33 height 17
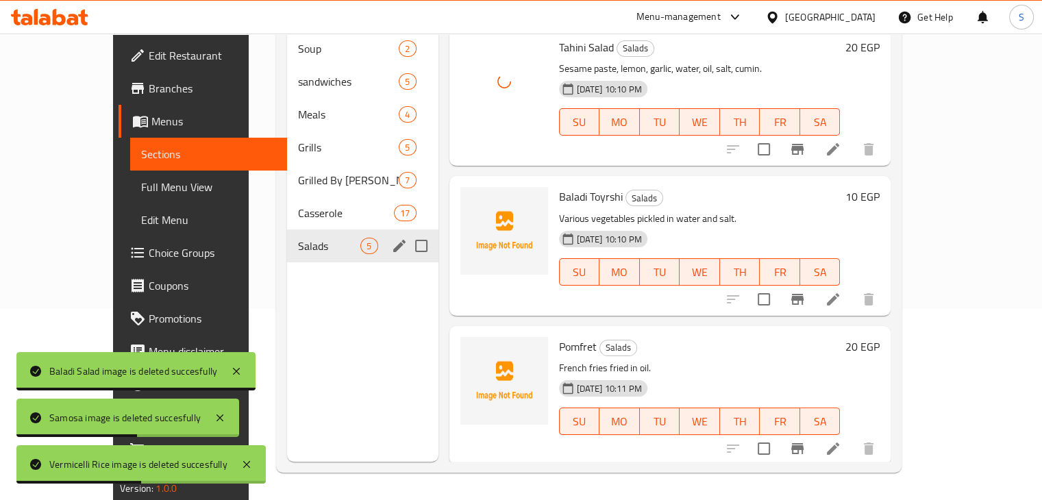
scroll to position [0, 0]
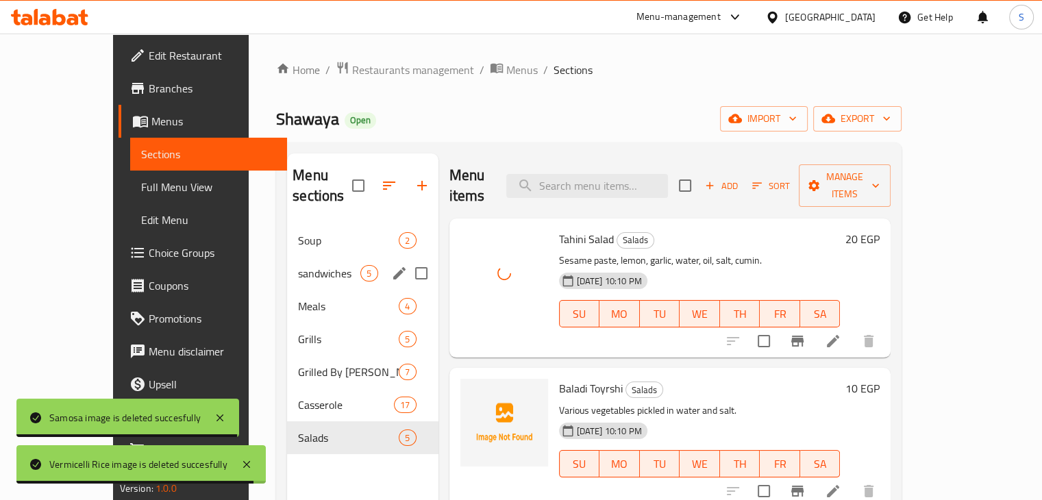
drag, startPoint x: 266, startPoint y: 207, endPoint x: 273, endPoint y: 251, distance: 44.5
click at [287, 251] on div "Soup 2 sandwiches 5 Meals 4 Grills 5 Grilled By Kilo 7 Casserole 17 Salads 5" at bounding box center [362, 339] width 151 height 230
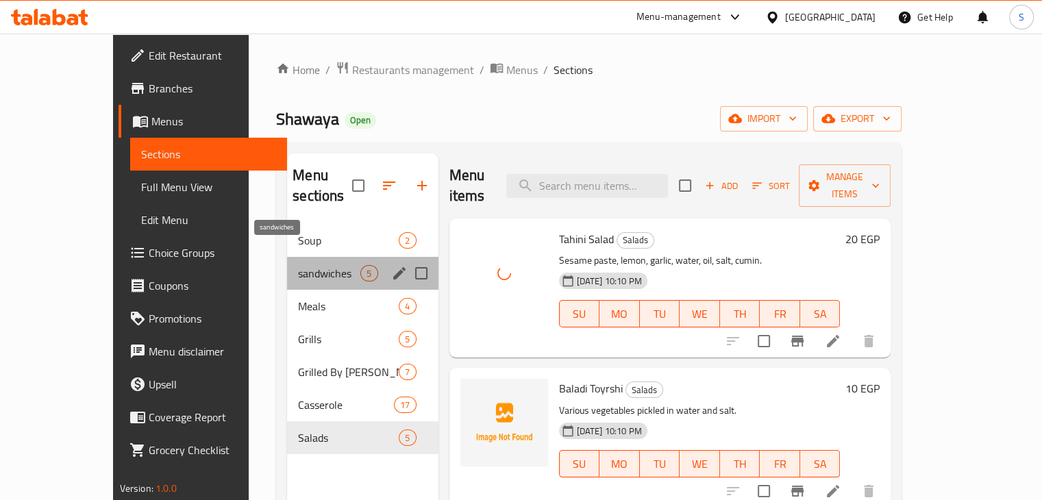
click at [298, 265] on span "sandwiches" at bounding box center [329, 273] width 62 height 16
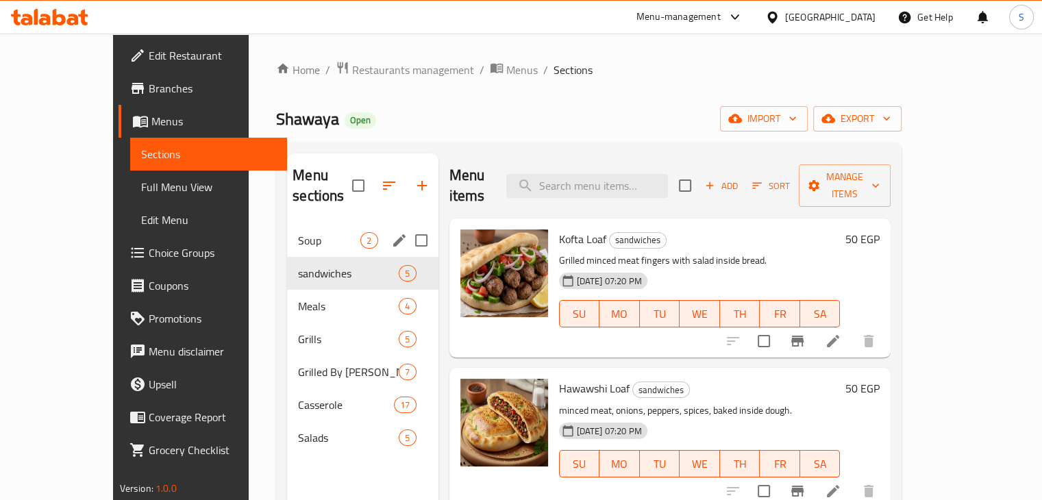
click at [287, 232] on div "Soup 2" at bounding box center [362, 240] width 151 height 33
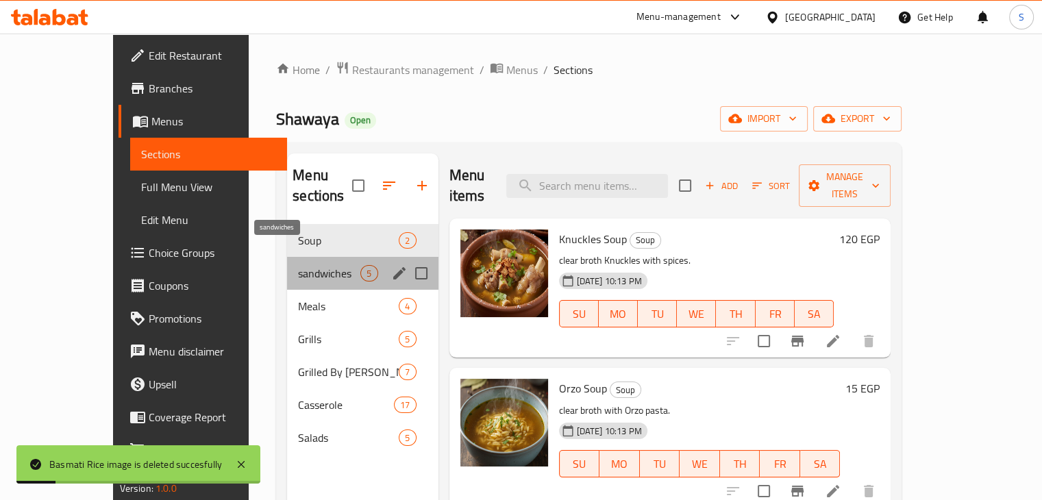
click at [316, 265] on span "sandwiches" at bounding box center [329, 273] width 62 height 16
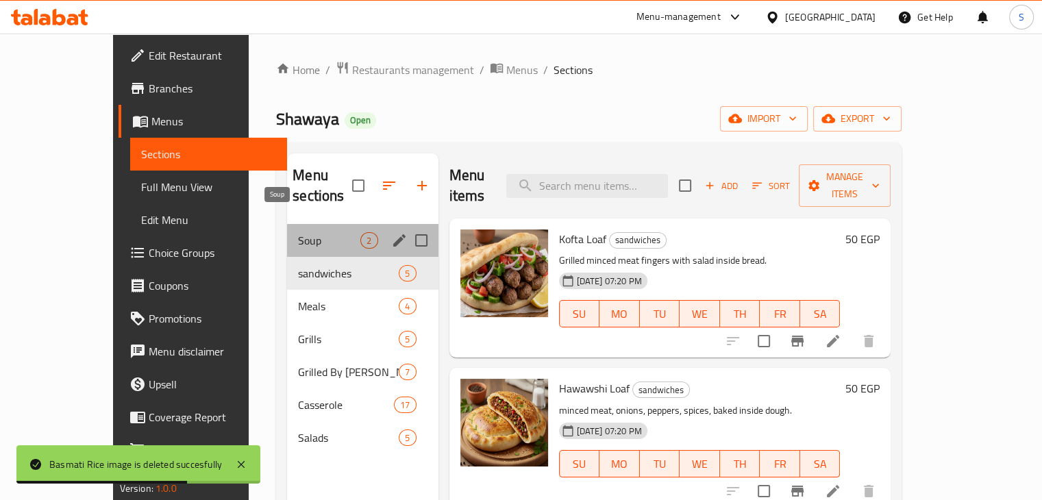
click at [298, 232] on span "Soup" at bounding box center [329, 240] width 62 height 16
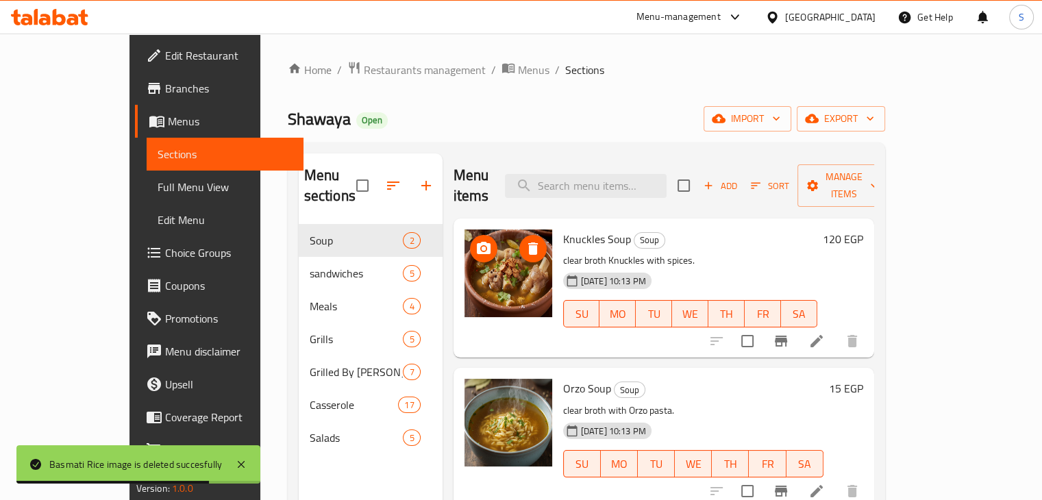
scroll to position [192, 0]
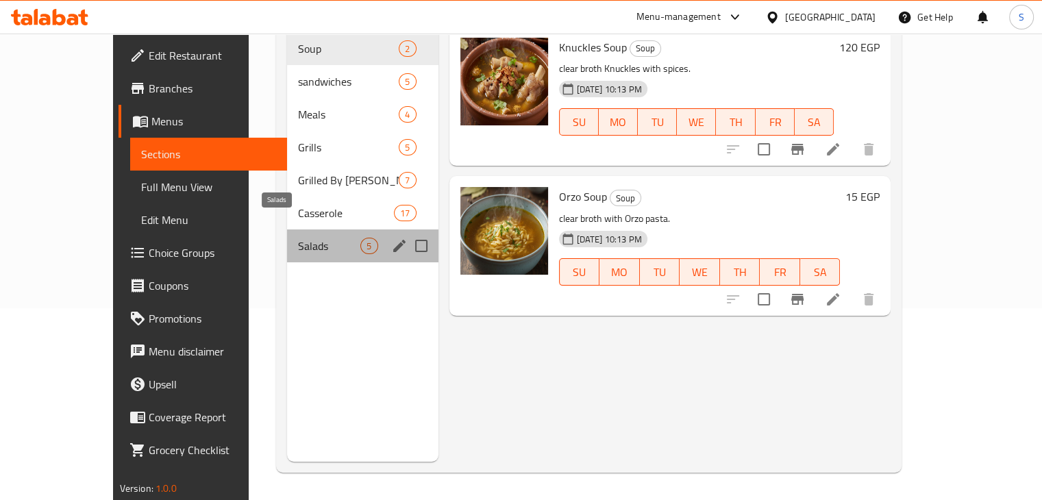
click at [298, 238] on span "Salads" at bounding box center [329, 246] width 62 height 16
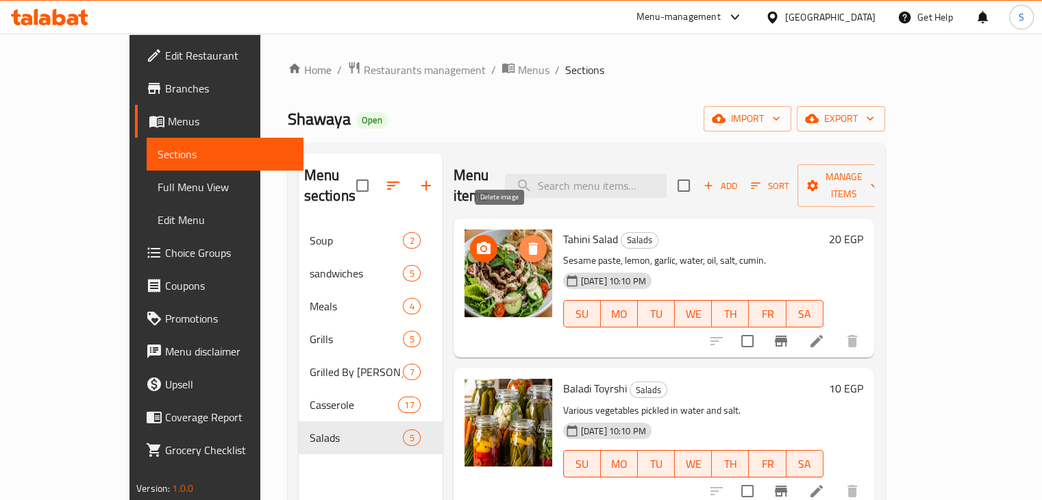
click at [525, 240] on icon "delete image" at bounding box center [533, 248] width 16 height 16
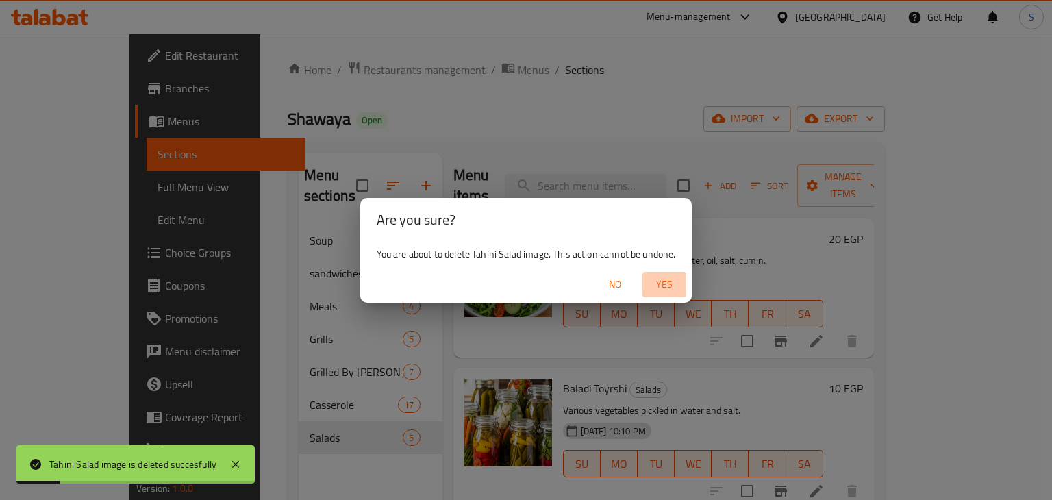
click at [667, 287] on span "Yes" at bounding box center [664, 284] width 33 height 17
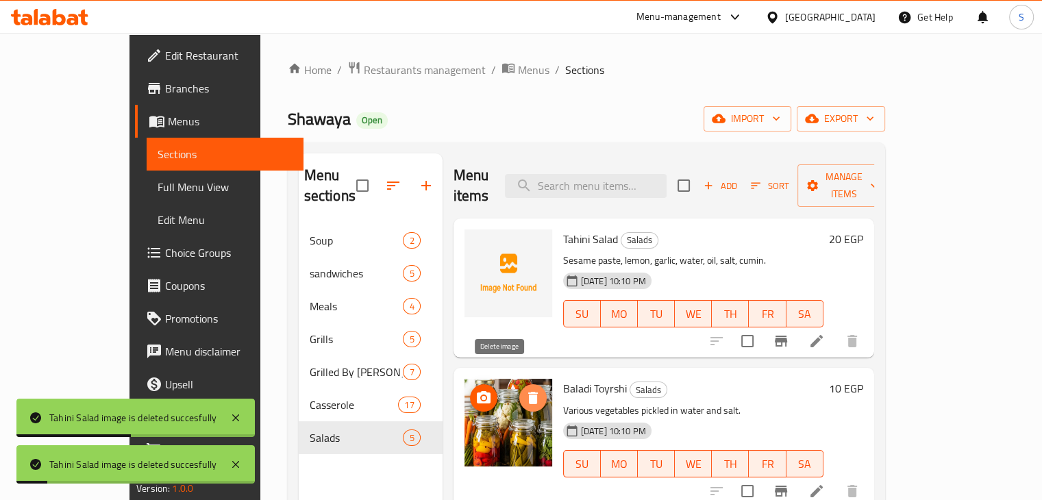
click at [528, 392] on icon "delete image" at bounding box center [533, 398] width 10 height 12
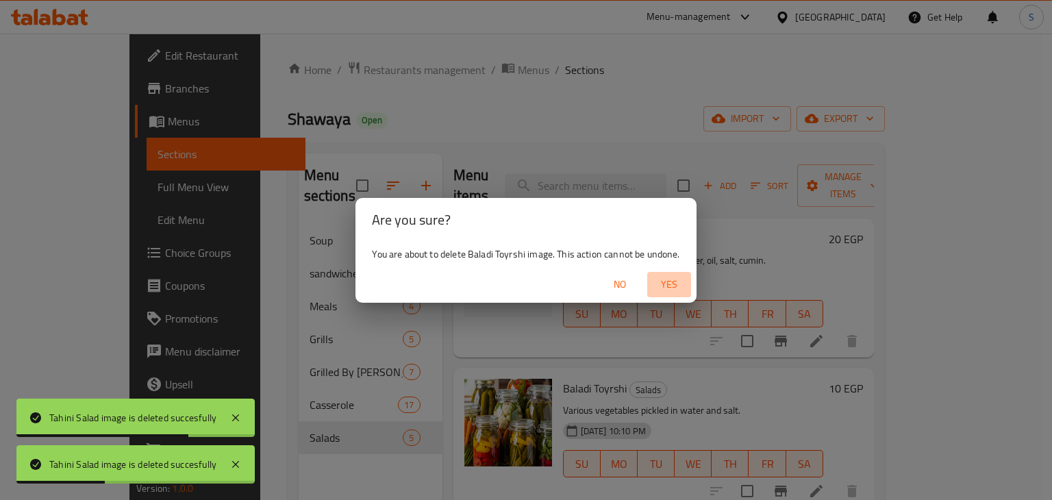
click at [666, 288] on span "Yes" at bounding box center [669, 284] width 33 height 17
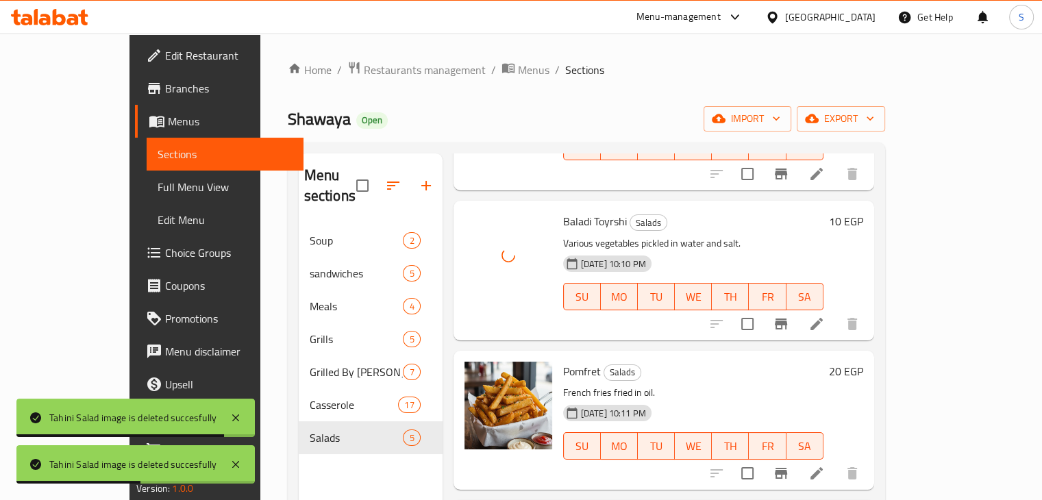
scroll to position [175, 0]
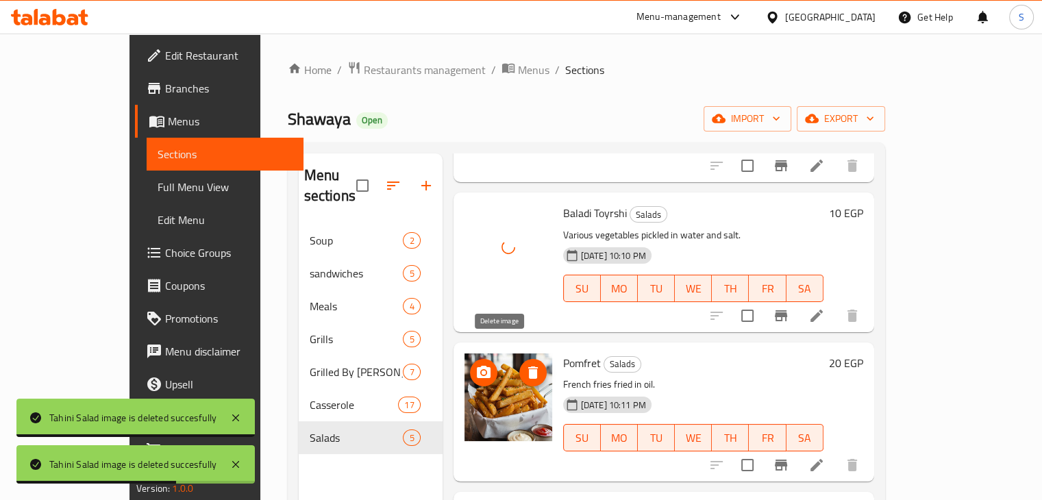
click at [528, 366] on icon "delete image" at bounding box center [533, 372] width 10 height 12
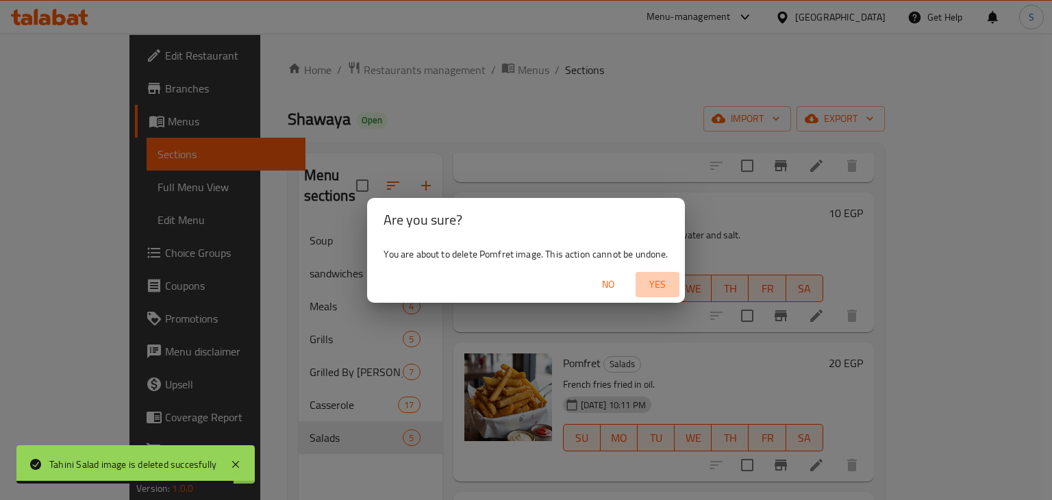
click at [648, 288] on span "Yes" at bounding box center [657, 284] width 33 height 17
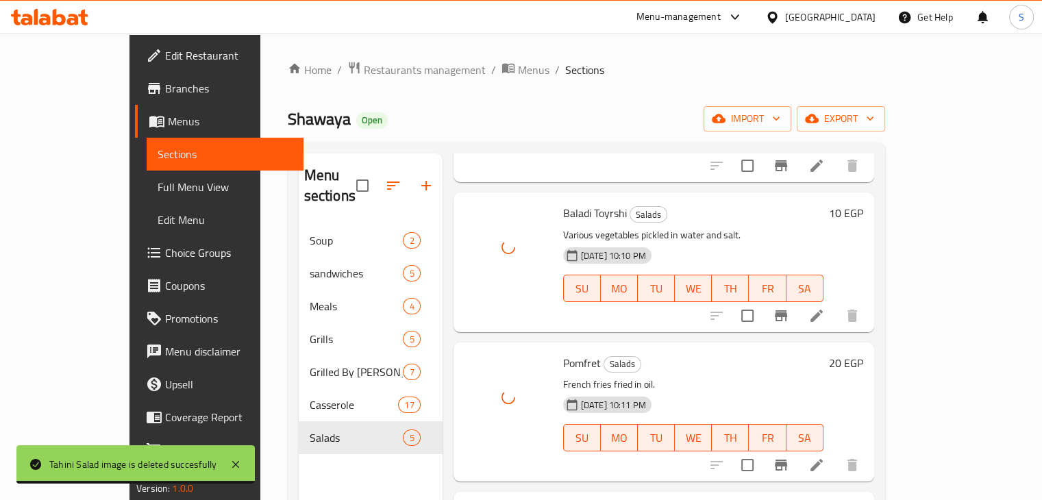
scroll to position [282, 0]
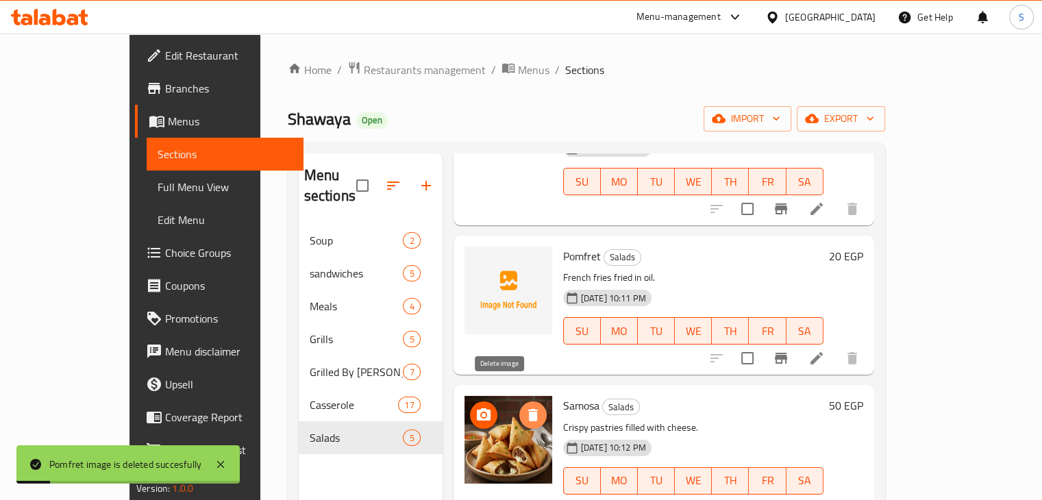
click at [528, 409] on icon "delete image" at bounding box center [533, 415] width 10 height 12
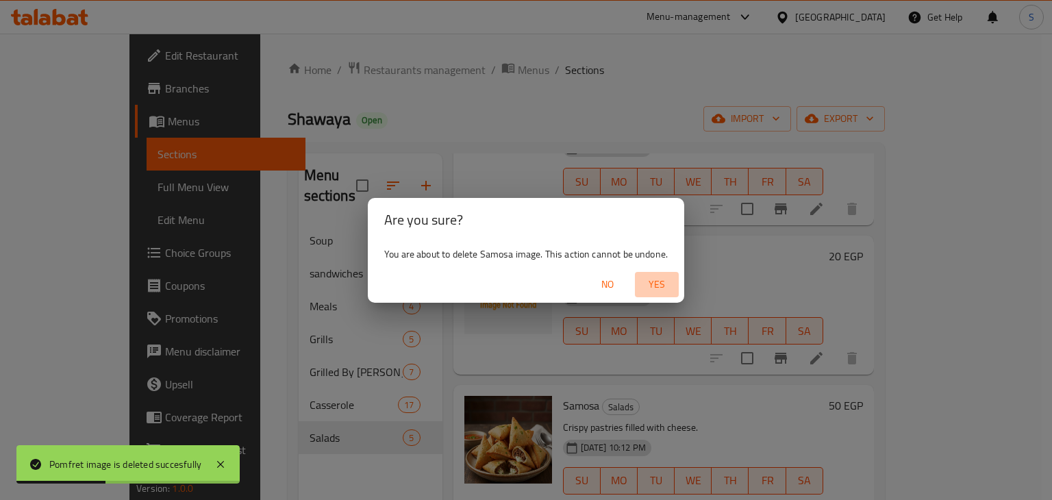
drag, startPoint x: 649, startPoint y: 286, endPoint x: 551, endPoint y: 336, distance: 110.3
click at [551, 336] on div "Are you sure? You are about to delete Samosa image. This action cannot be undon…" at bounding box center [526, 250] width 1052 height 500
click at [651, 284] on span "Yes" at bounding box center [657, 284] width 33 height 17
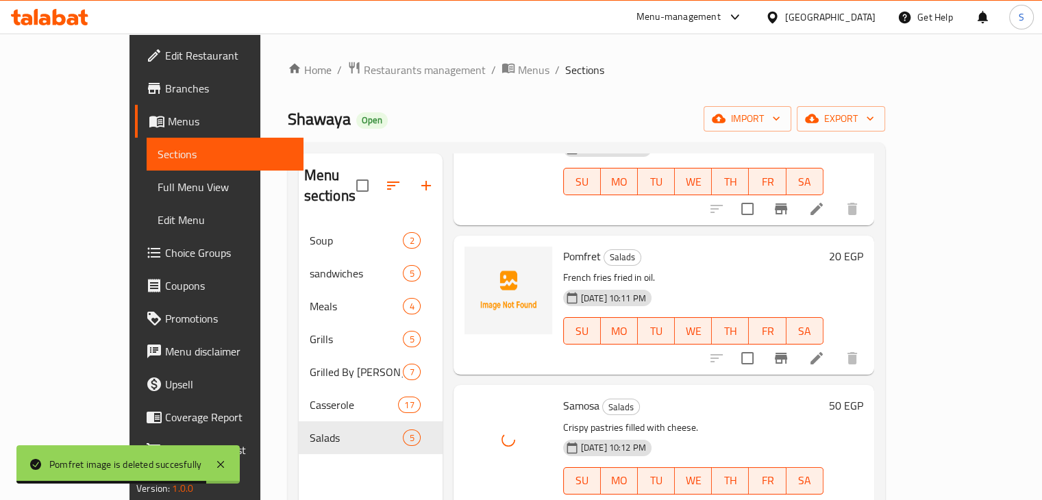
scroll to position [192, 0]
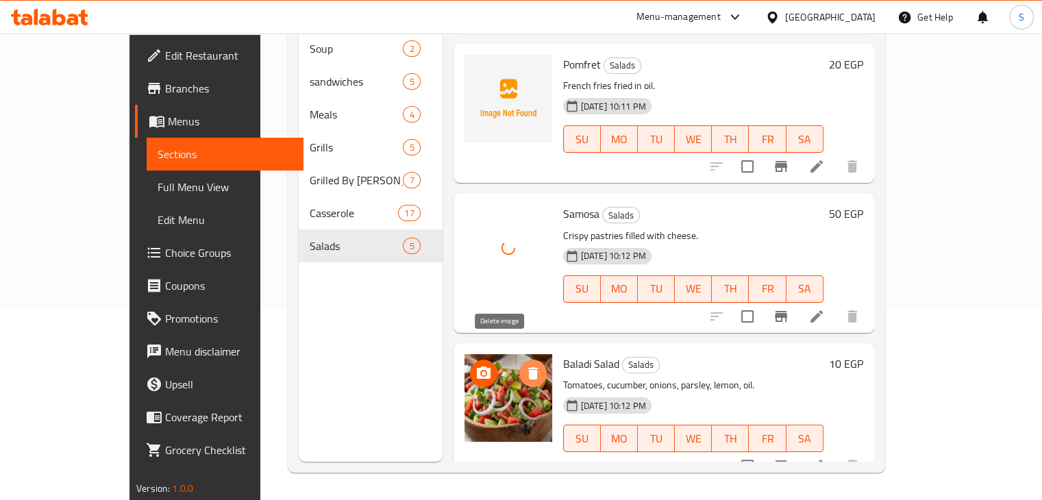
click at [525, 365] on icon "delete image" at bounding box center [533, 373] width 16 height 16
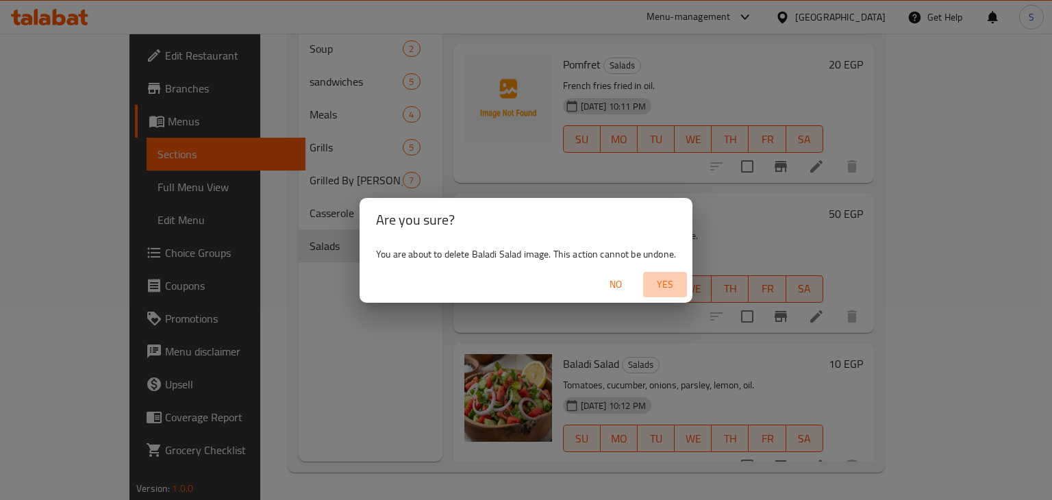
click at [657, 288] on span "Yes" at bounding box center [665, 284] width 33 height 17
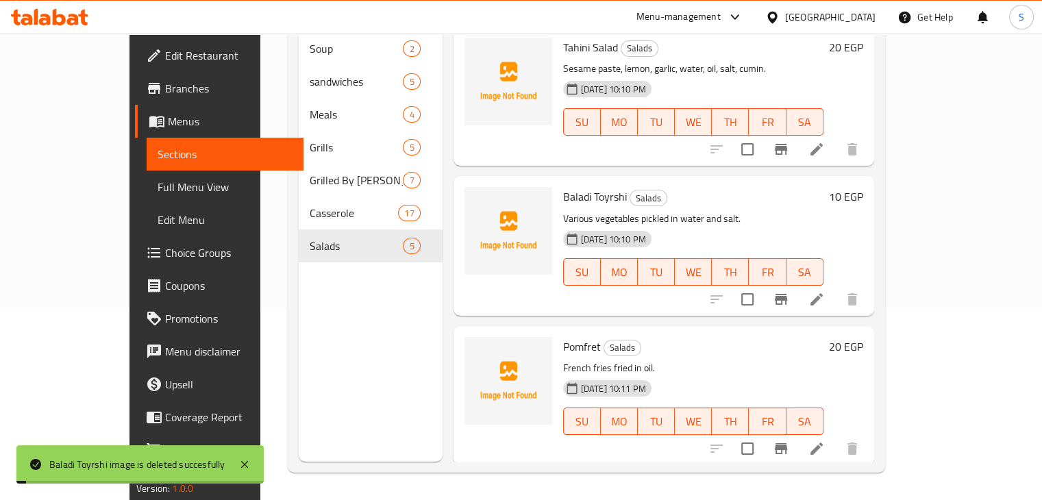
scroll to position [0, 0]
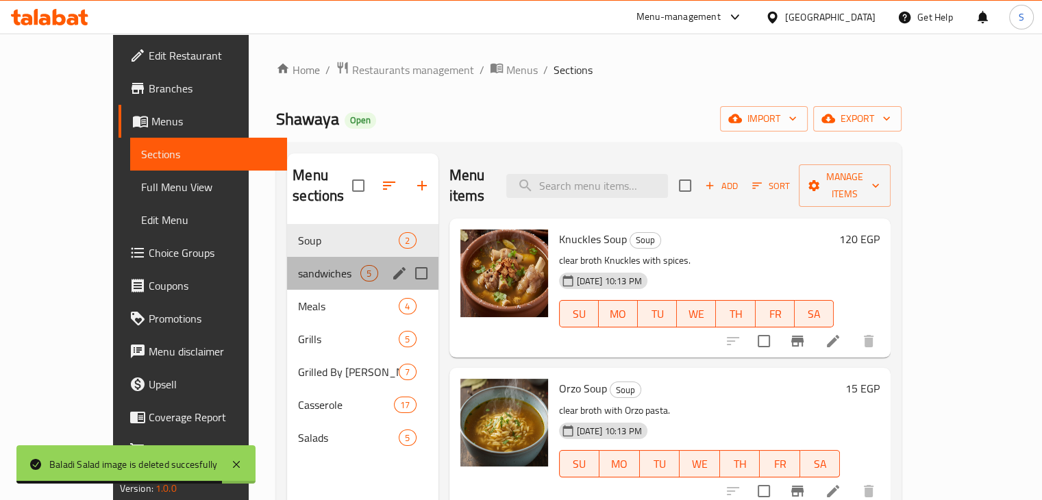
click at [287, 261] on div "sandwiches 5" at bounding box center [362, 273] width 151 height 33
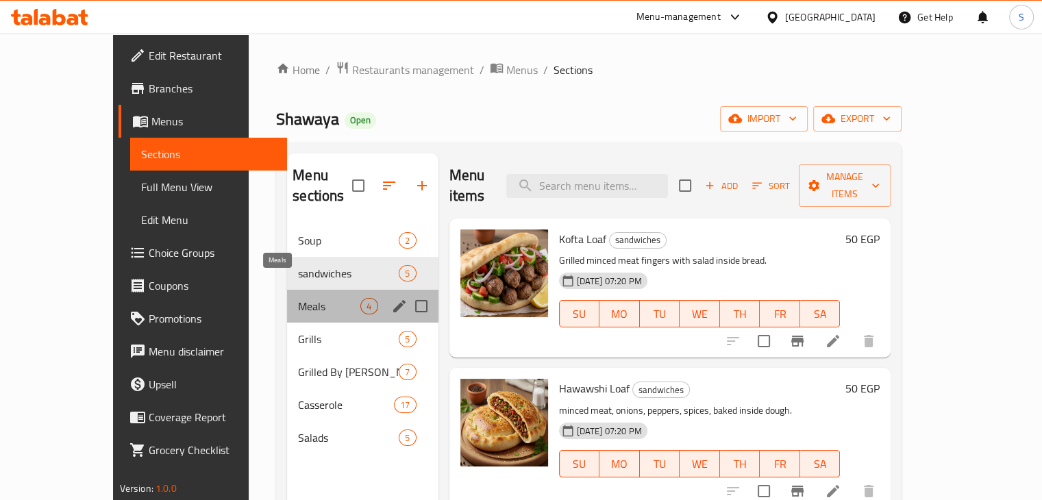
click at [298, 298] on span "Meals" at bounding box center [329, 306] width 62 height 16
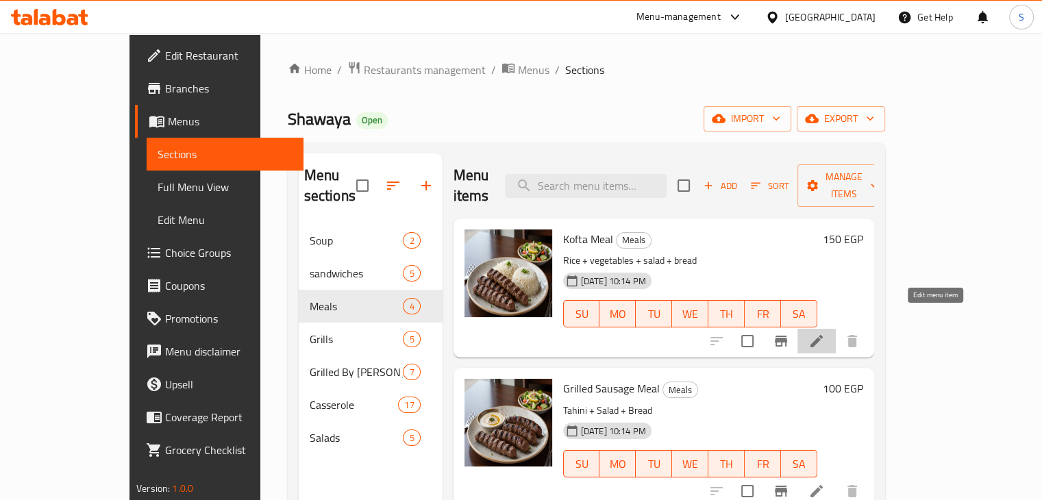
click at [825, 333] on icon at bounding box center [816, 341] width 16 height 16
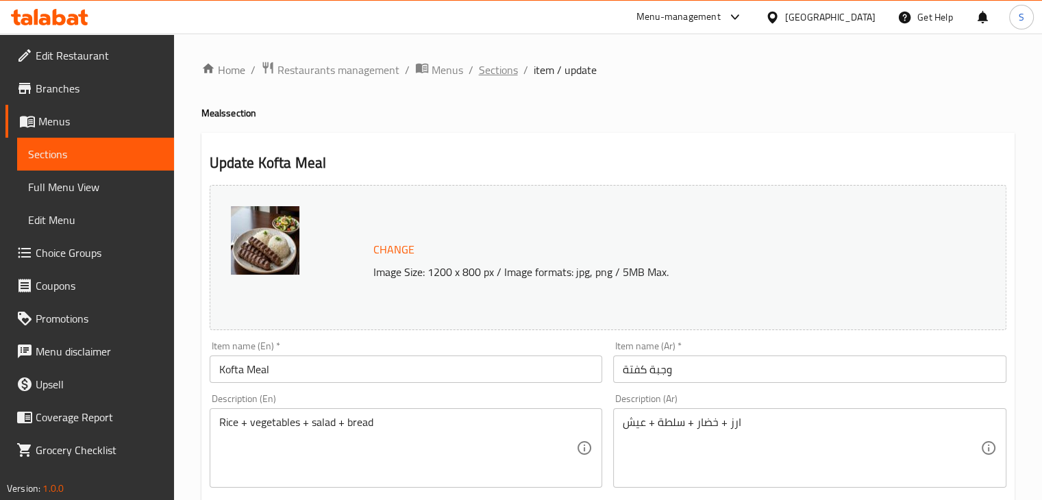
click at [486, 77] on span "Sections" at bounding box center [498, 70] width 39 height 16
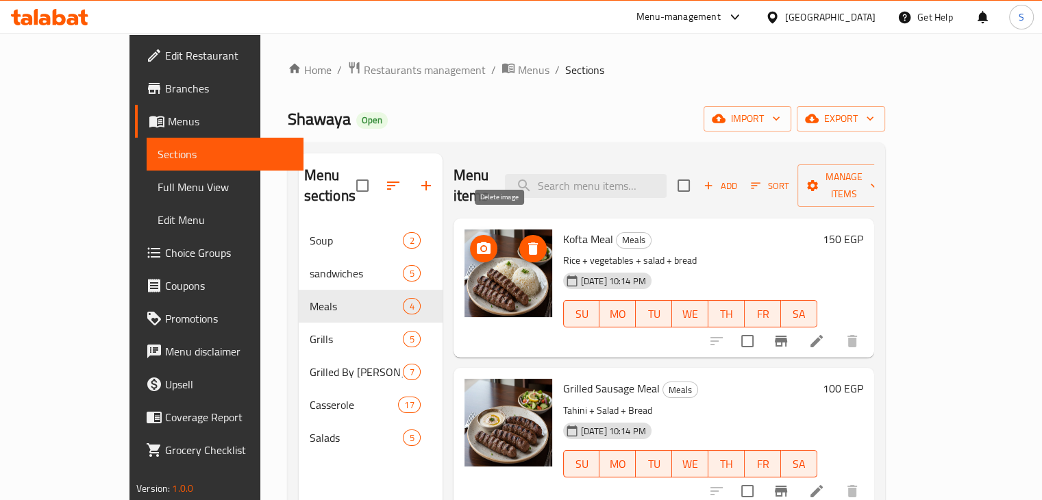
click at [519, 240] on span "delete image" at bounding box center [532, 248] width 27 height 16
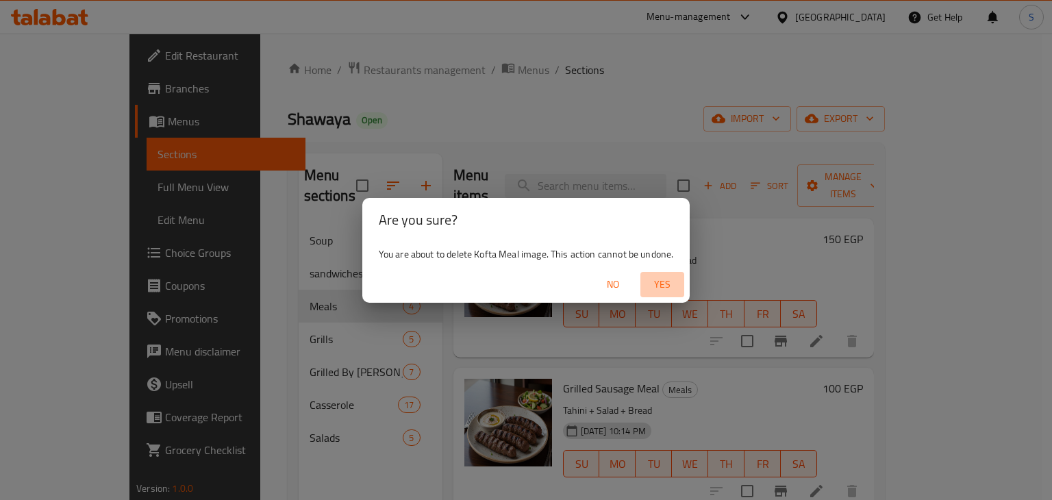
click at [662, 286] on span "Yes" at bounding box center [662, 284] width 33 height 17
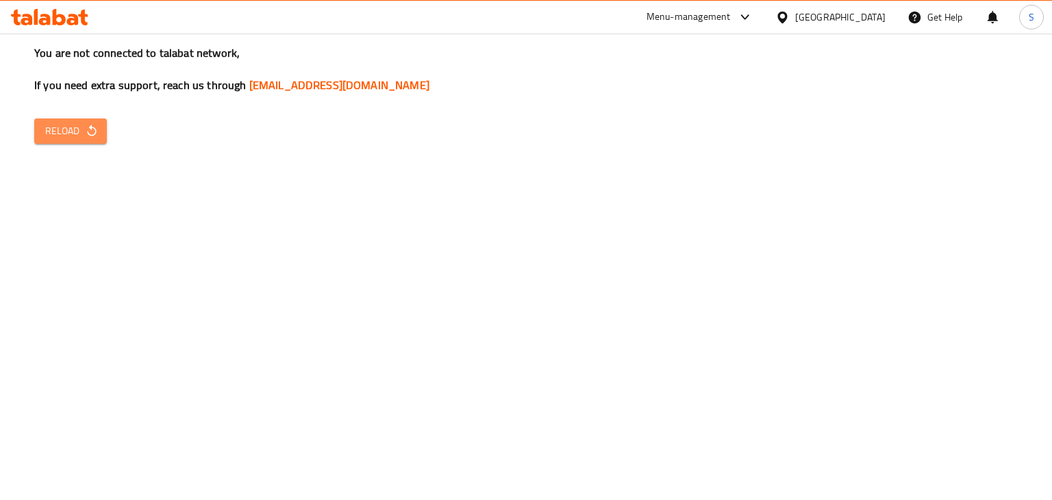
click at [85, 139] on span "Reload" at bounding box center [70, 131] width 51 height 17
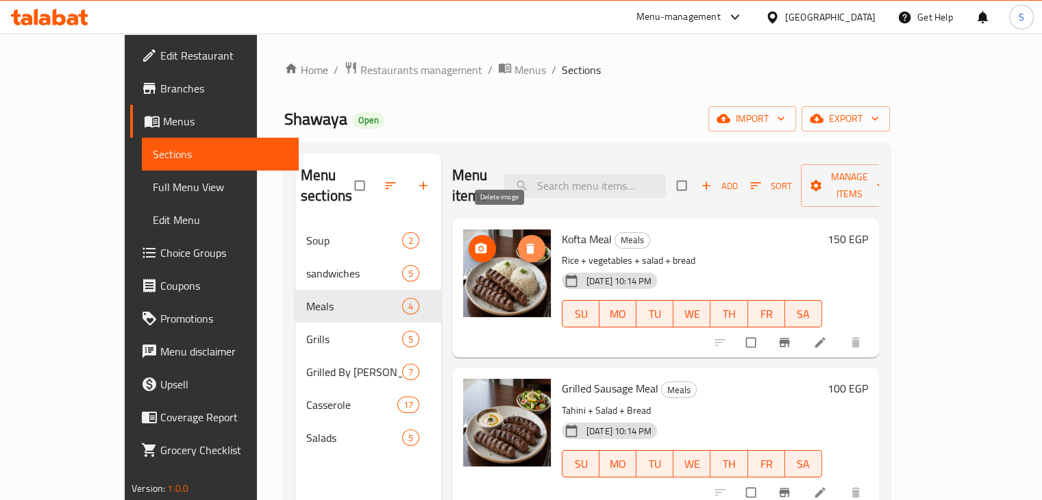
click at [526, 243] on icon "delete image" at bounding box center [530, 248] width 8 height 10
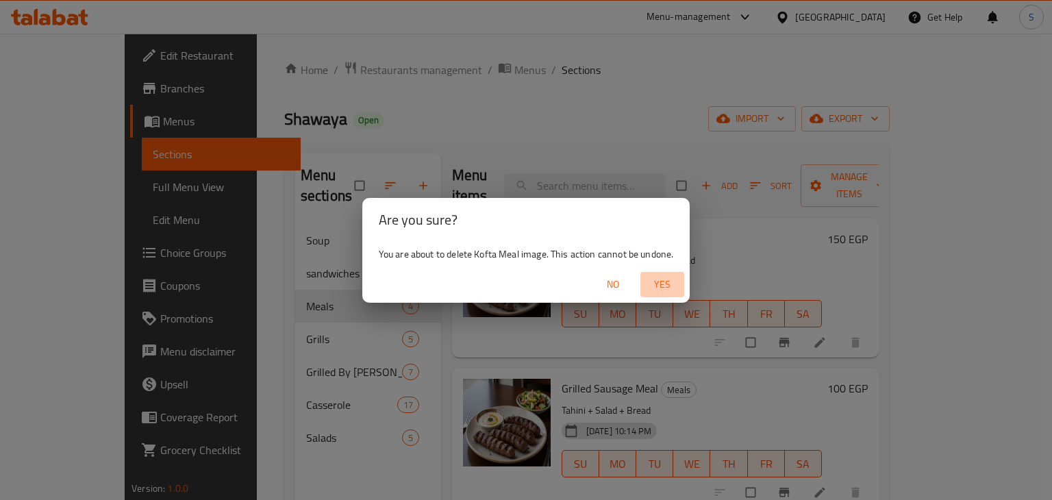
click at [664, 279] on span "Yes" at bounding box center [662, 284] width 33 height 17
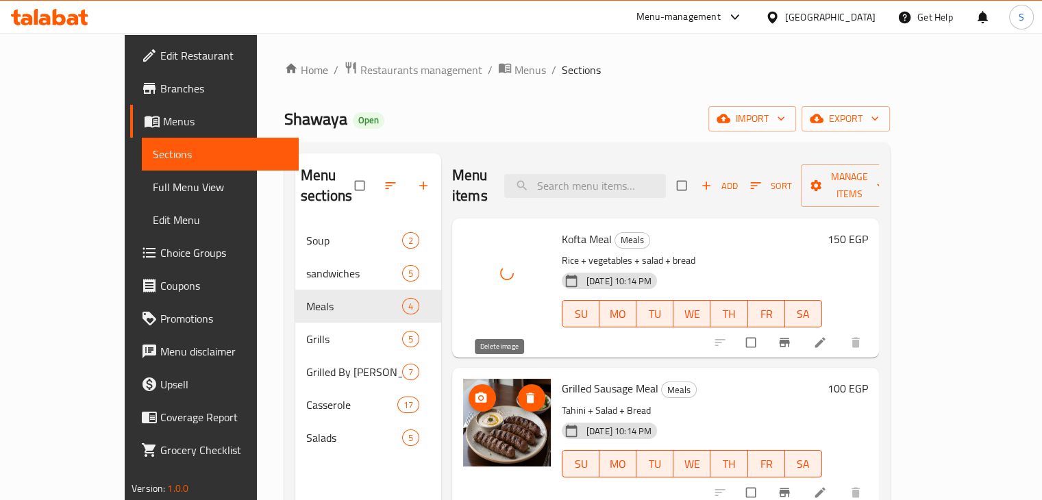
click at [526, 393] on icon "delete image" at bounding box center [530, 398] width 8 height 10
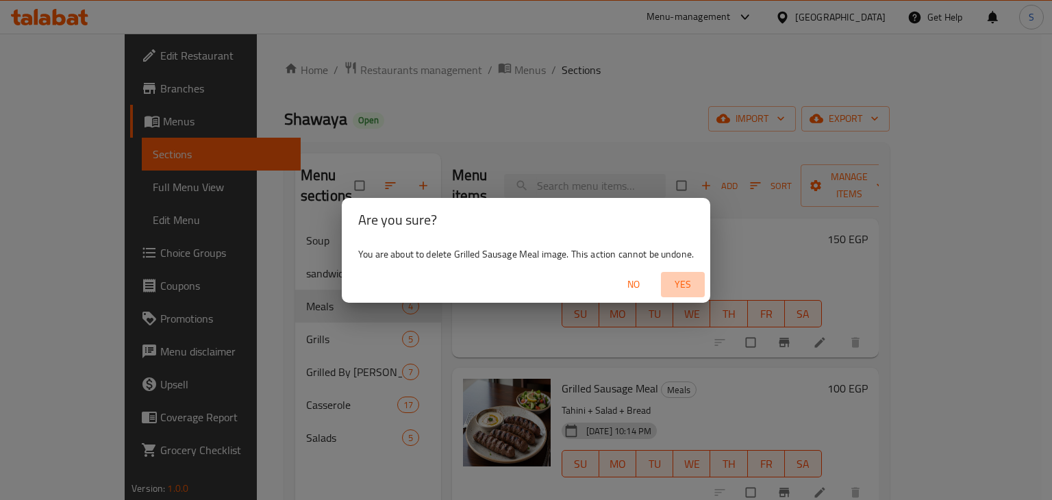
click at [689, 288] on span "Yes" at bounding box center [683, 284] width 33 height 17
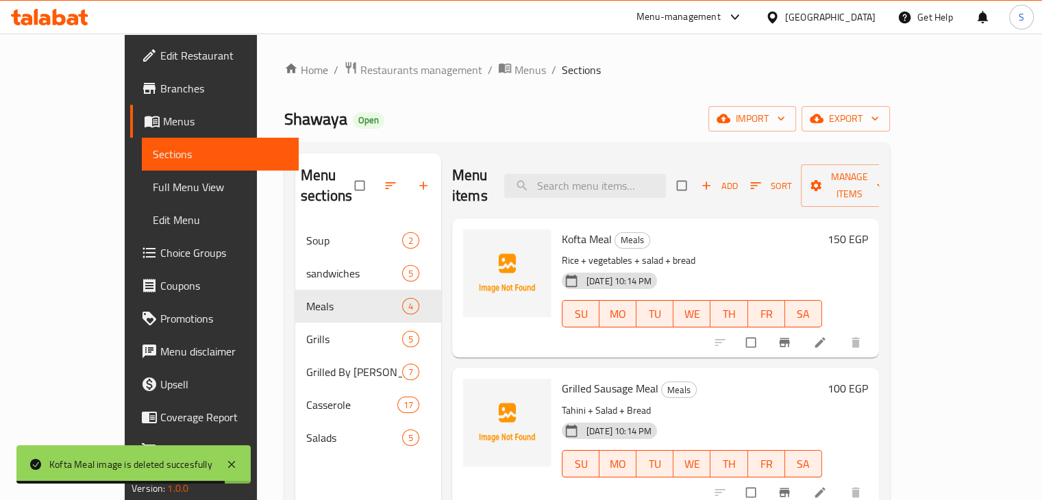
scroll to position [133, 0]
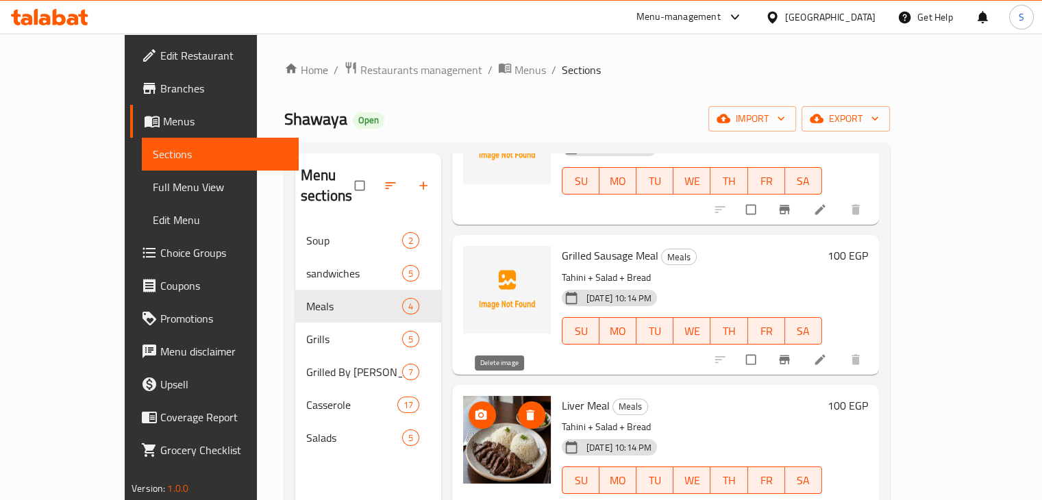
click at [523, 408] on icon "delete image" at bounding box center [530, 415] width 14 height 14
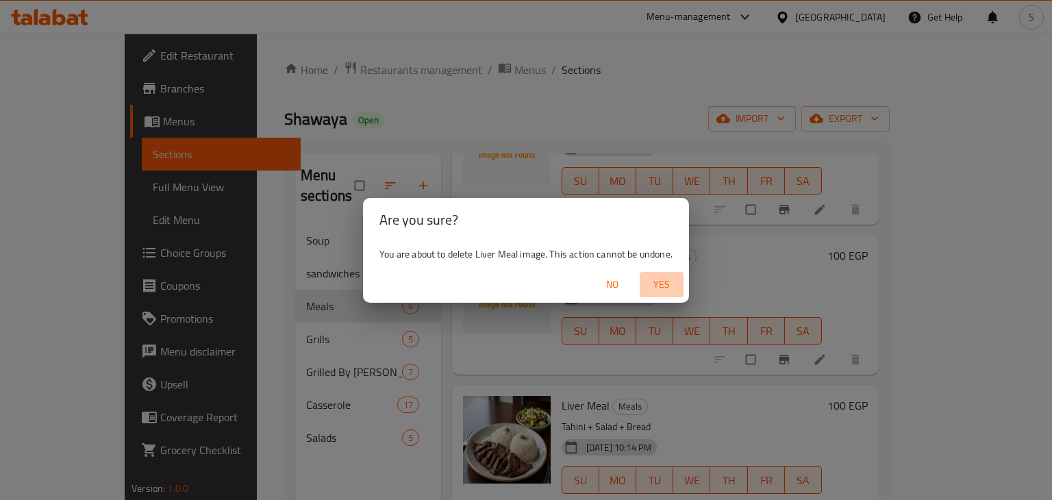
click at [652, 286] on span "Yes" at bounding box center [661, 284] width 33 height 17
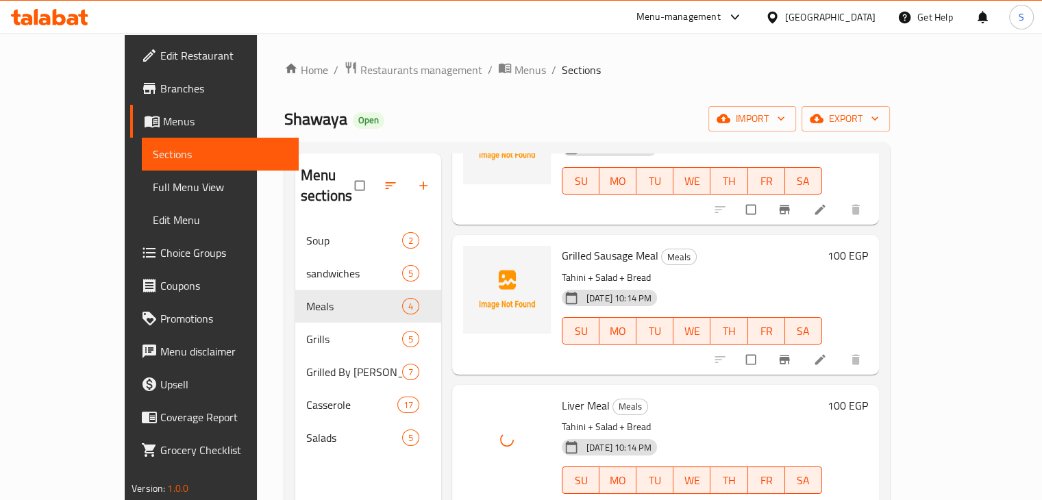
scroll to position [192, 0]
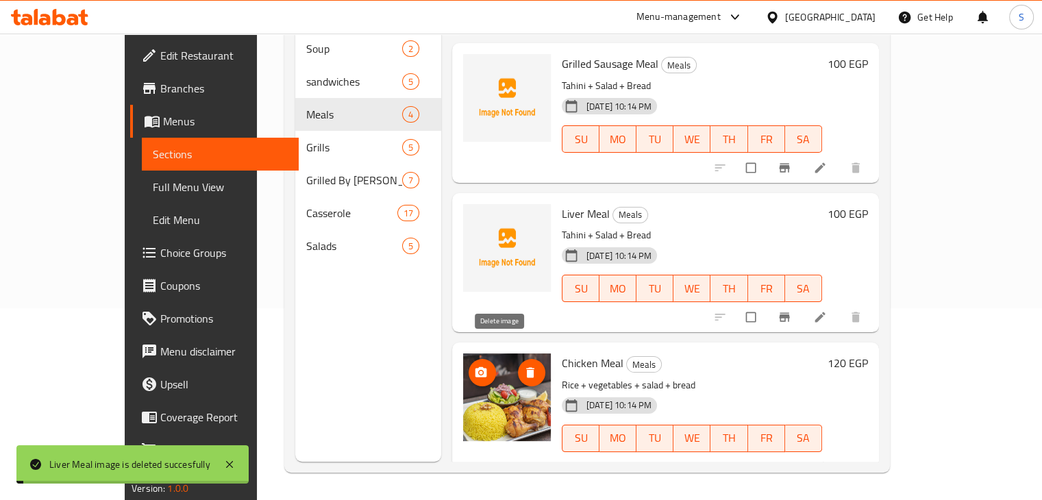
click at [526, 368] on icon "delete image" at bounding box center [530, 373] width 8 height 10
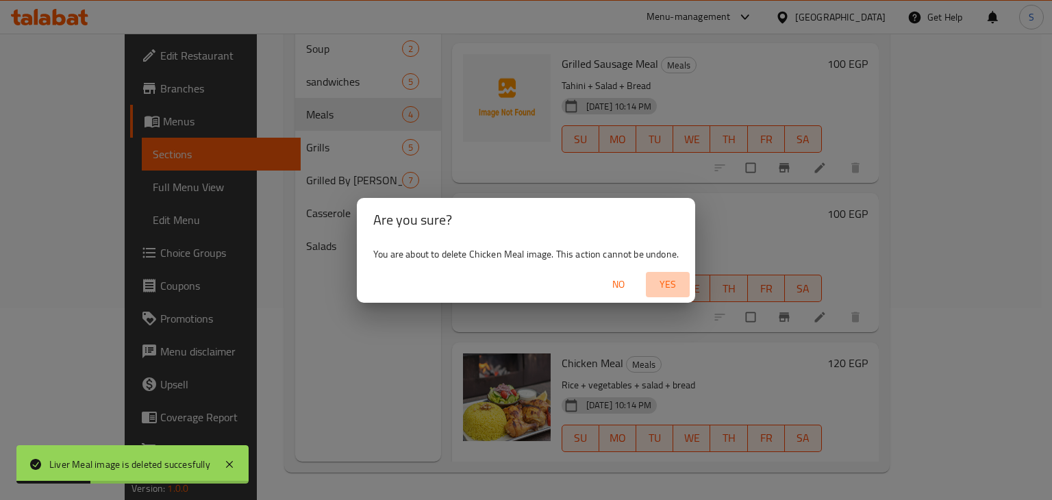
click at [663, 286] on span "Yes" at bounding box center [667, 284] width 33 height 17
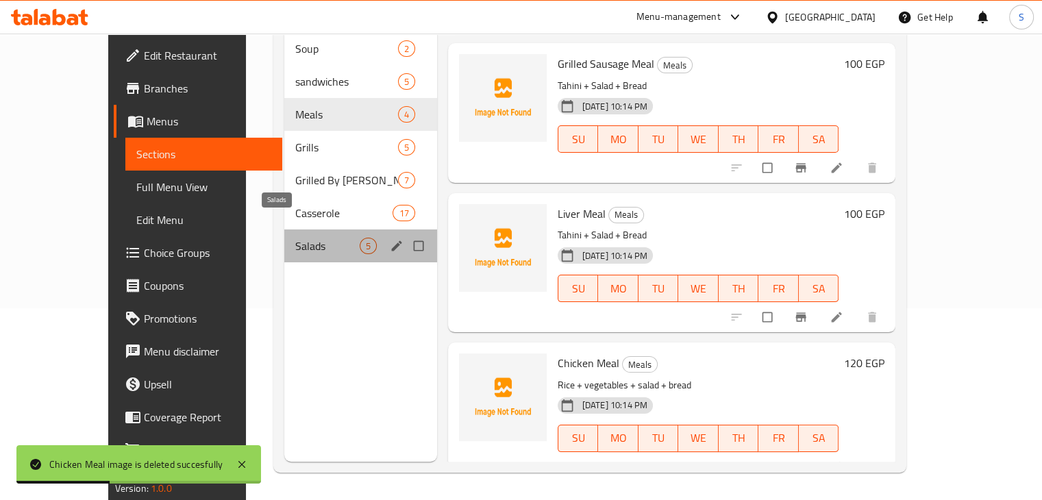
click at [295, 238] on span "Salads" at bounding box center [327, 246] width 64 height 16
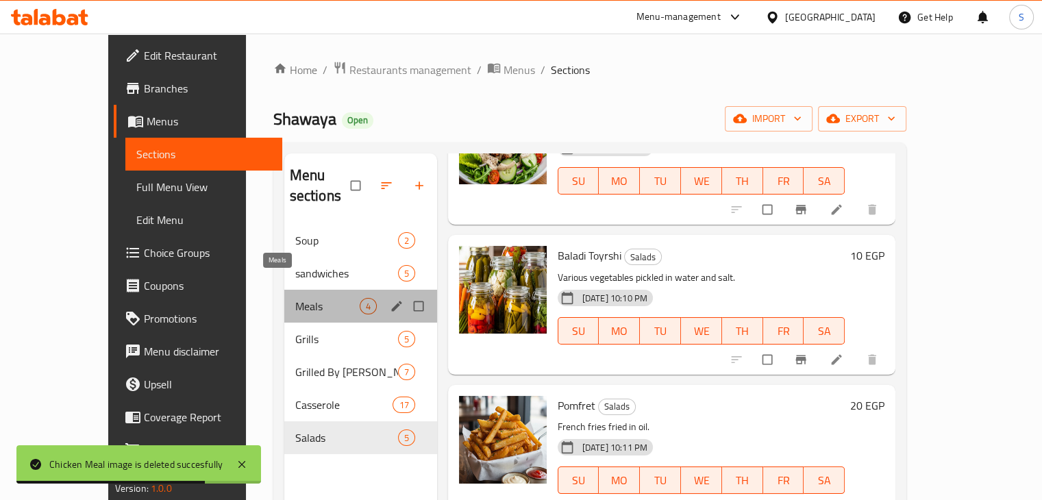
click at [295, 298] on span "Meals" at bounding box center [327, 306] width 64 height 16
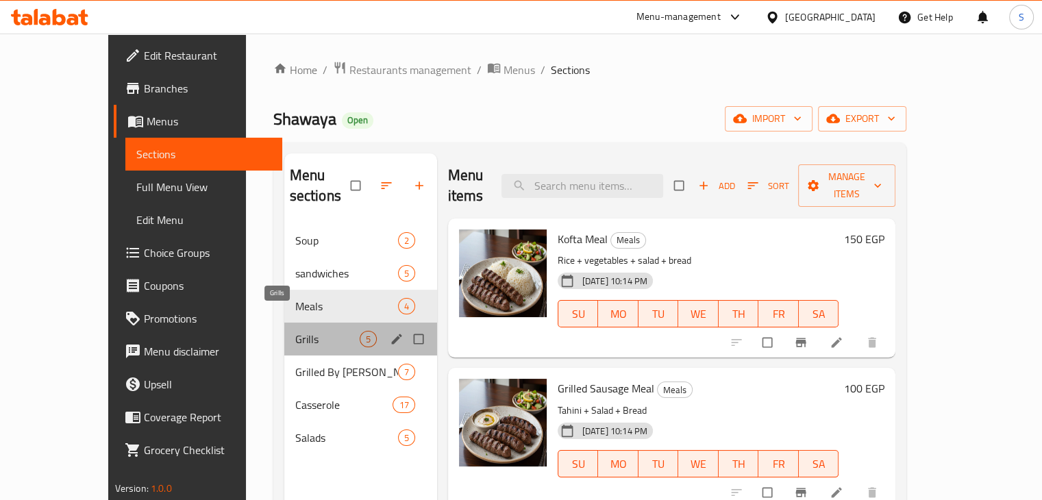
click at [295, 331] on span "Grills" at bounding box center [327, 339] width 64 height 16
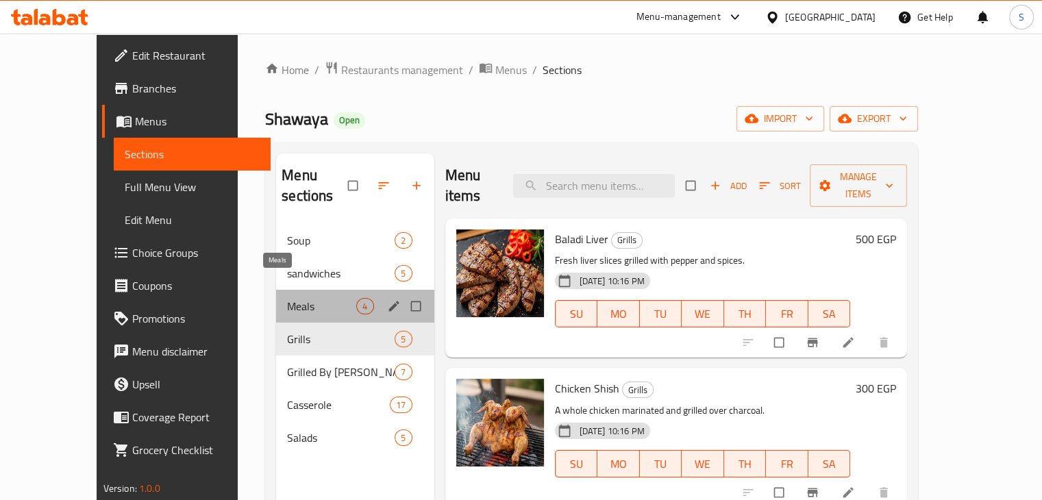
click at [291, 298] on span "Meals" at bounding box center [321, 306] width 69 height 16
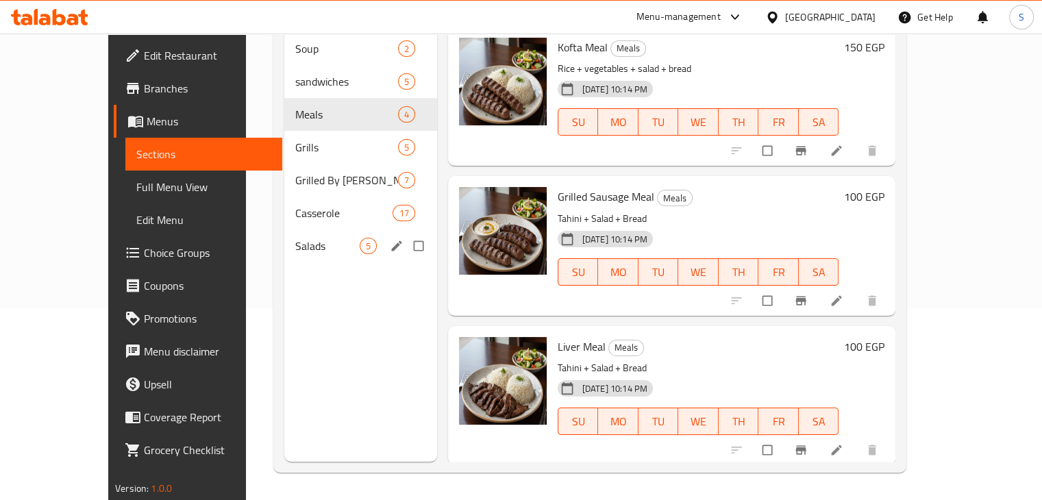
scroll to position [86, 0]
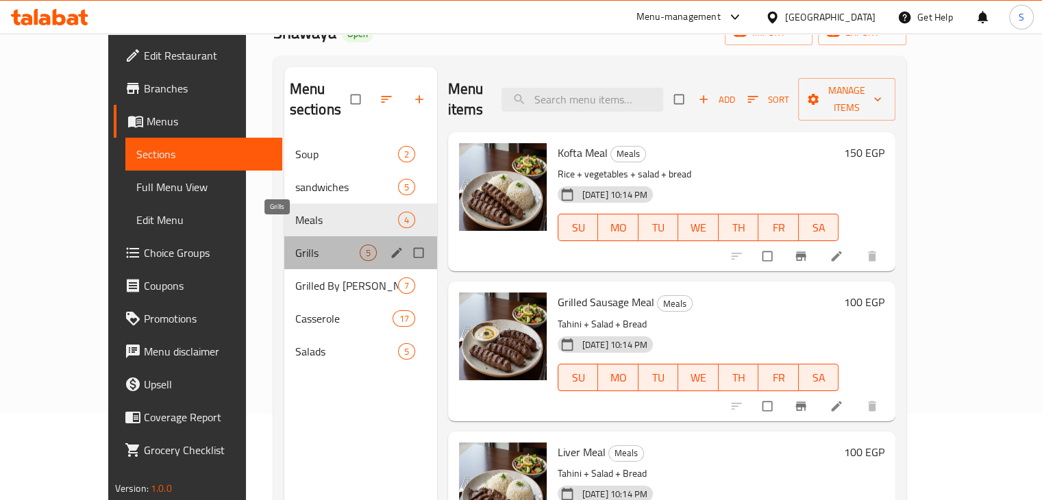
click at [295, 245] on span "Grills" at bounding box center [327, 253] width 64 height 16
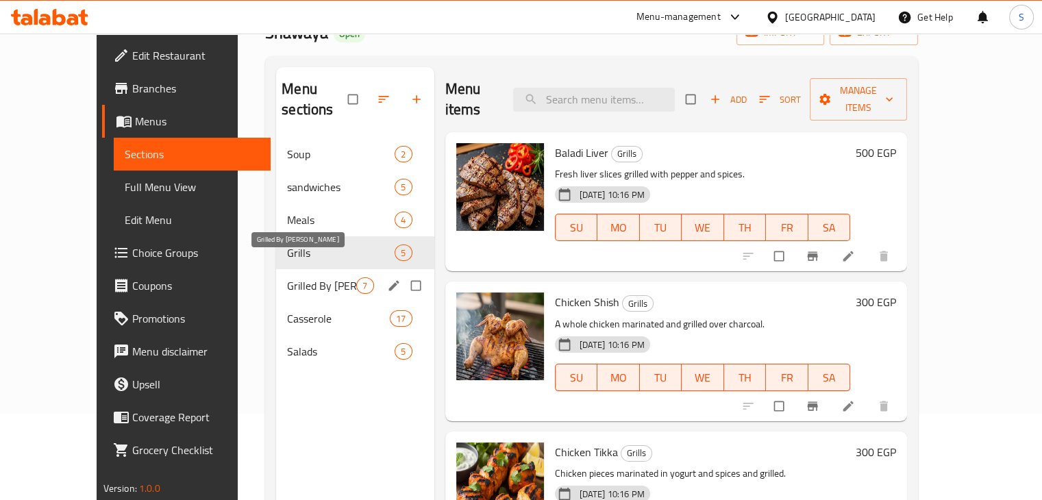
click at [287, 277] on span "Grilled By [PERSON_NAME]" at bounding box center [321, 285] width 69 height 16
